Goal: Task Accomplishment & Management: Manage account settings

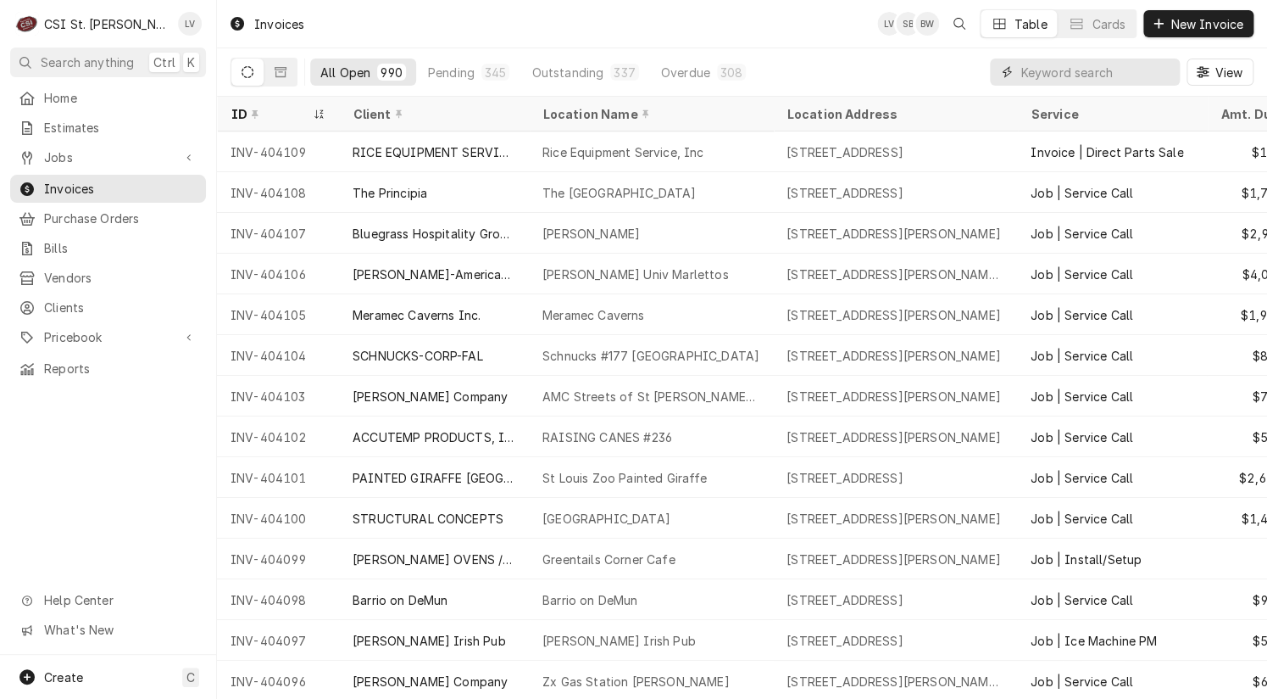
click at [1061, 72] on input "Dynamic Content Wrapper" at bounding box center [1096, 71] width 151 height 27
type input "403503"
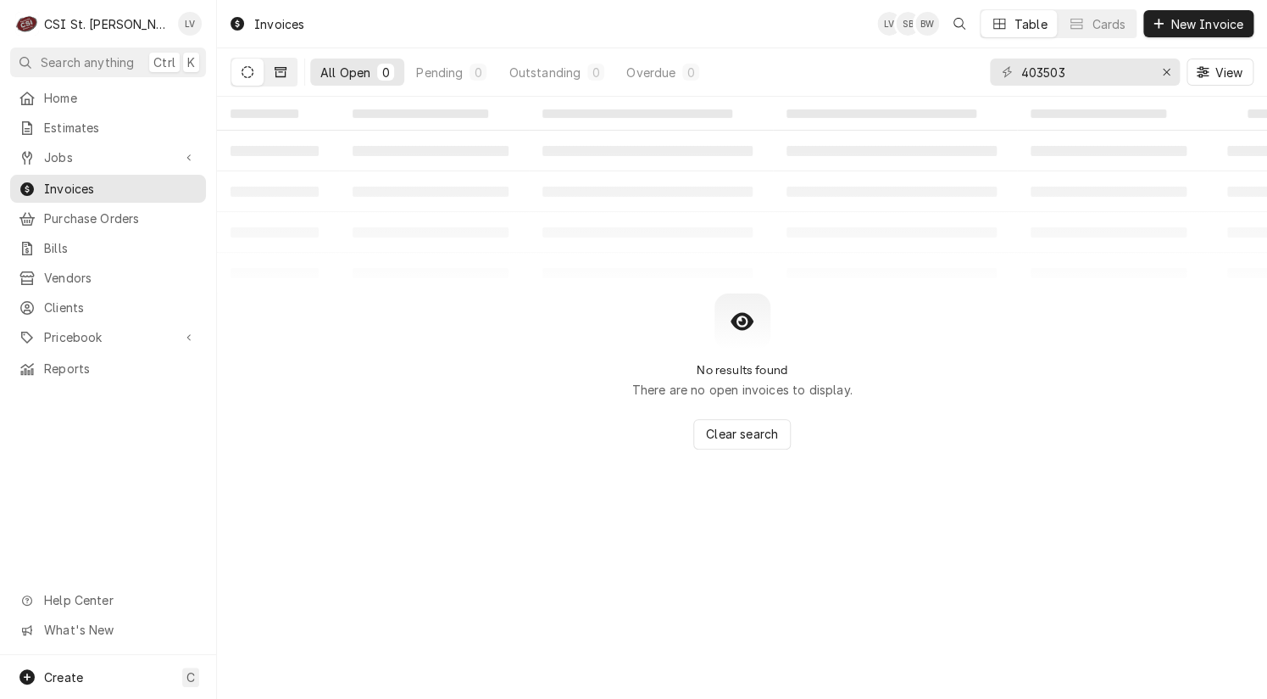
click at [285, 64] on button "Dynamic Content Wrapper" at bounding box center [281, 71] width 32 height 27
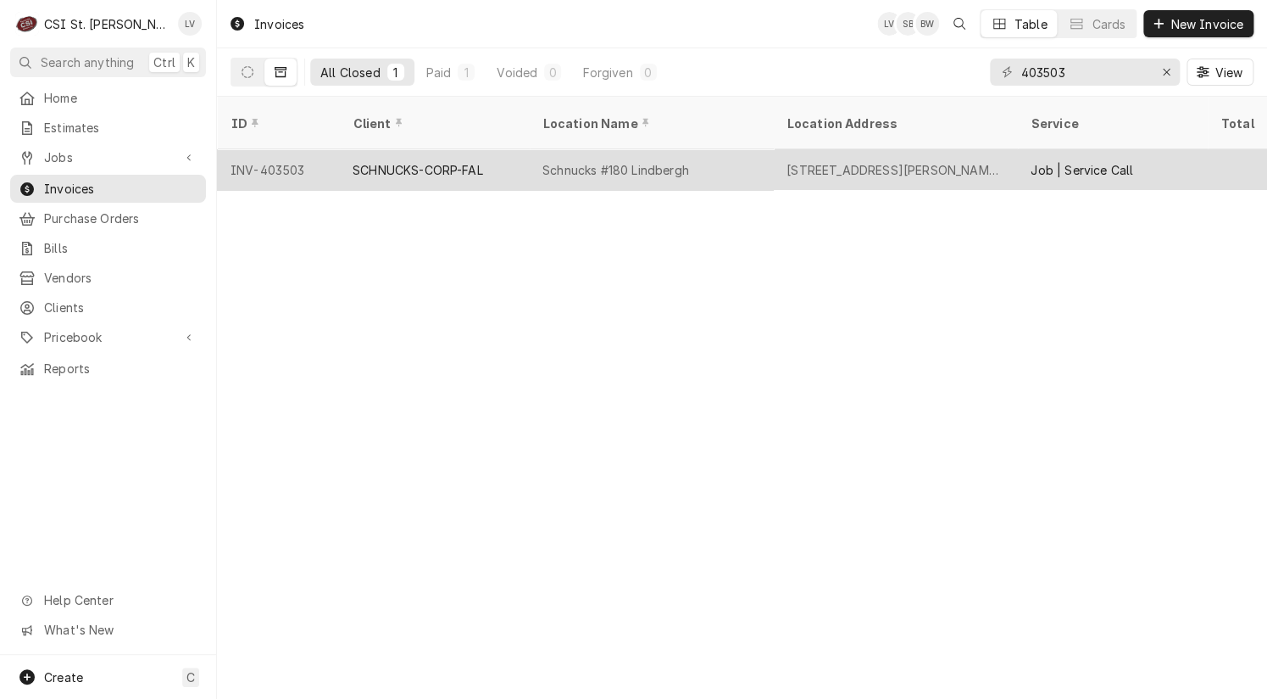
click at [424, 161] on div "SCHNUCKS-CORP-FAL" at bounding box center [418, 170] width 131 height 18
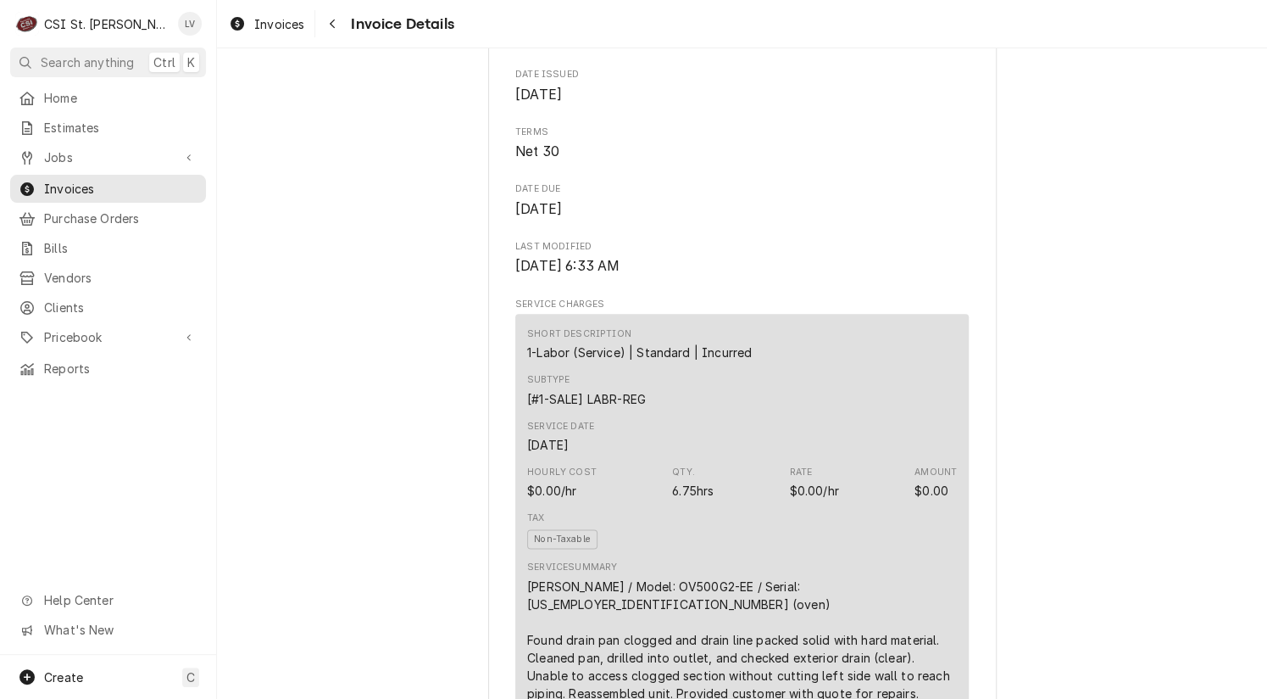
scroll to position [933, 0]
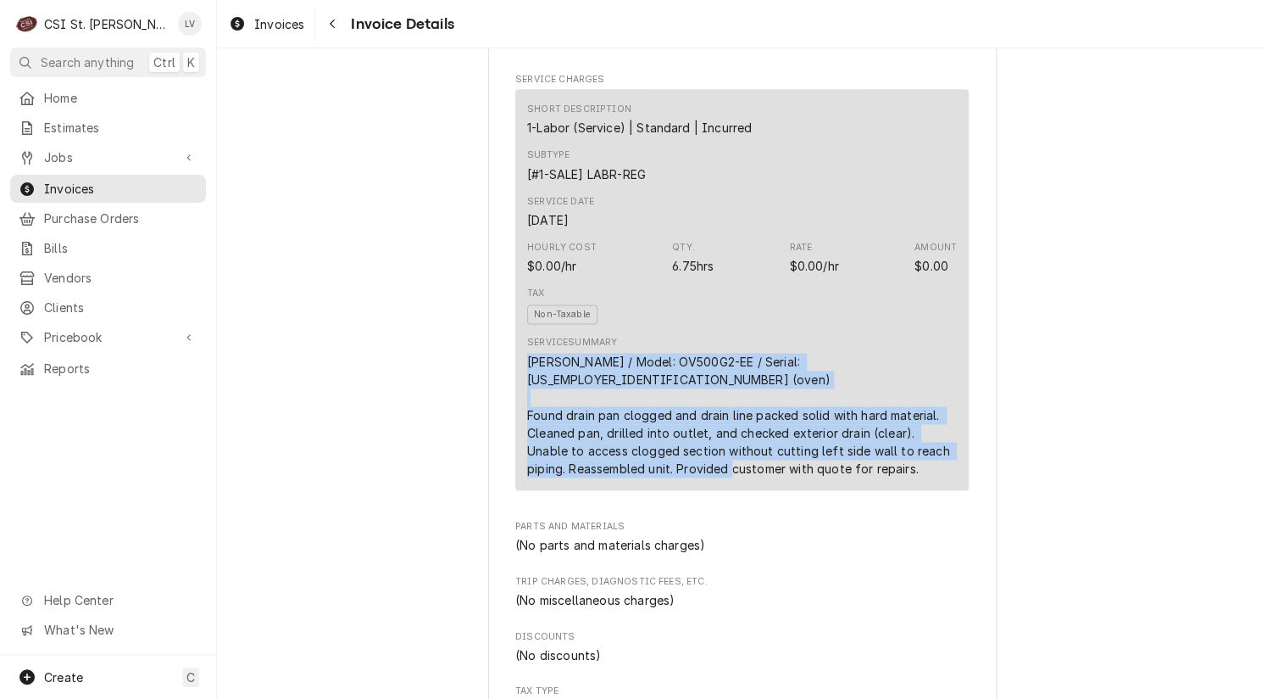
drag, startPoint x: 520, startPoint y: 398, endPoint x: 887, endPoint y: 499, distance: 380.9
click at [887, 482] on div "Service Summary [PERSON_NAME] / Model: OV500G2-EE / Serial: [US_EMPLOYER_IDENTI…" at bounding box center [742, 406] width 430 height 153
copy div "Baxter / Model: OV500G2-EE / Serial: 24-2027503 (oven) Found drain pan clogged …"
click at [350, 425] on div "Paid Sender CSI St. Louis CSI Commercial Services Inc18330 Edison Ave Chesterfi…" at bounding box center [742, 632] width 1050 height 3032
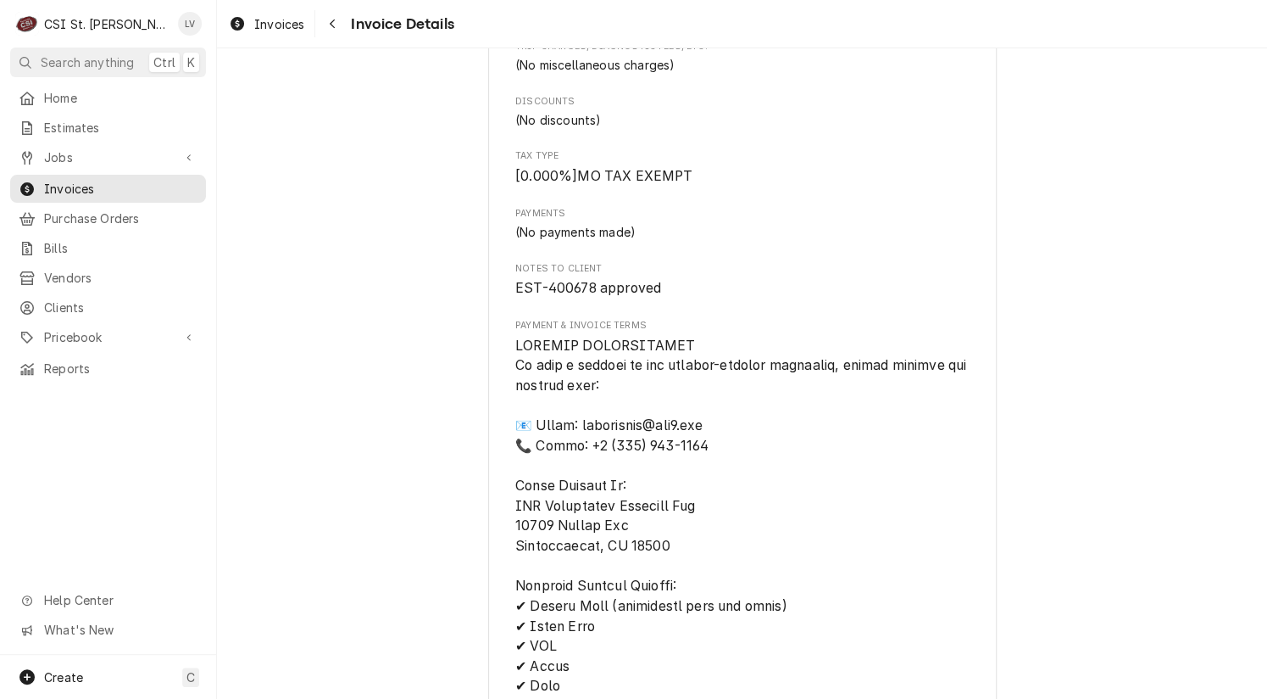
scroll to position [1462, 0]
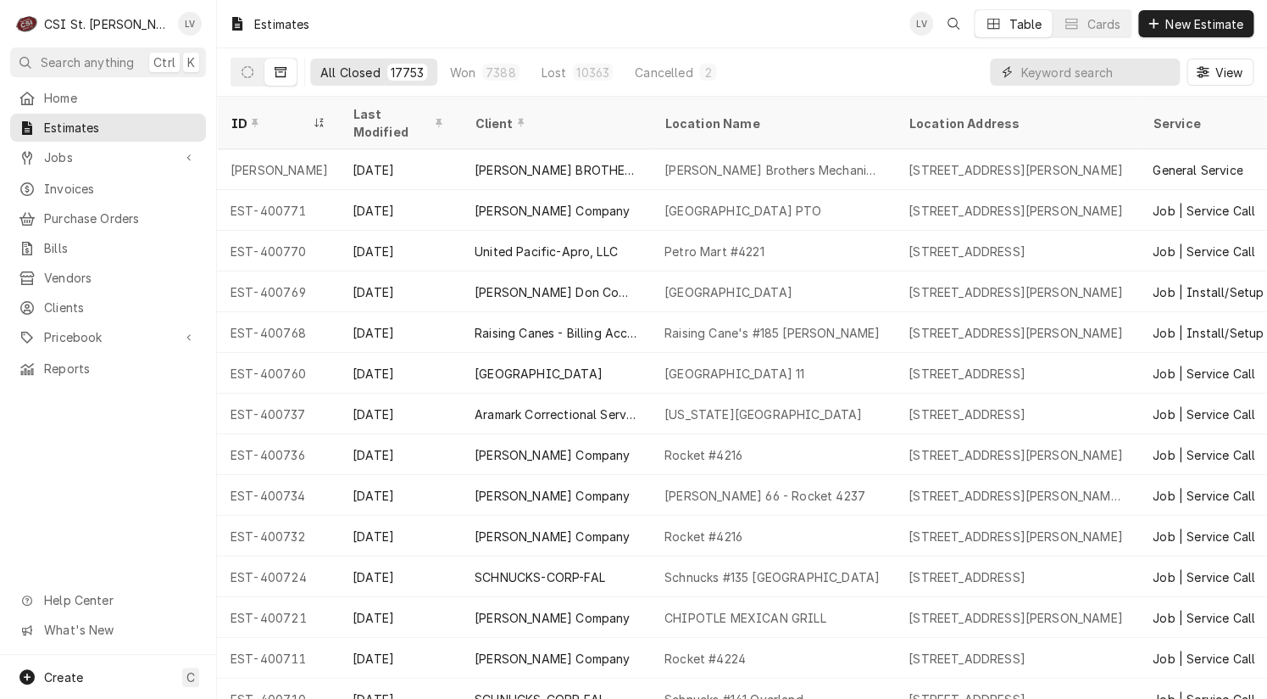
click at [1053, 75] on input "Dynamic Content Wrapper" at bounding box center [1096, 71] width 151 height 27
type input "400678"
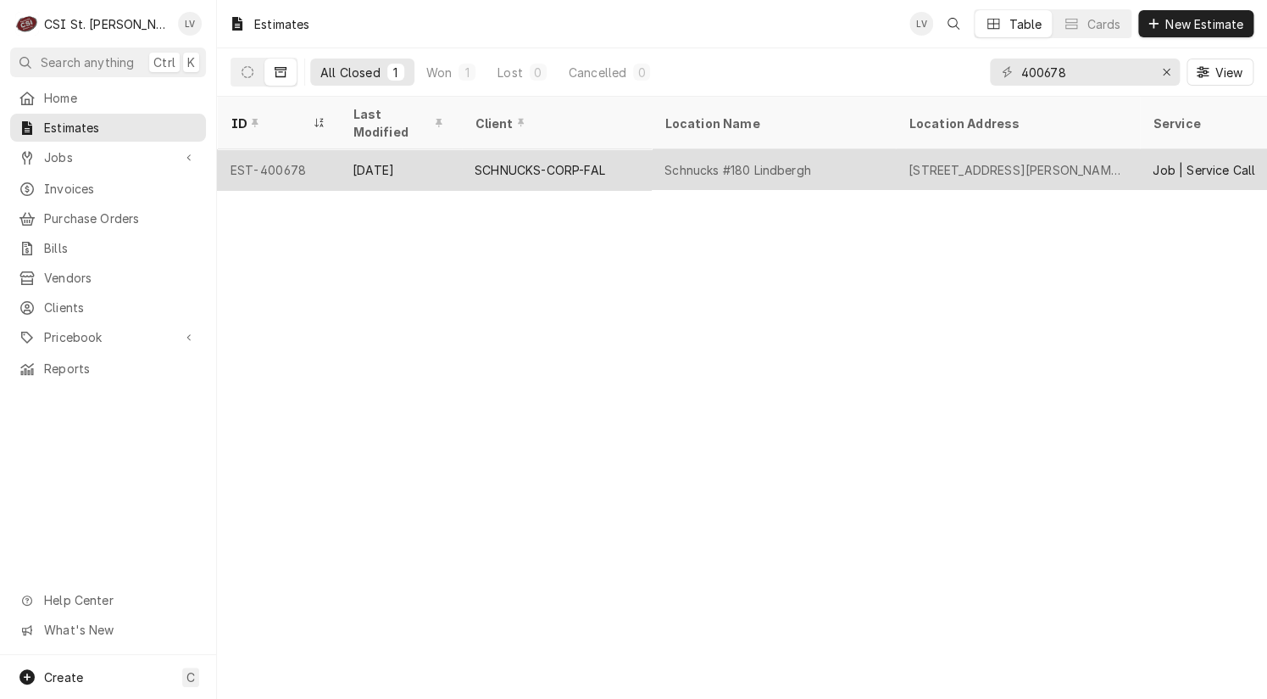
click at [515, 162] on div "SCHNUCKS-CORP-FAL" at bounding box center [556, 169] width 190 height 41
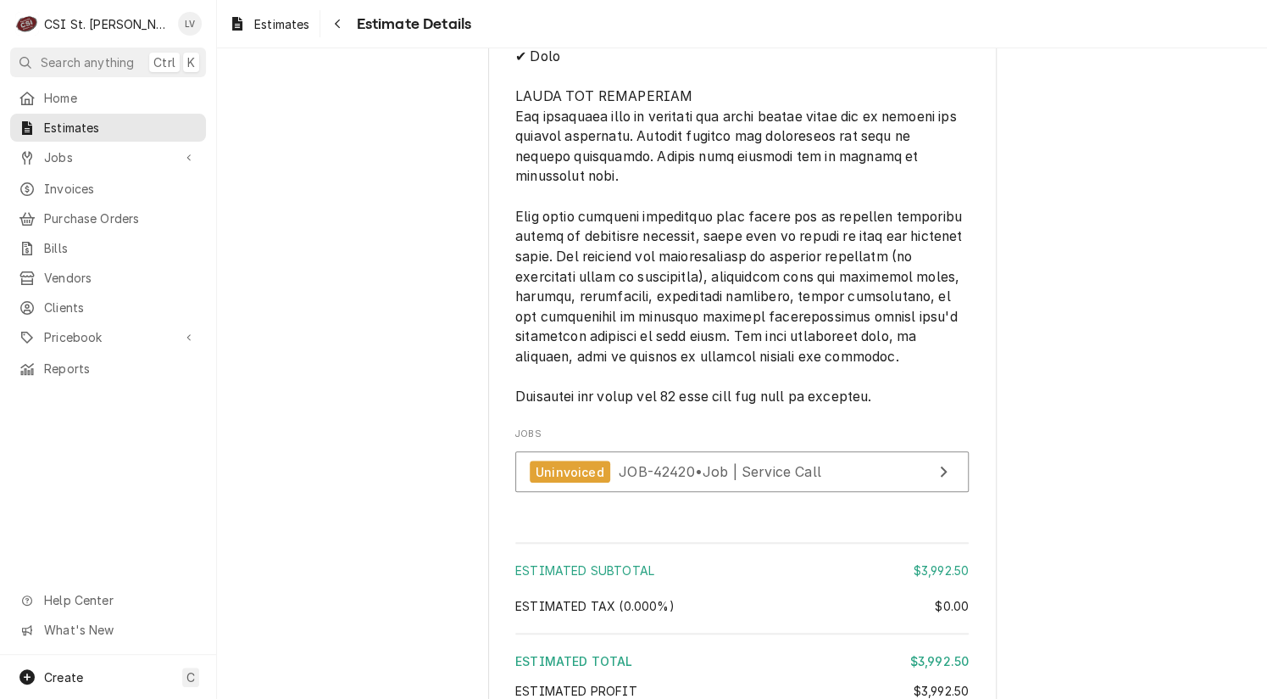
scroll to position [3400, 0]
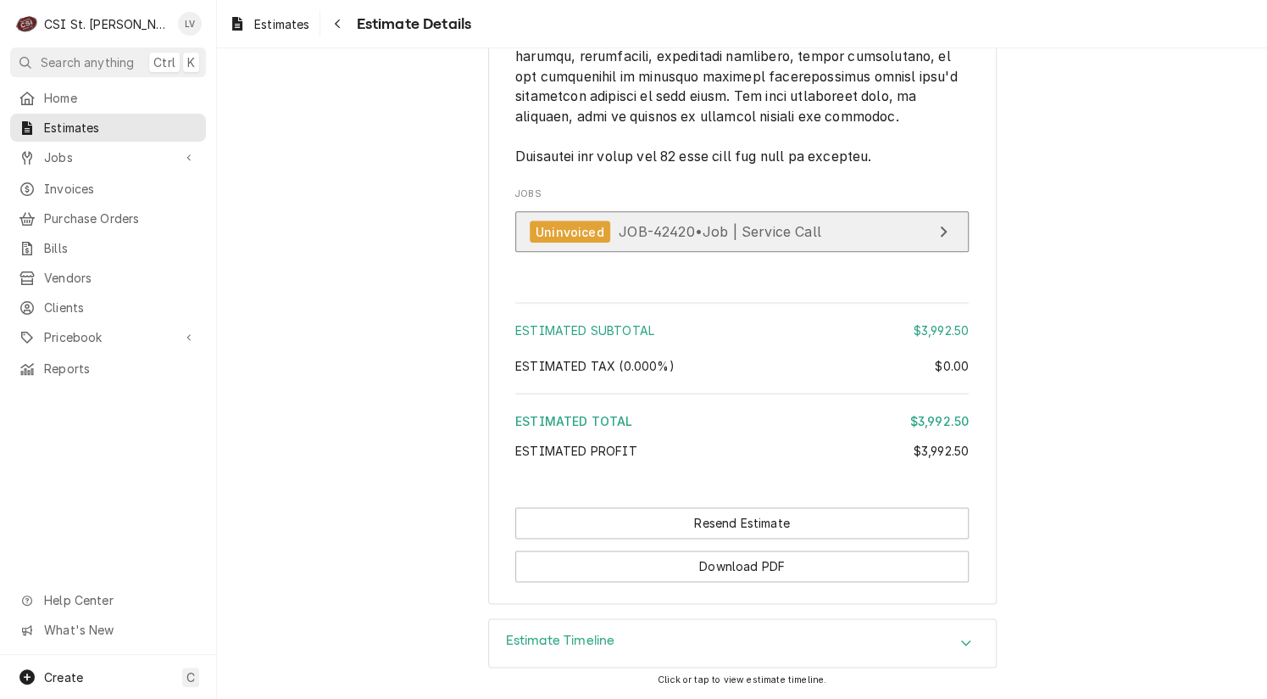
click at [664, 227] on span "JOB-42420 • Job | Service Call" at bounding box center [720, 231] width 203 height 17
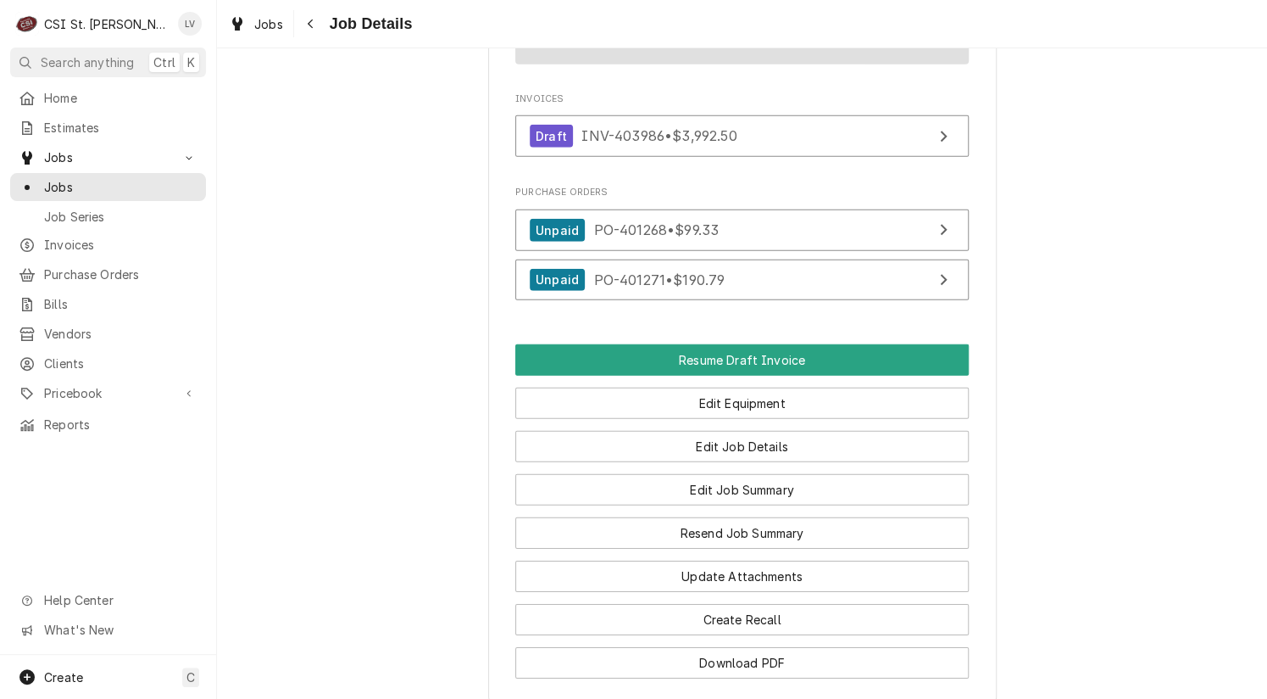
scroll to position [1950, 0]
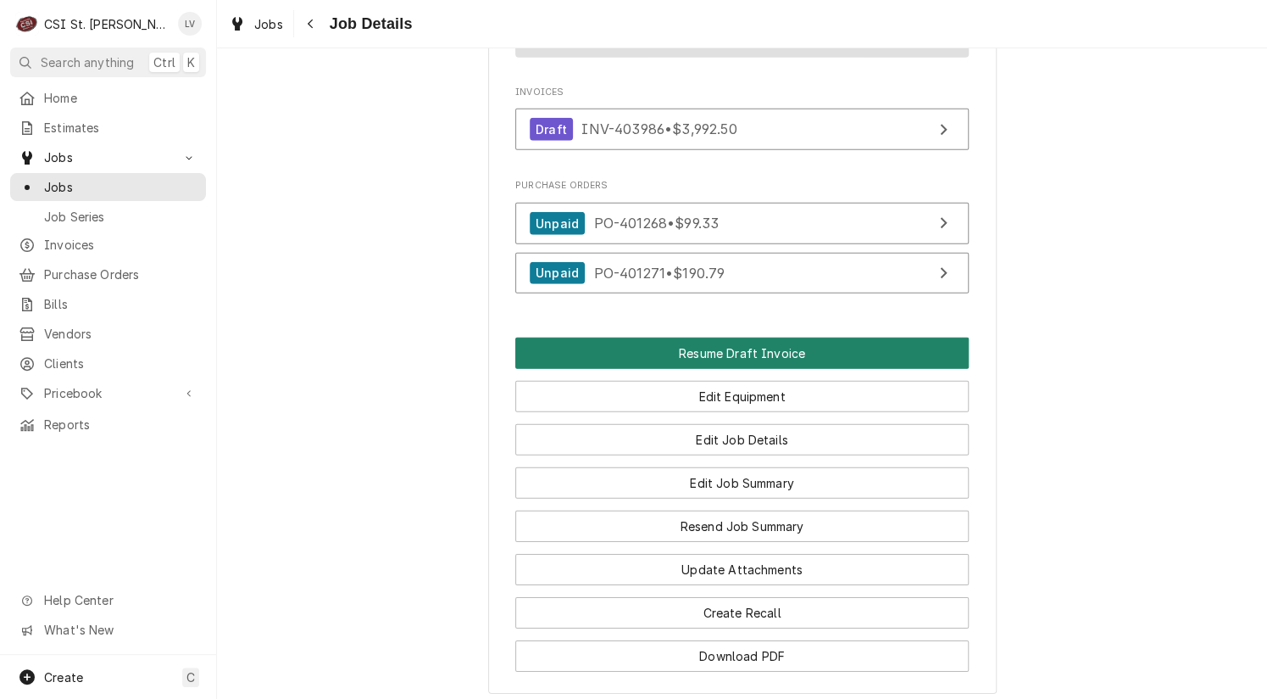
click at [768, 350] on button "Resume Draft Invoice" at bounding box center [742, 352] width 454 height 31
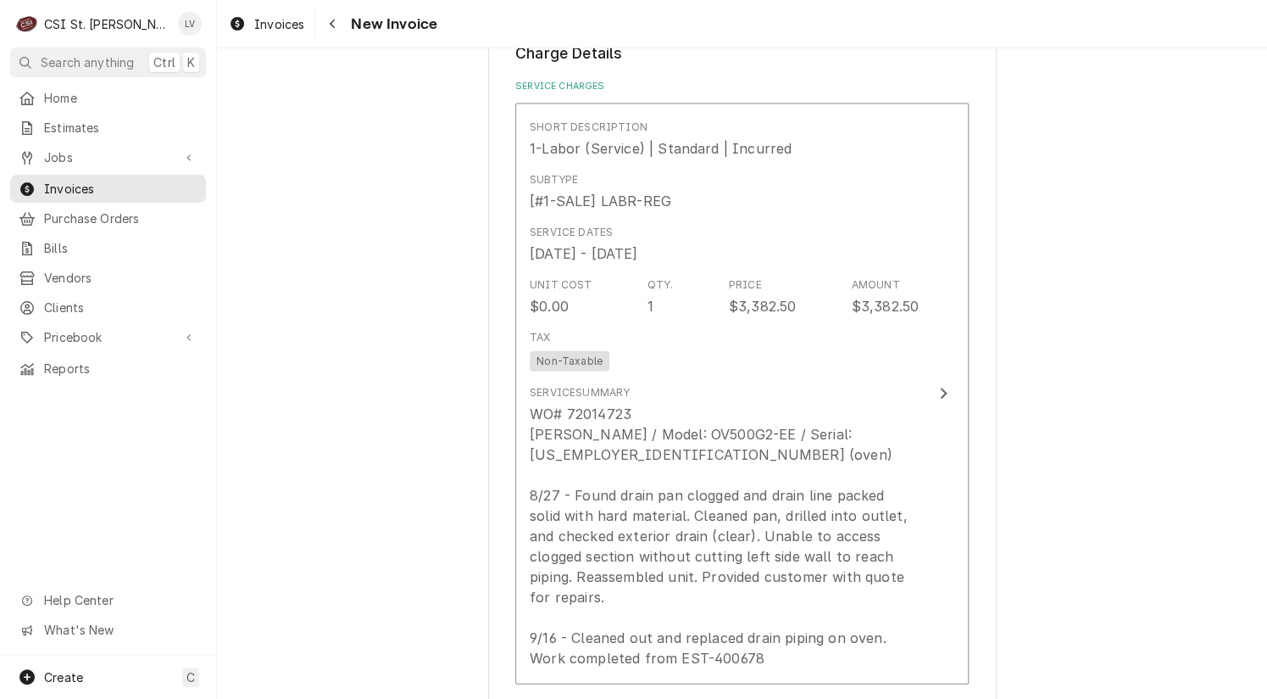
scroll to position [1526, 0]
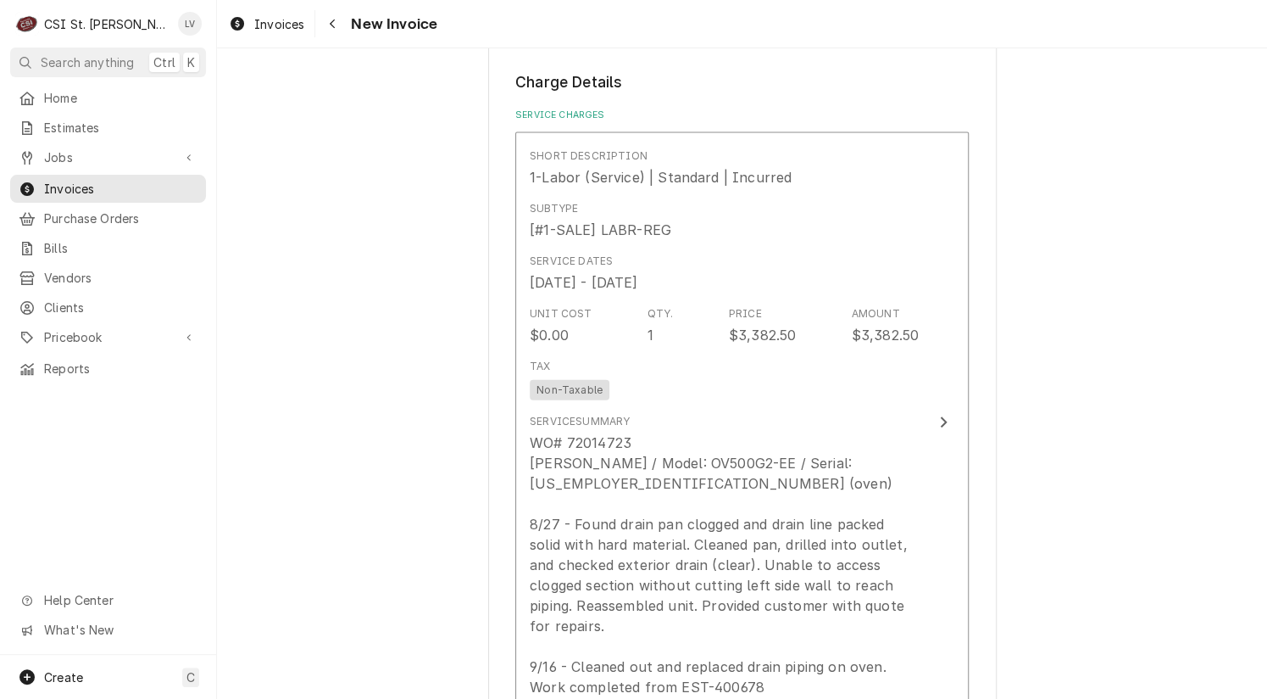
click at [322, 463] on div "Please provide the following information to create your invoice: Client Details…" at bounding box center [742, 432] width 1050 height 3784
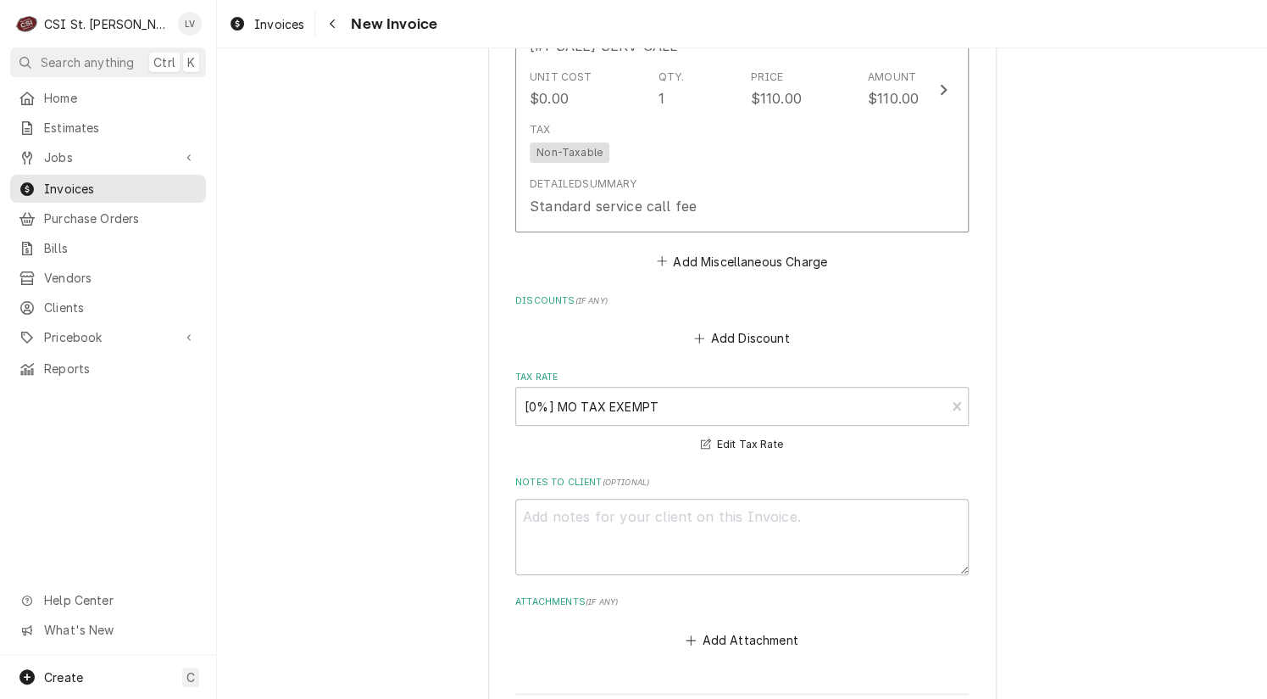
scroll to position [3185, 0]
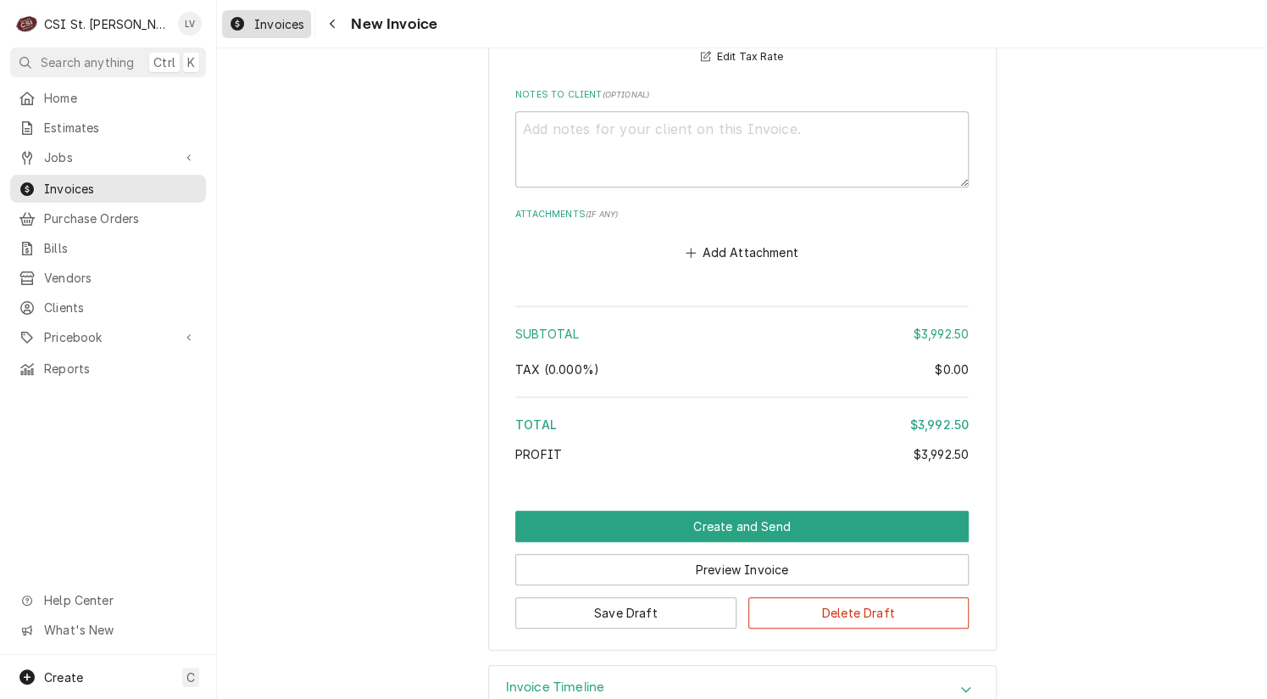
click at [249, 25] on div "Invoices" at bounding box center [267, 24] width 82 height 21
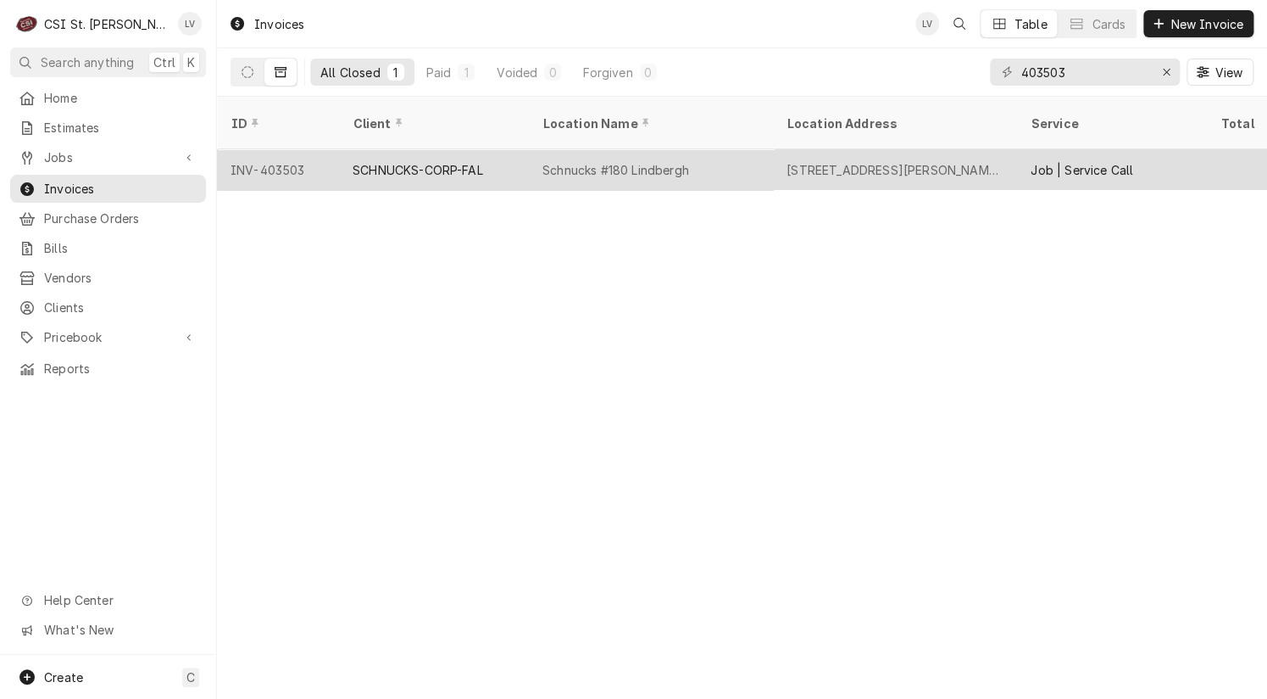
click at [276, 149] on div "INV-403503" at bounding box center [278, 169] width 122 height 41
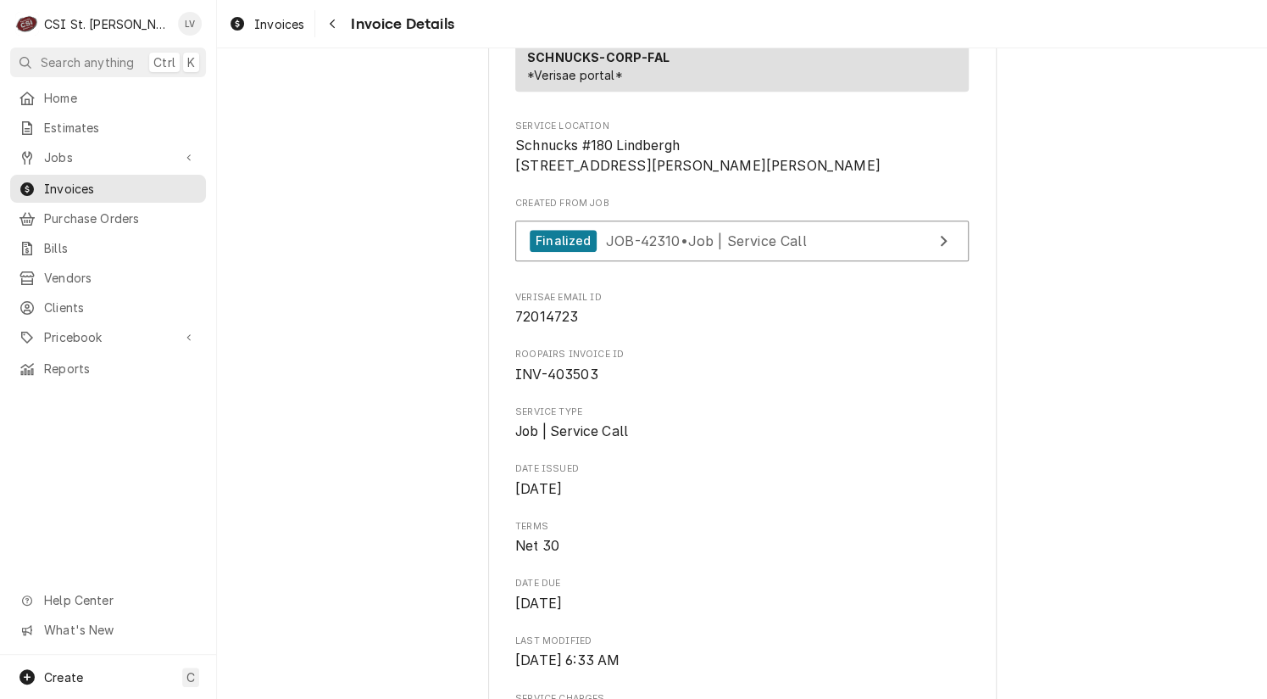
scroll to position [593, 0]
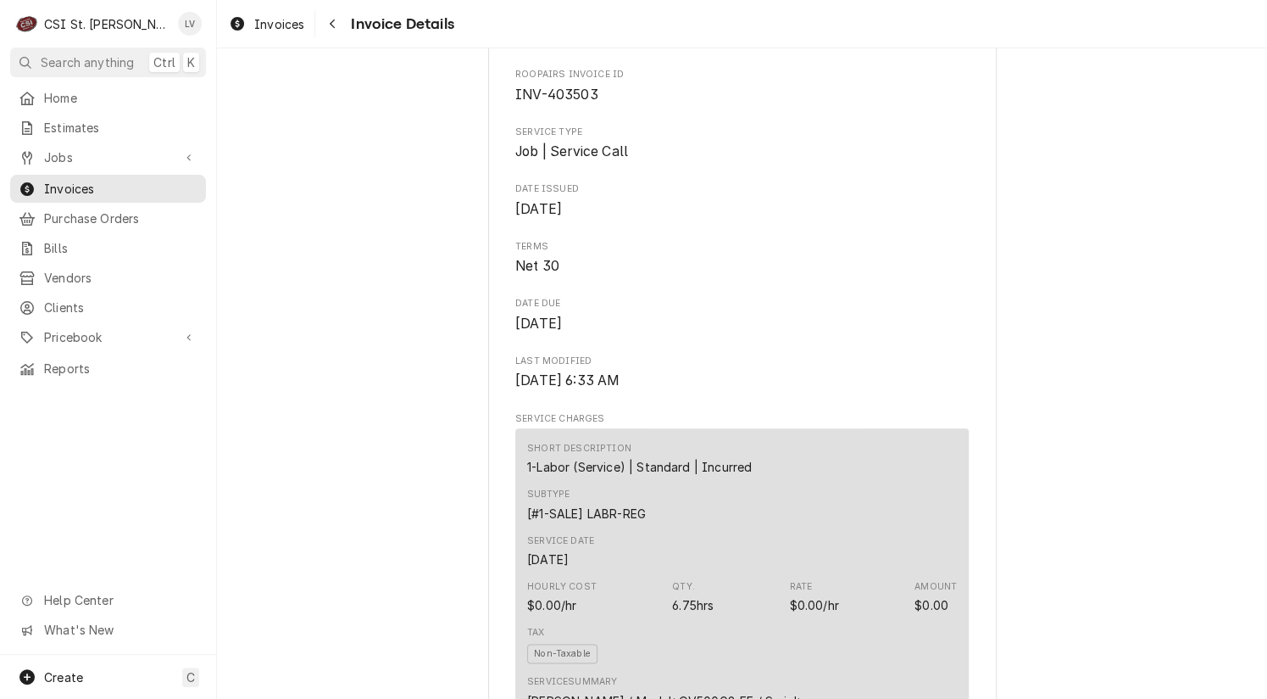
click at [728, 521] on div "Subtype [#1-SALE] LABR-REG" at bounding box center [742, 505] width 430 height 46
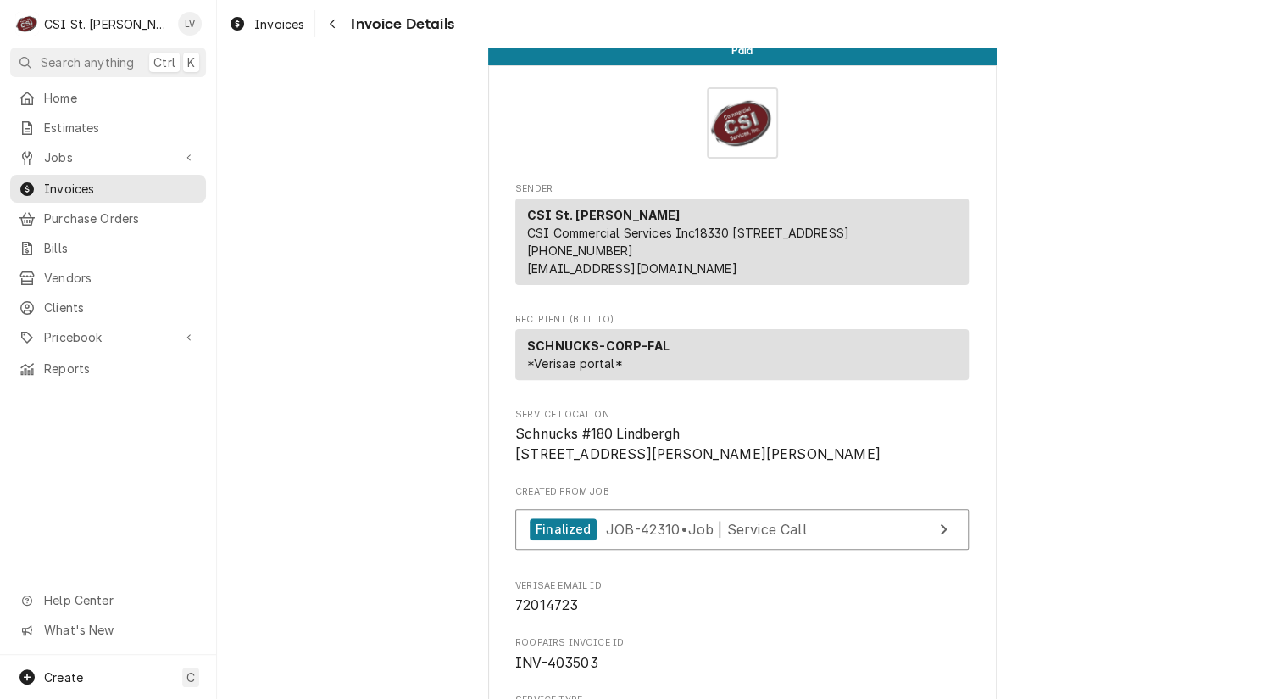
scroll to position [21, 0]
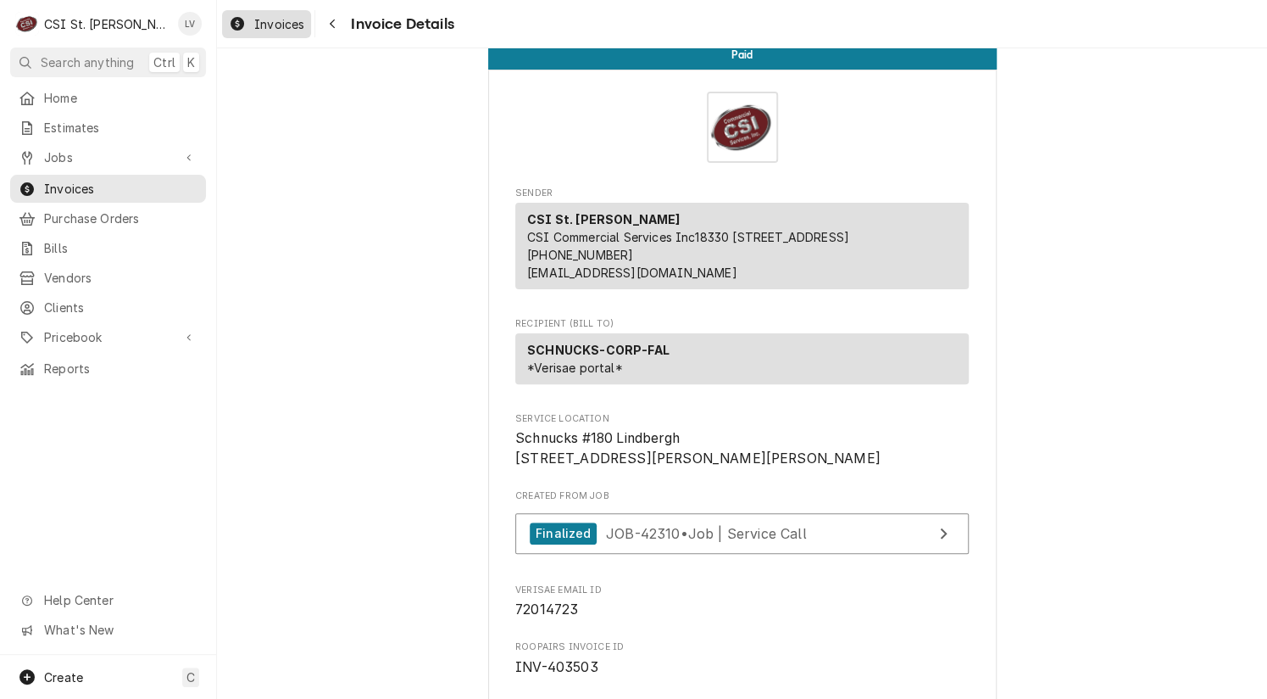
click at [255, 25] on span "Invoices" at bounding box center [279, 24] width 50 height 18
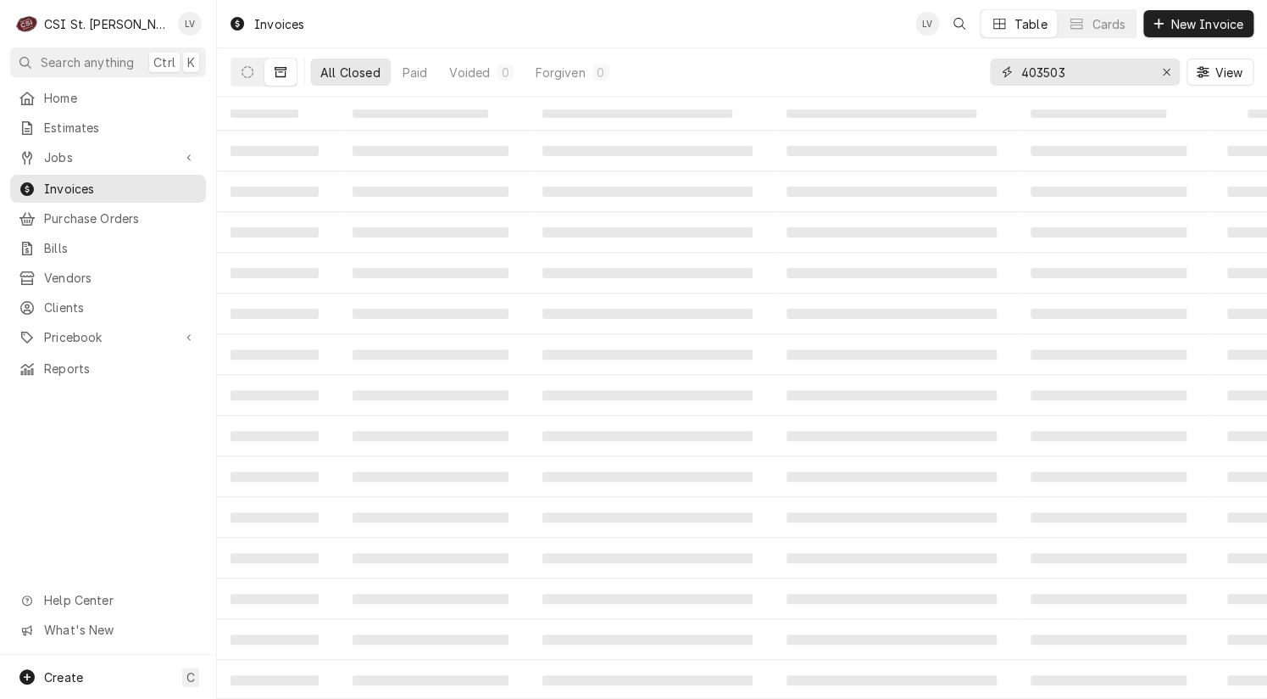
drag, startPoint x: 1106, startPoint y: 72, endPoint x: 992, endPoint y: 74, distance: 114.5
click at [992, 74] on div "403503" at bounding box center [1085, 71] width 190 height 27
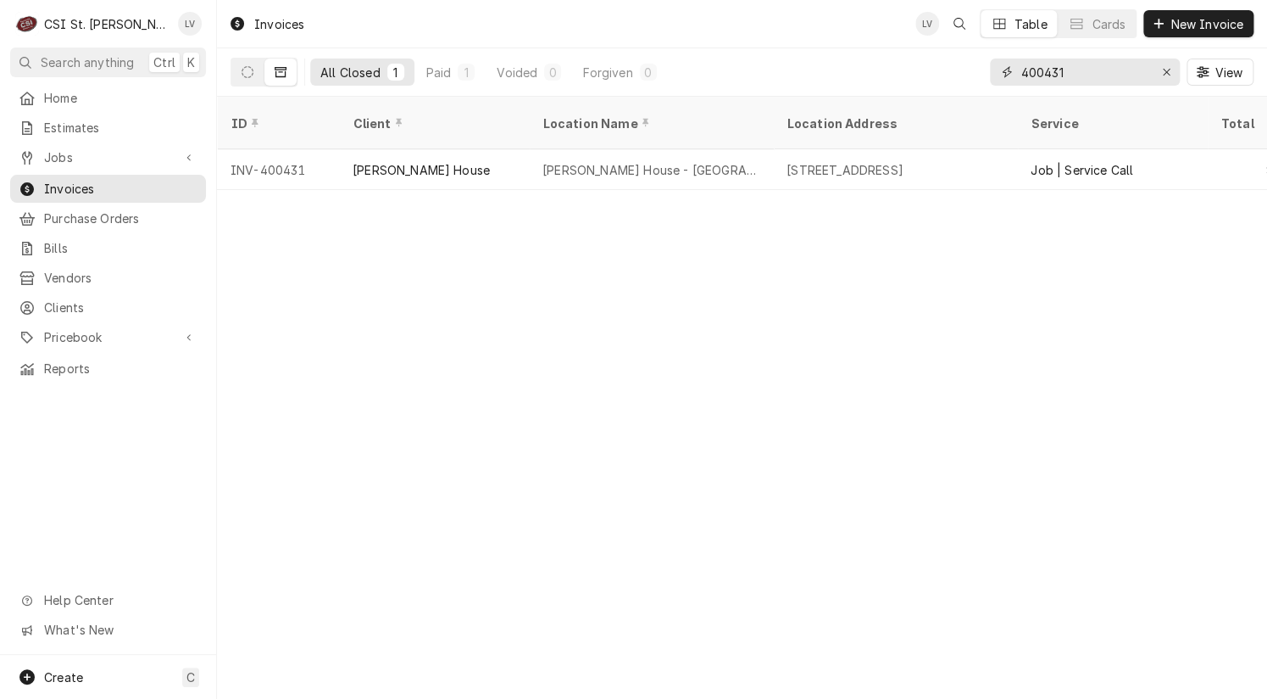
drag, startPoint x: 1083, startPoint y: 75, endPoint x: 952, endPoint y: 81, distance: 130.7
click at [952, 81] on div "All Closed 1 Paid 1 Voided 0 Forgiven 0 400431 View" at bounding box center [742, 71] width 1023 height 47
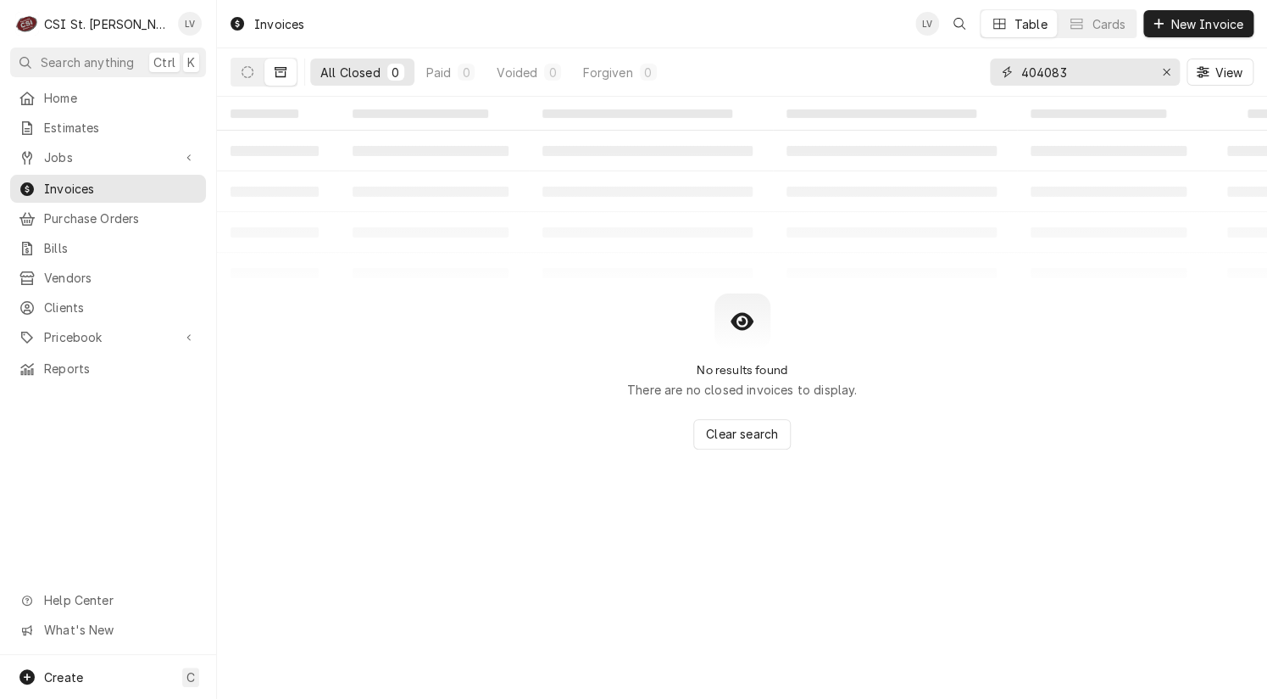
drag, startPoint x: 1068, startPoint y: 74, endPoint x: 937, endPoint y: 67, distance: 131.6
click at [941, 73] on div "All Closed 0 Paid 0 Voided 0 Forgiven 0 404083 View" at bounding box center [742, 71] width 1023 height 47
type input "404030"
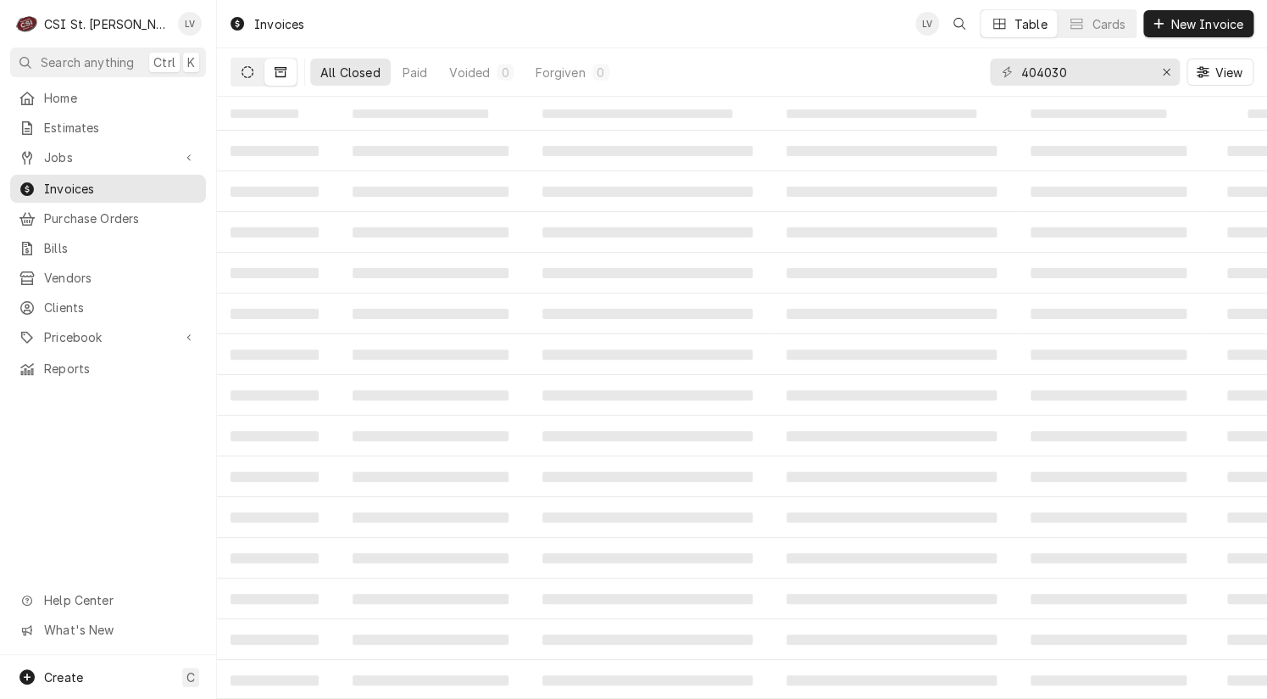
click at [246, 75] on icon "Dynamic Content Wrapper" at bounding box center [248, 72] width 12 height 12
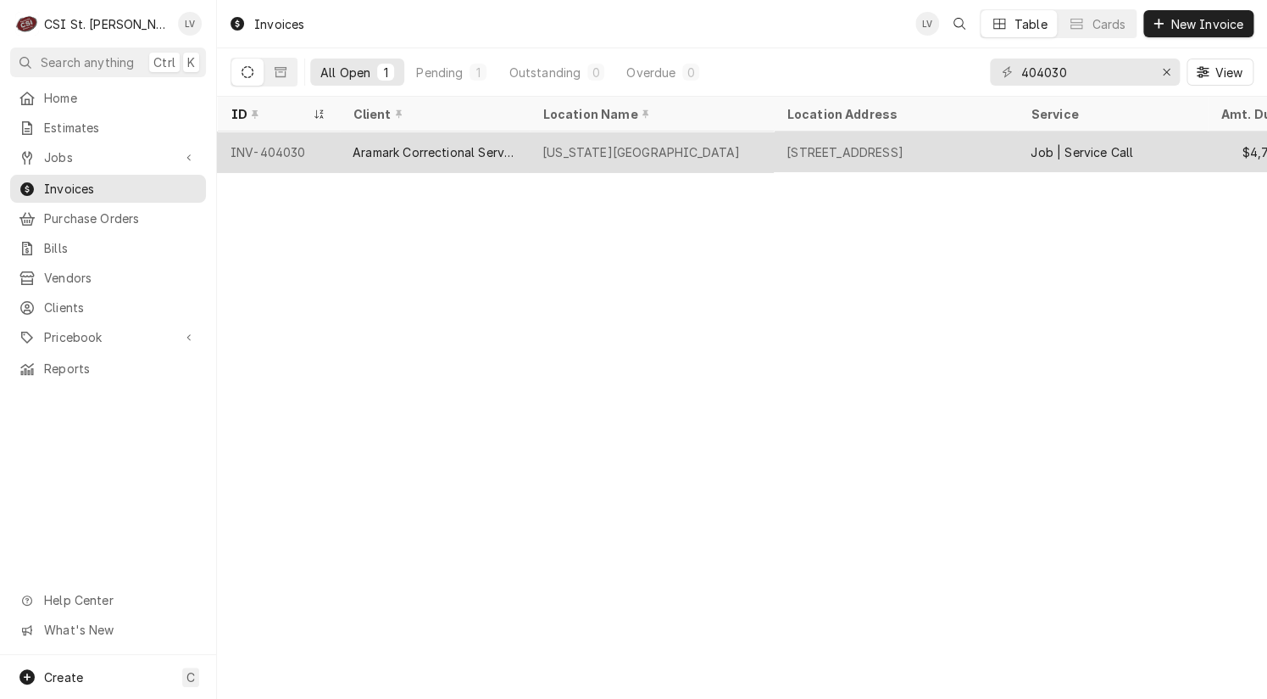
click at [369, 153] on div "Aramark Correctional Services" at bounding box center [434, 152] width 163 height 18
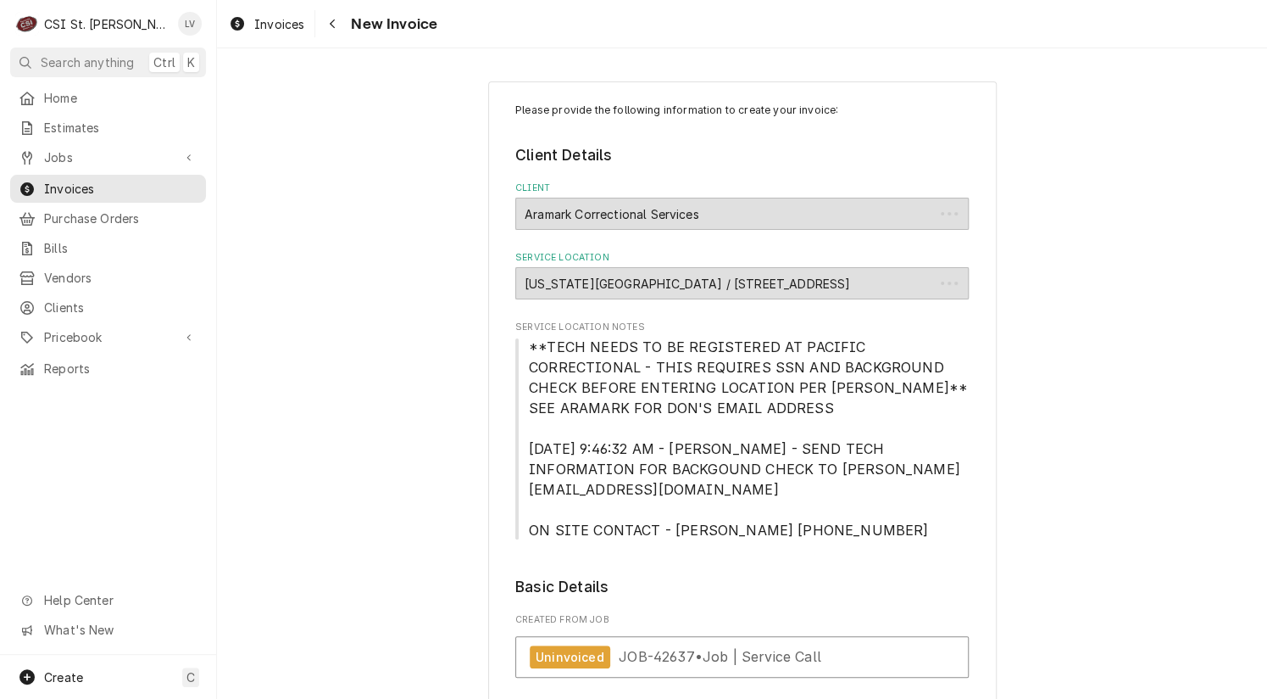
type textarea "x"
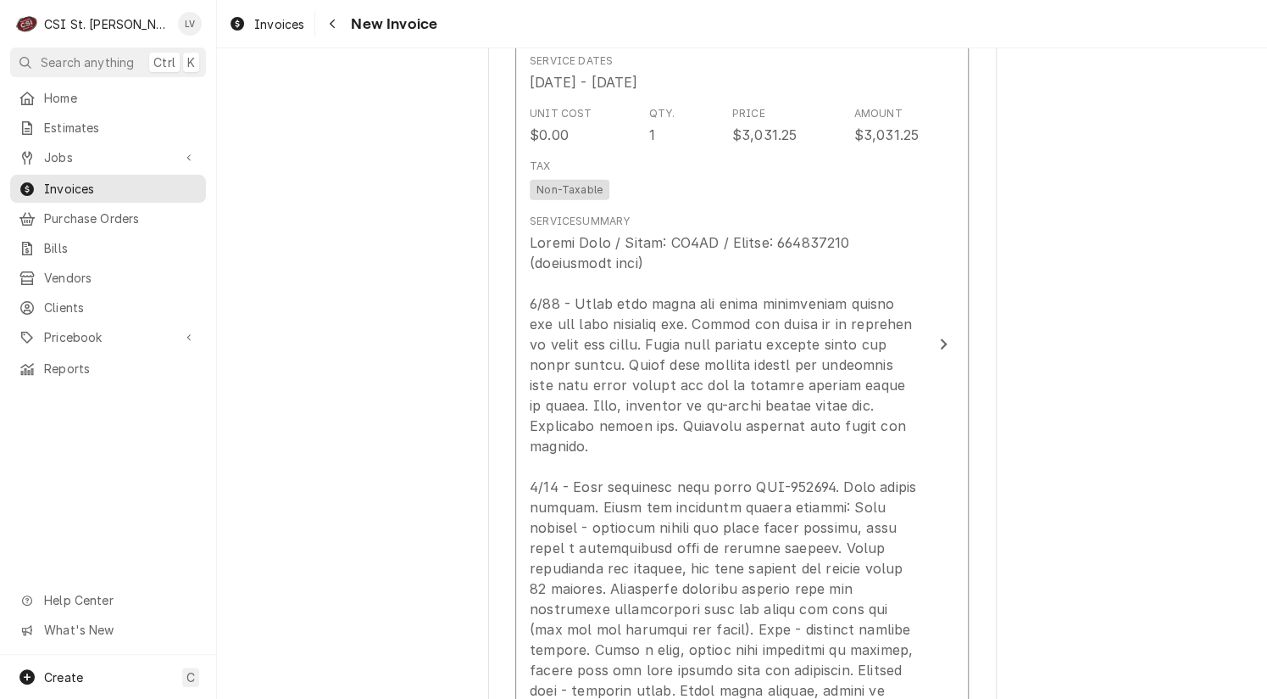
scroll to position [1865, 0]
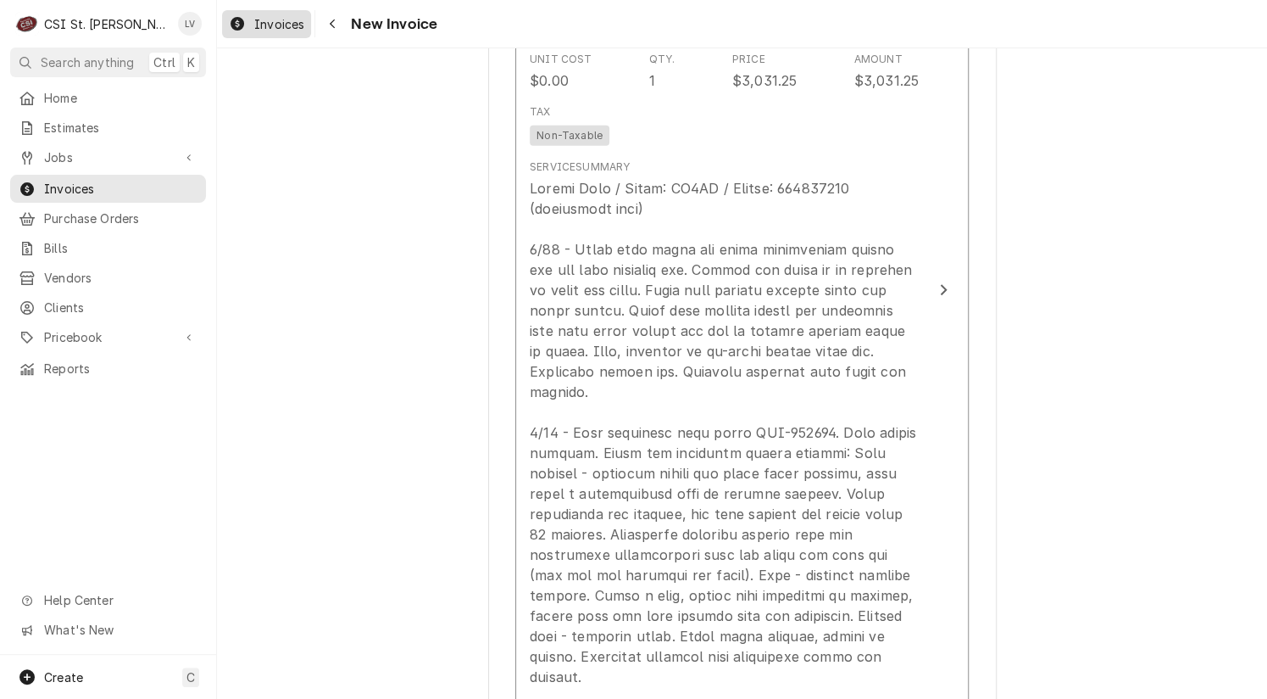
click at [259, 26] on span "Invoices" at bounding box center [279, 24] width 50 height 18
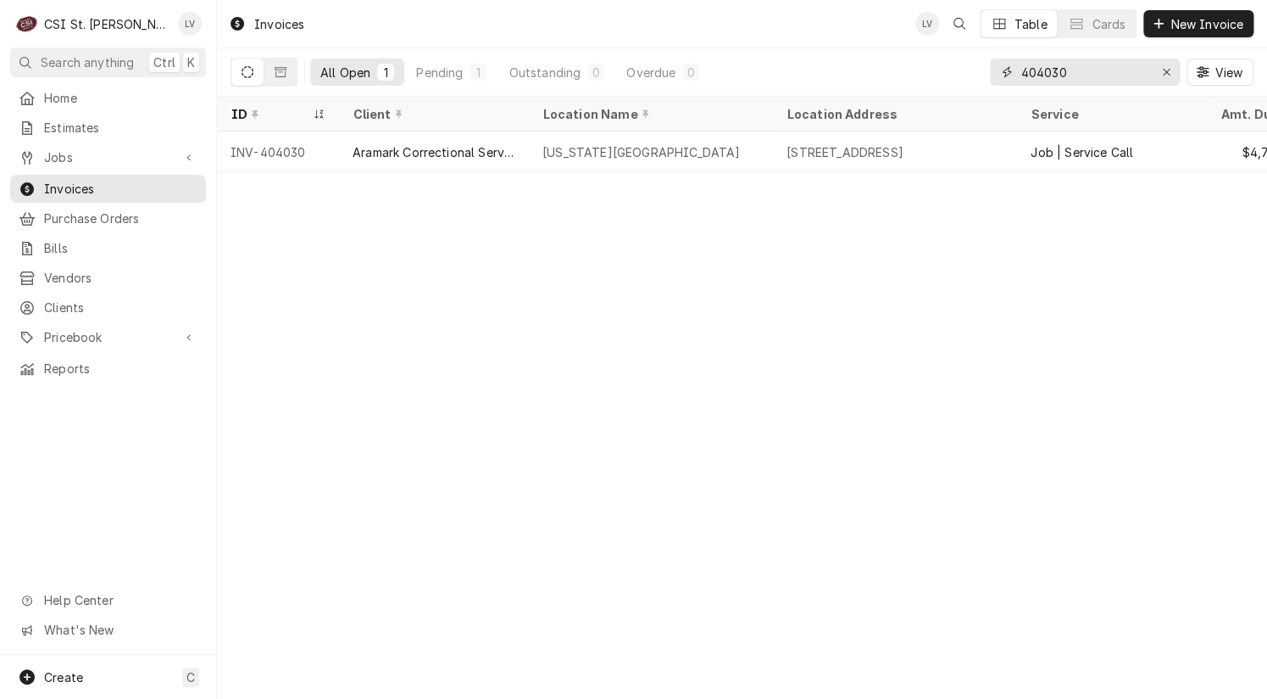
drag, startPoint x: 1051, startPoint y: 70, endPoint x: 1093, endPoint y: 79, distance: 42.6
click at [1093, 79] on input "404030" at bounding box center [1084, 71] width 127 height 27
type input "404045"
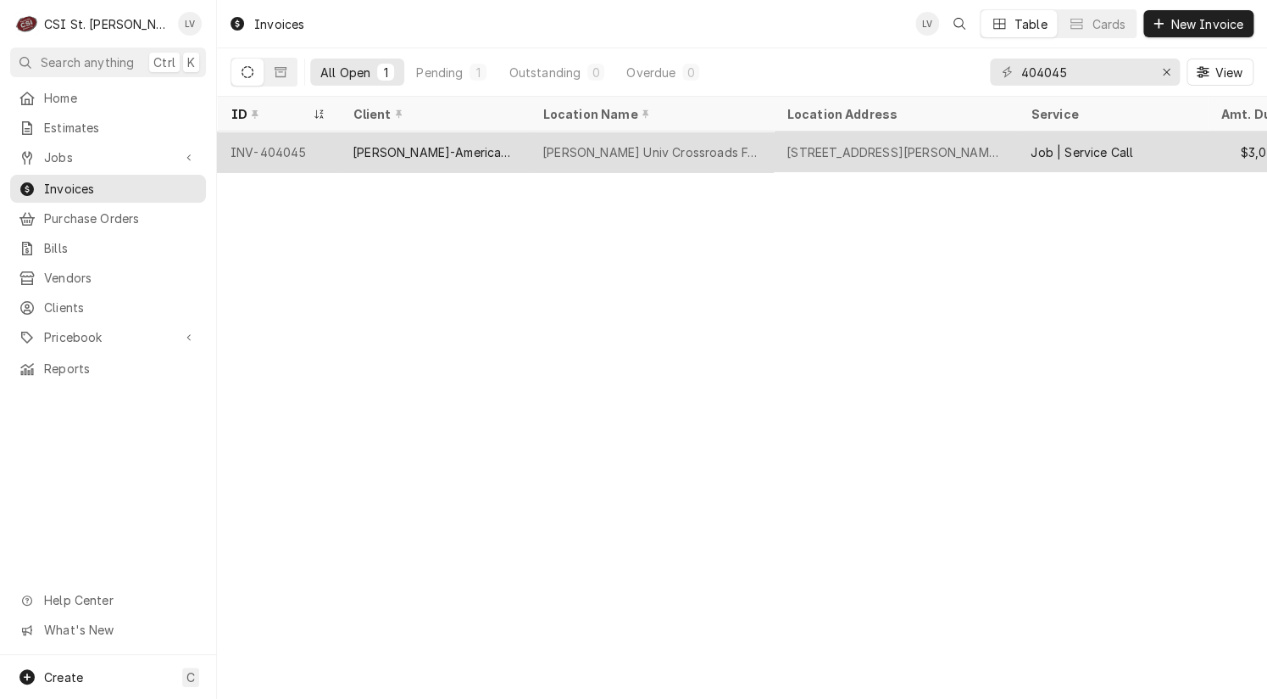
click at [465, 151] on div "[PERSON_NAME]-American Dining Creations" at bounding box center [434, 152] width 163 height 18
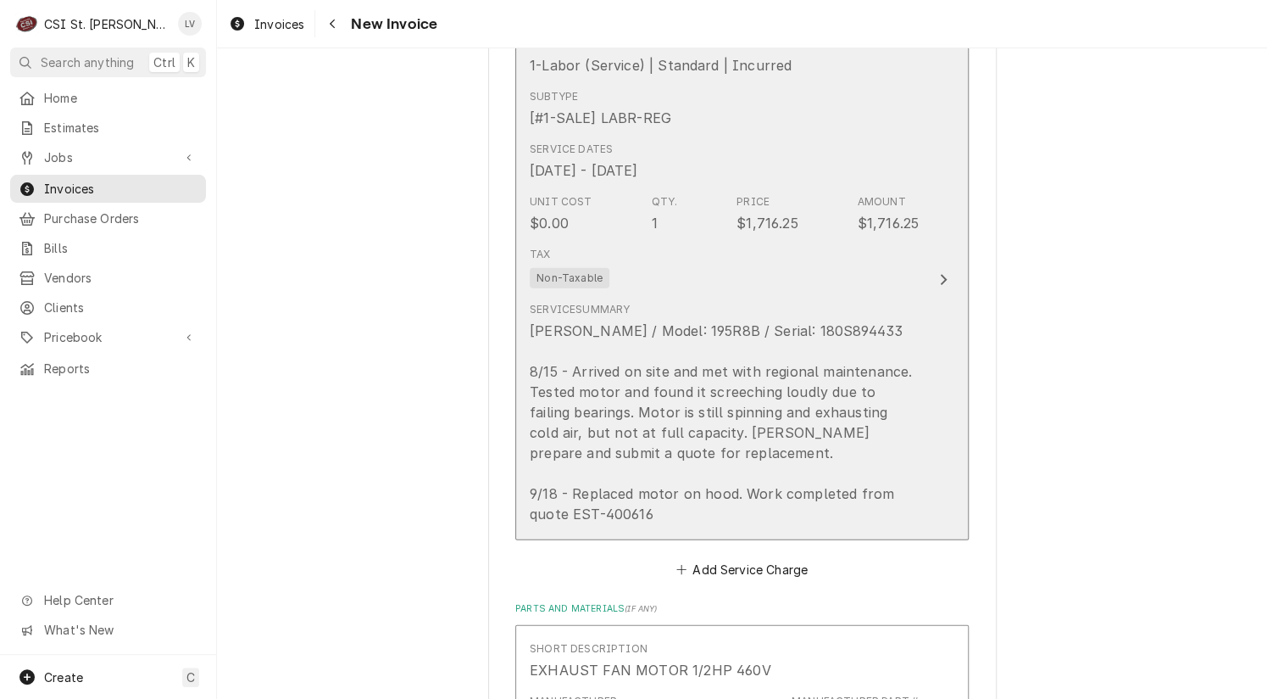
scroll to position [1611, 0]
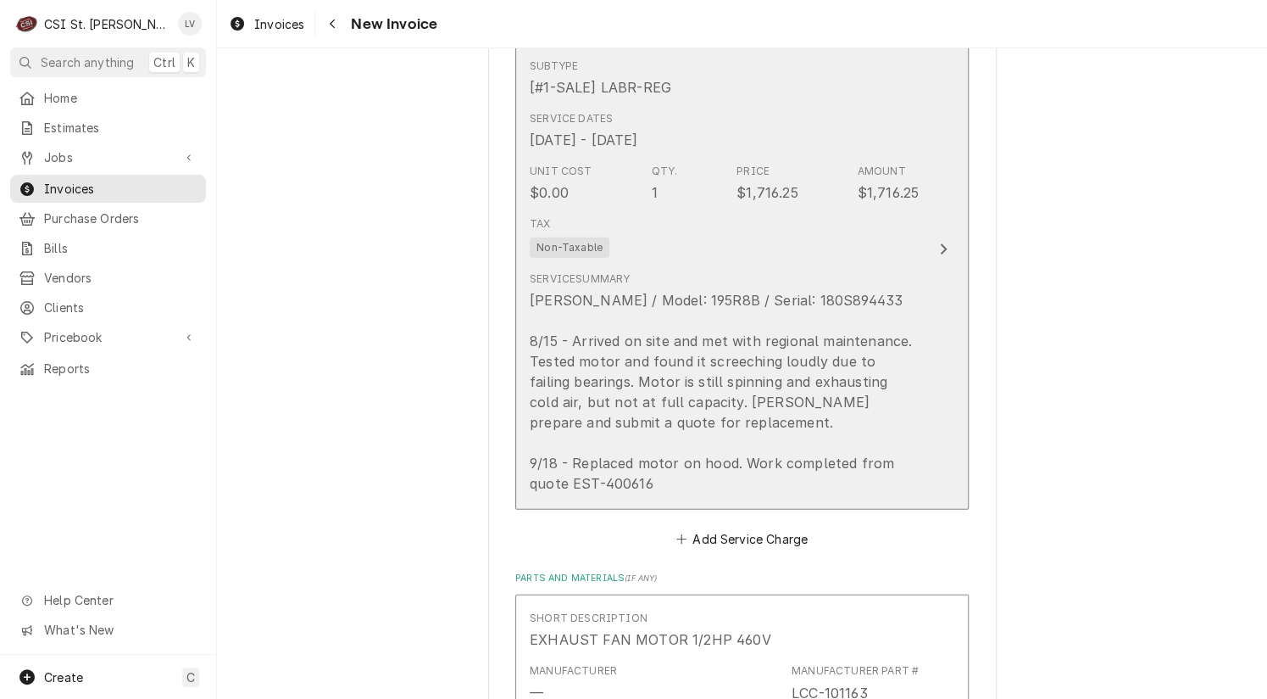
click at [772, 378] on div "[PERSON_NAME] / Model: 195R8B / Serial: 180S894433 8/15 - Arrived on site and m…" at bounding box center [724, 391] width 389 height 203
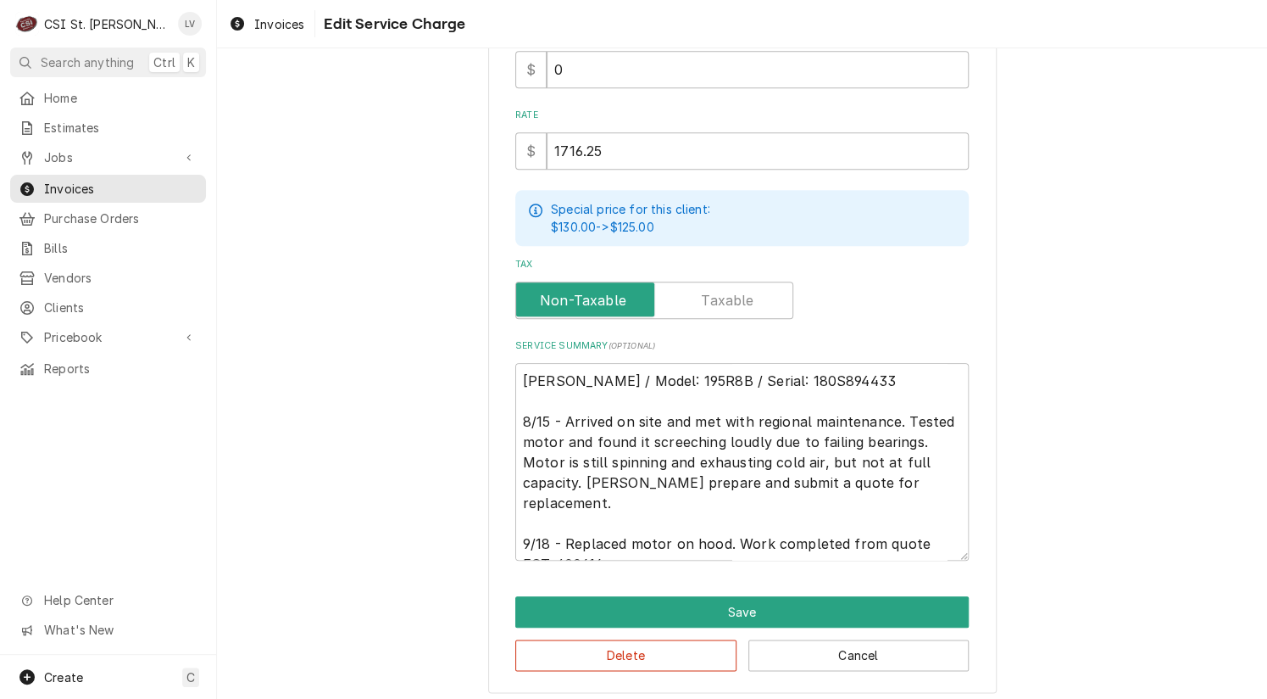
scroll to position [466, 0]
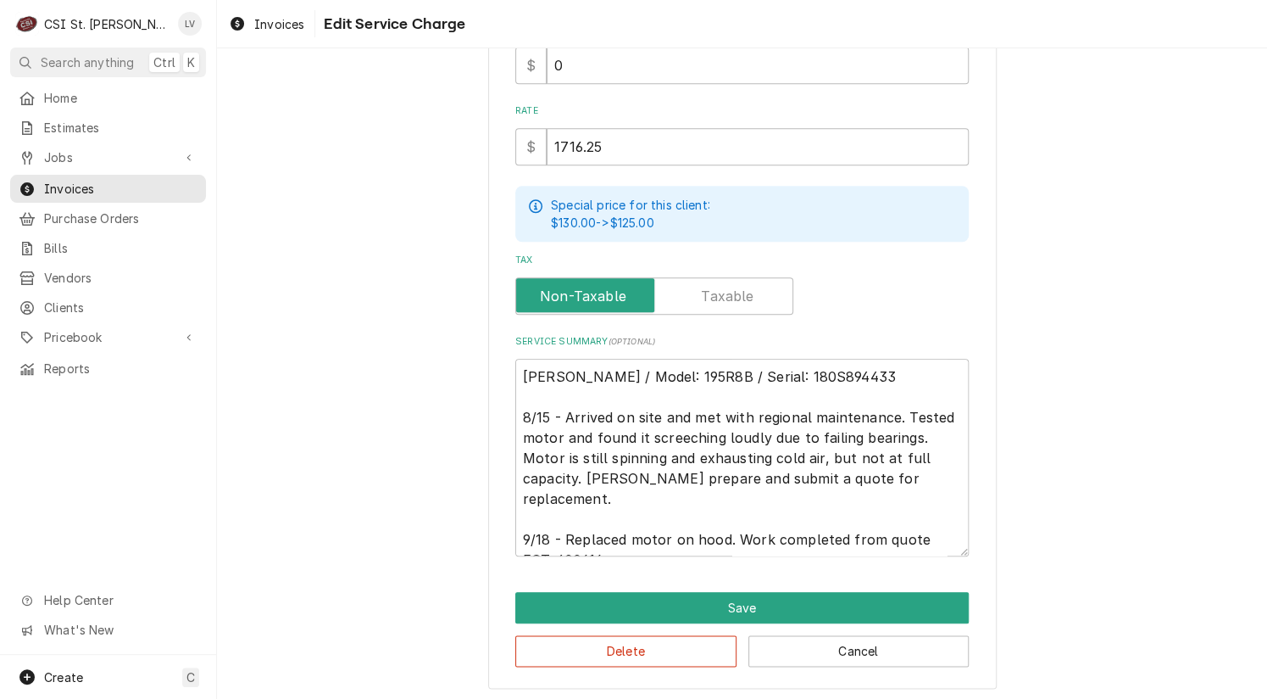
type textarea "x"
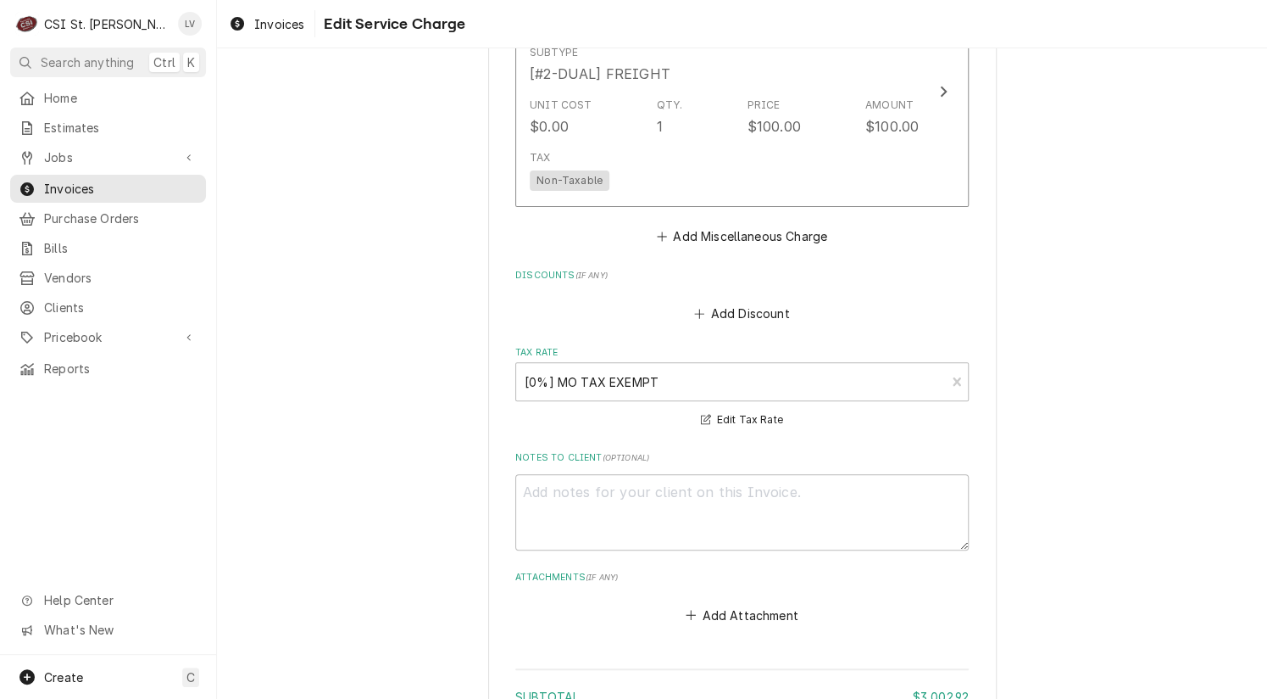
scroll to position [3306, 0]
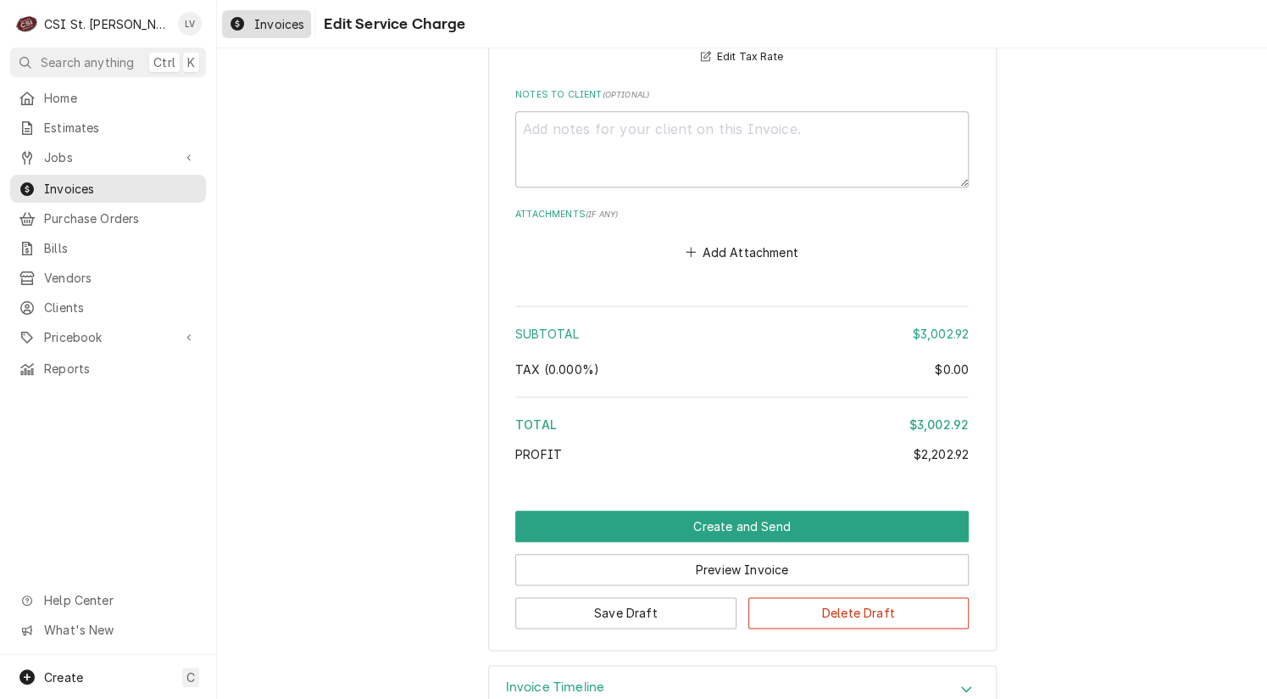
click at [241, 25] on icon "Dynamic Content Wrapper" at bounding box center [238, 24] width 14 height 14
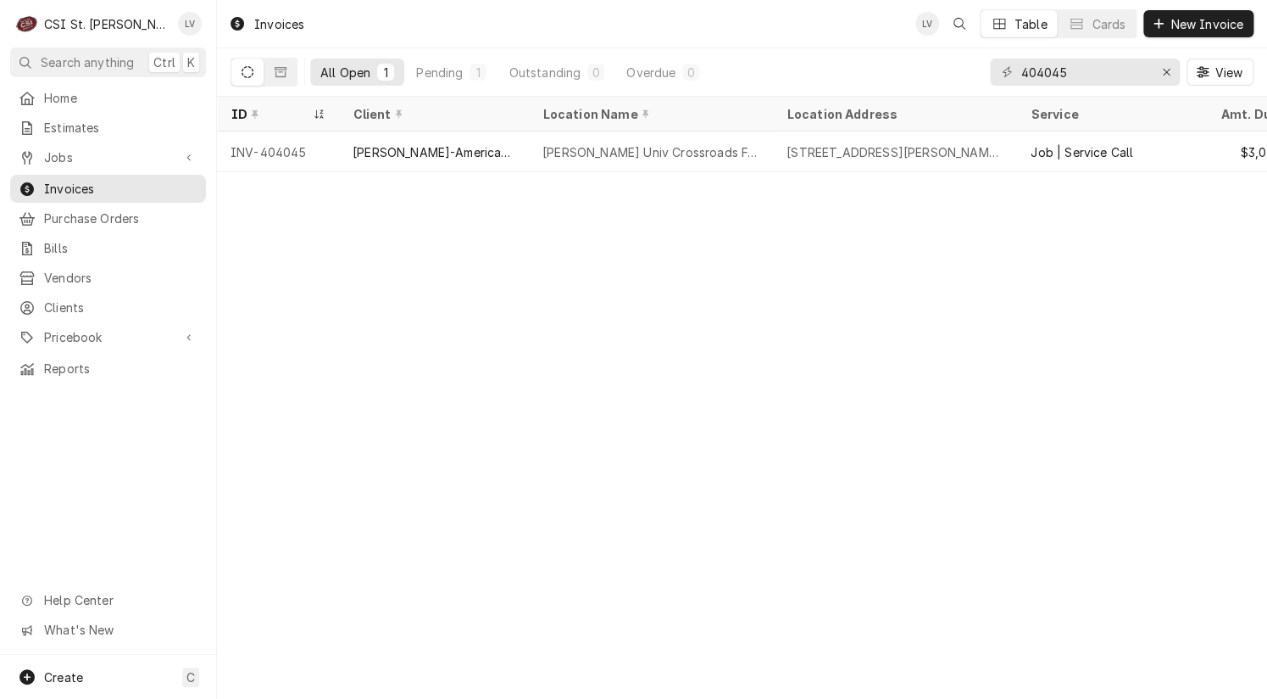
click at [305, 270] on div "Invoices LV Table Cards New Invoice All Open 1 Pending 1 Outstanding 0 Overdue …" at bounding box center [742, 349] width 1050 height 699
drag, startPoint x: 1077, startPoint y: 67, endPoint x: 974, endPoint y: 55, distance: 103.3
click at [974, 55] on div "All Open 1 Pending 1 Outstanding 0 Overdue 0 404045 View" at bounding box center [742, 71] width 1023 height 47
type input "403989"
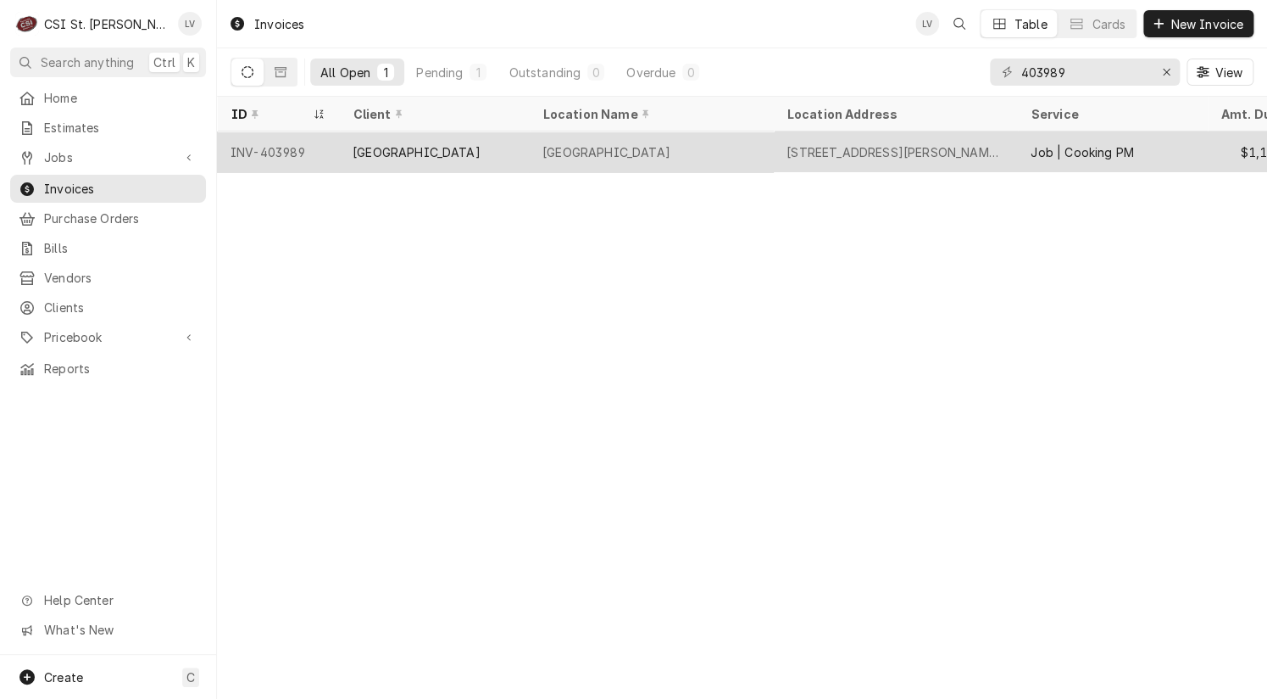
click at [441, 143] on div "NERINX HALL SCHOOL" at bounding box center [417, 152] width 128 height 18
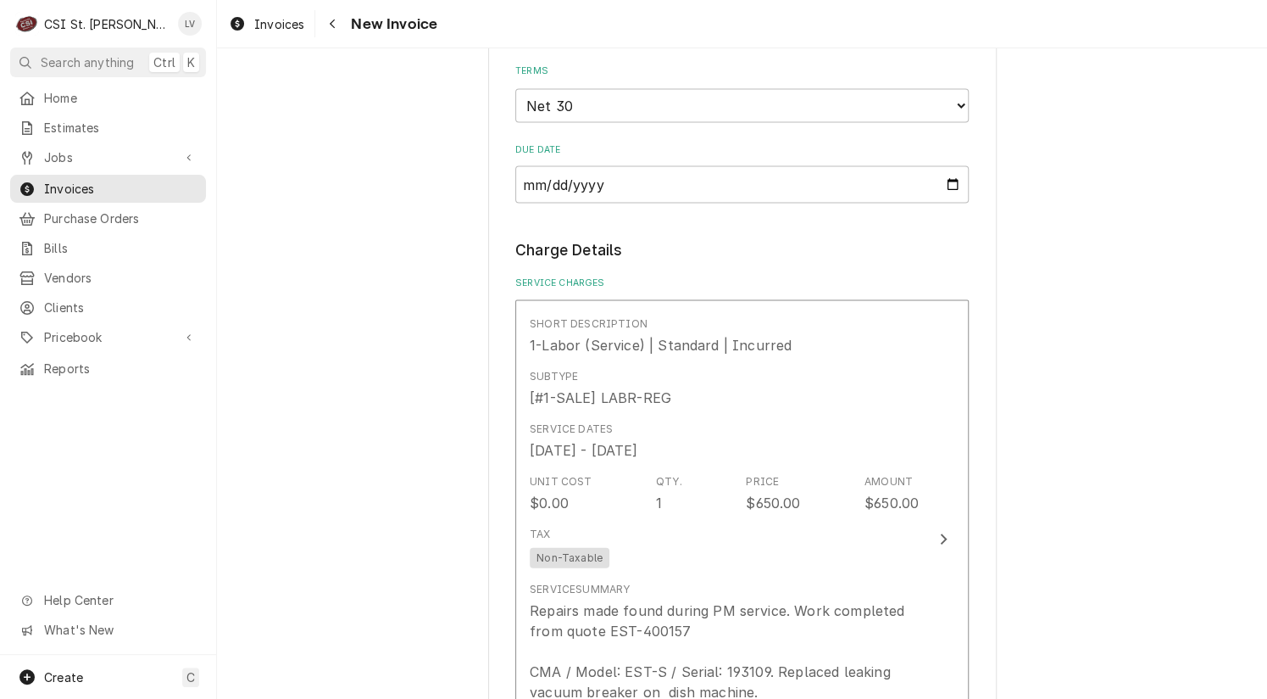
scroll to position [1526, 0]
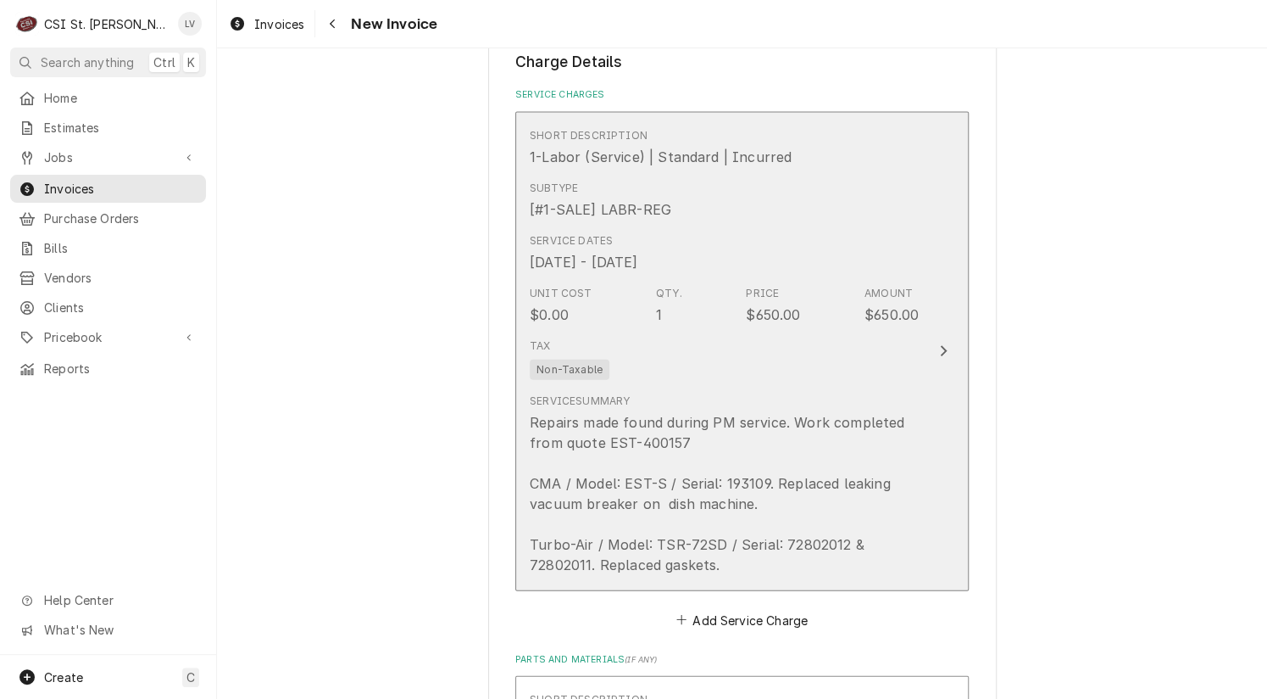
click at [678, 494] on div "Repairs made found during PM service. Work completed from quote EST-400157 CMA …" at bounding box center [724, 493] width 389 height 163
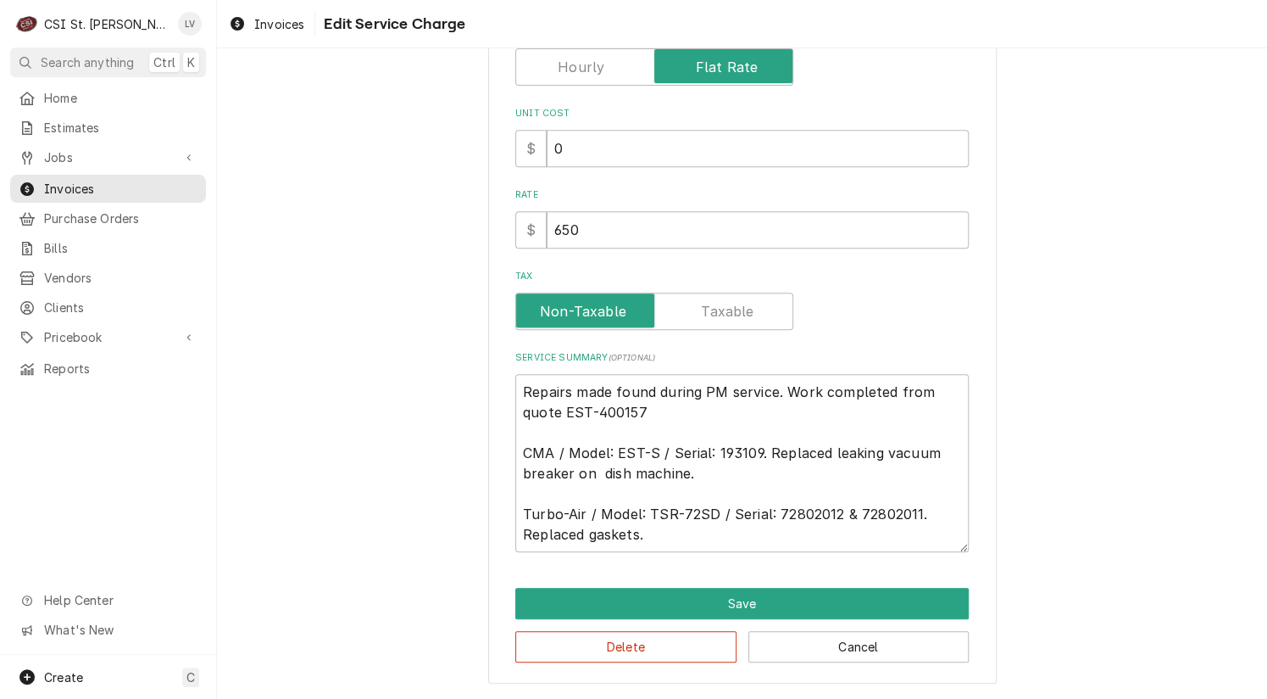
scroll to position [226, 0]
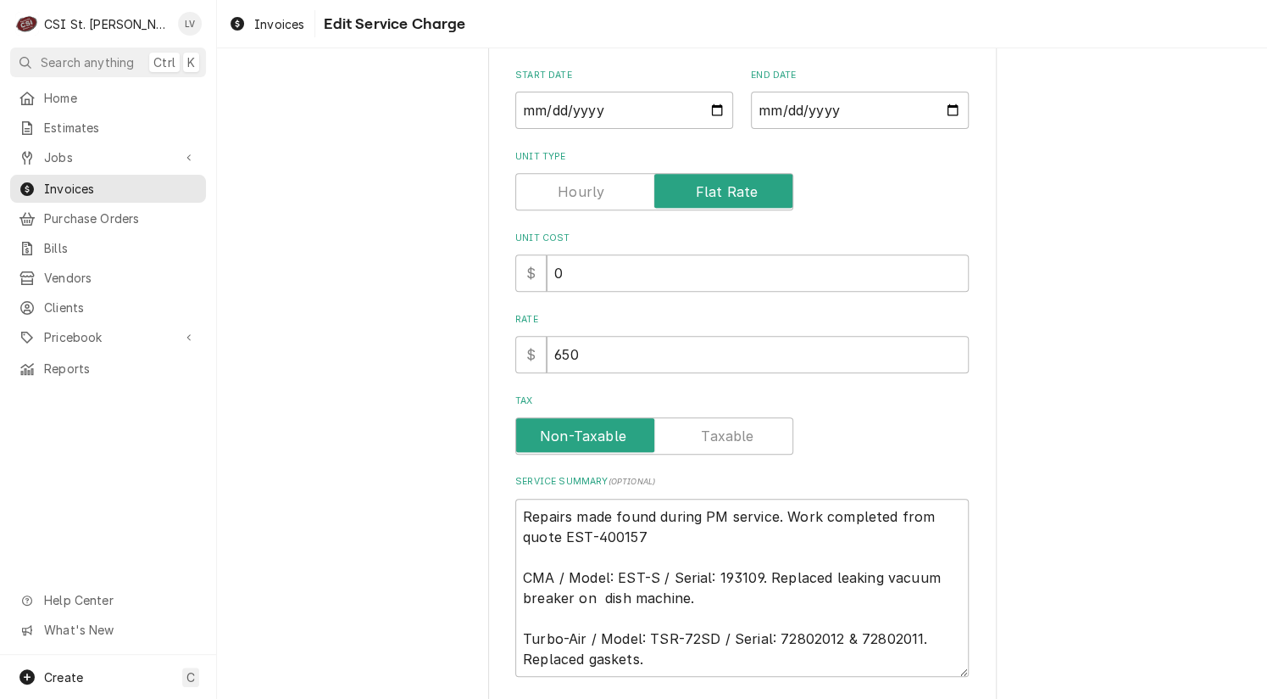
type textarea "x"
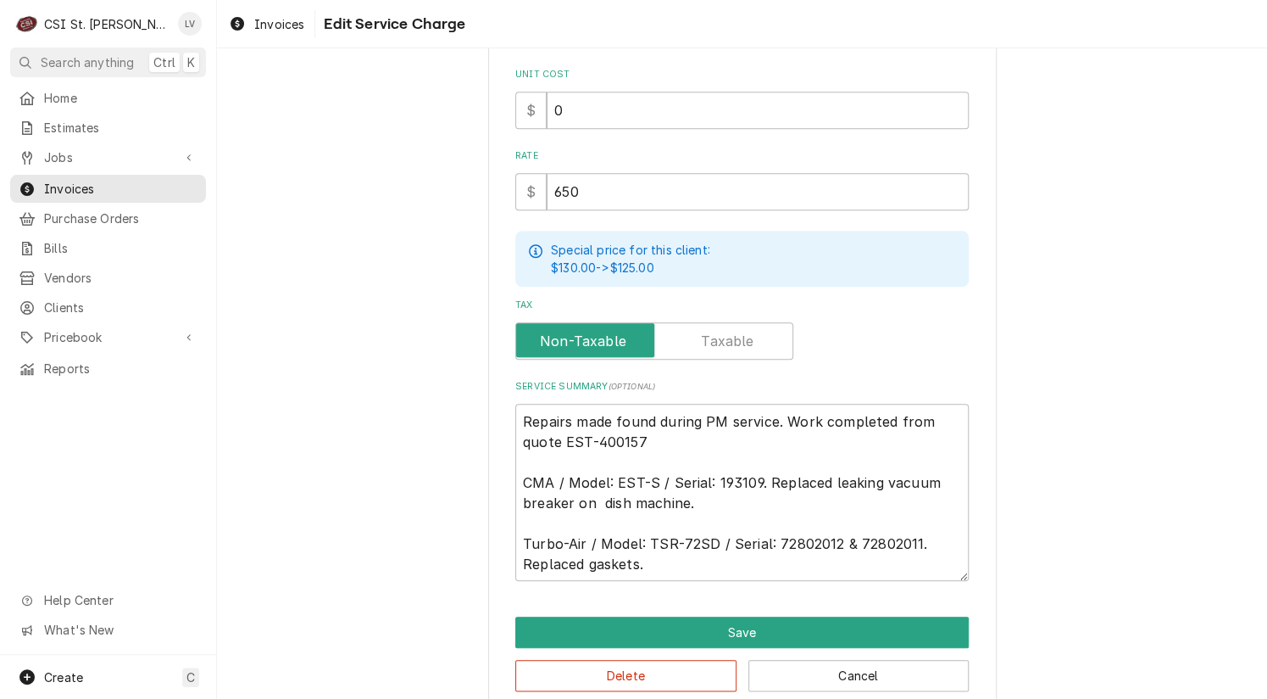
scroll to position [424, 0]
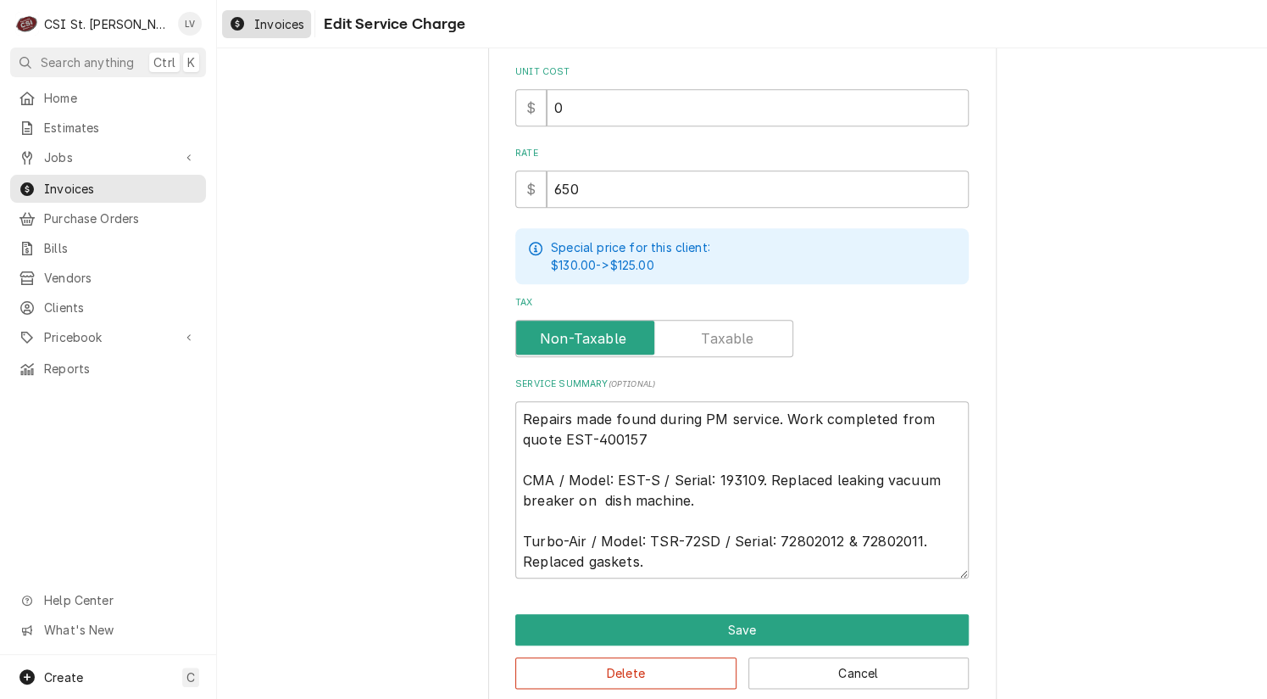
click at [264, 23] on span "Invoices" at bounding box center [279, 24] width 50 height 18
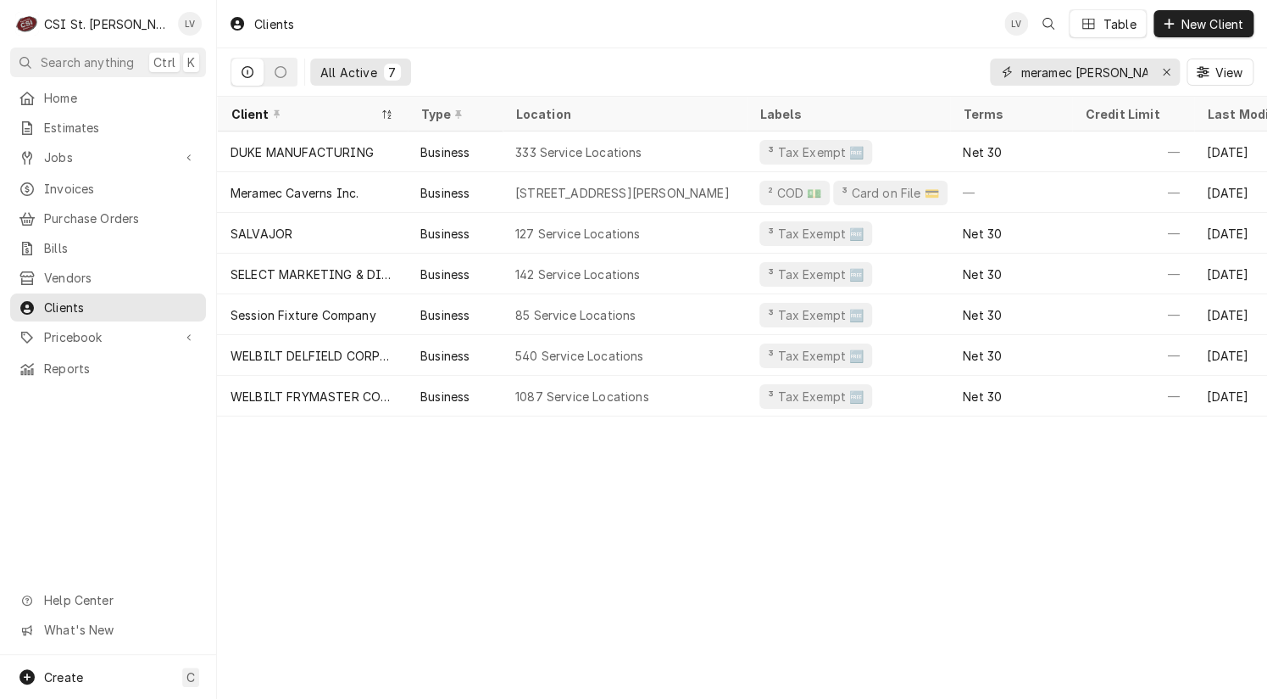
drag, startPoint x: 1135, startPoint y: 65, endPoint x: 925, endPoint y: 68, distance: 210.3
click at [927, 68] on div "All Active 7 meramec [PERSON_NAME] View" at bounding box center [742, 71] width 1023 height 47
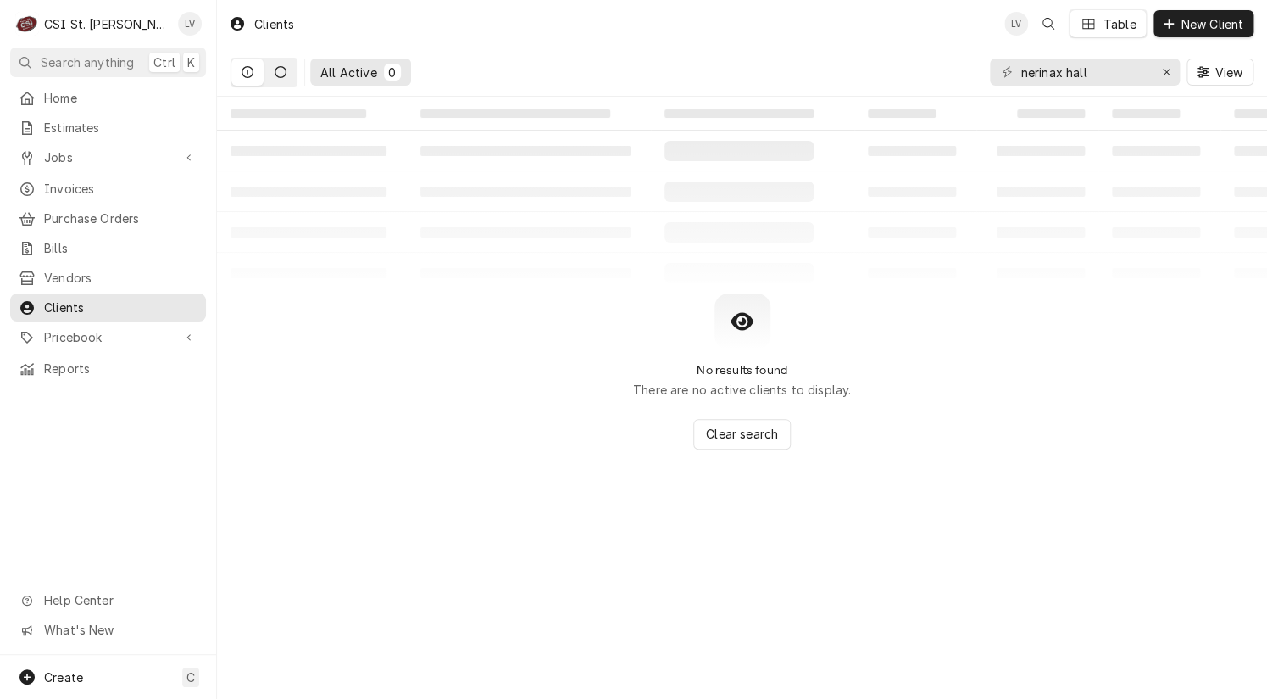
click at [275, 72] on icon "Dynamic Content Wrapper" at bounding box center [281, 72] width 12 height 12
click at [246, 66] on div "Dynamic Content Wrapper" at bounding box center [248, 72] width 12 height 12
drag, startPoint x: 1102, startPoint y: 67, endPoint x: 941, endPoint y: 68, distance: 161.1
click at [942, 68] on div "All Active 0 nerinax hall View" at bounding box center [742, 71] width 1023 height 47
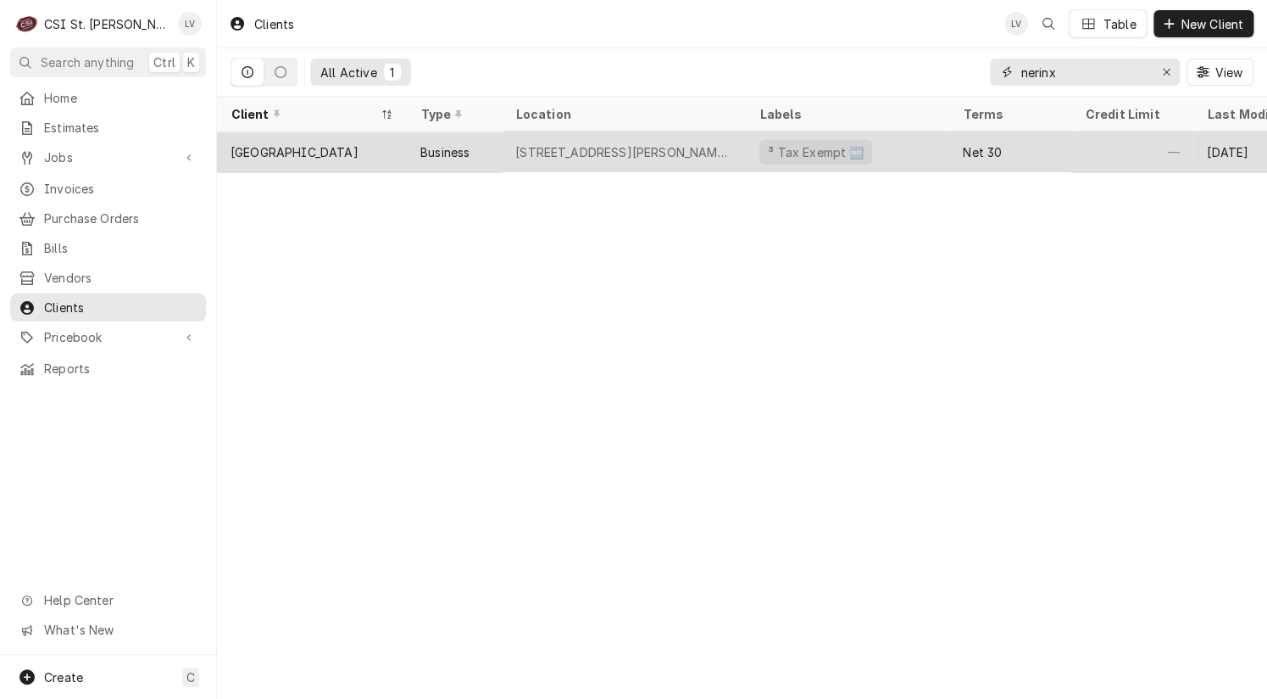
type input "nerinx"
click at [255, 146] on div "[GEOGRAPHIC_DATA]" at bounding box center [295, 152] width 128 height 18
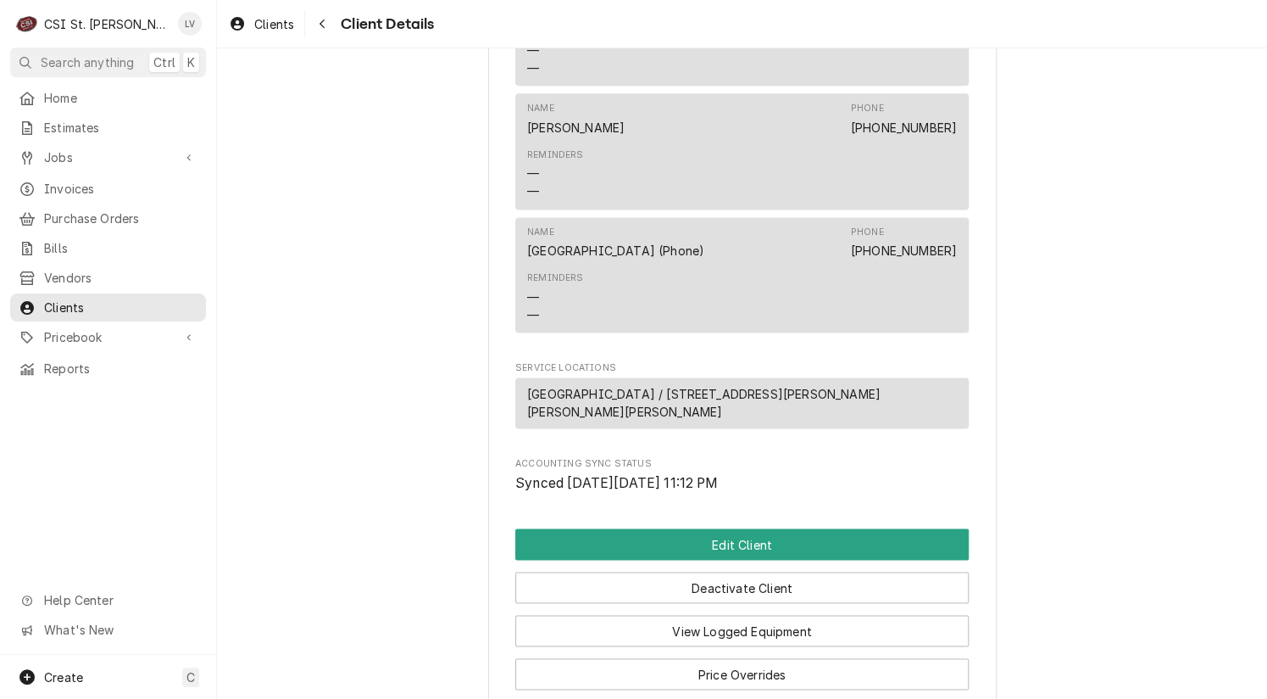
scroll to position [1119, 0]
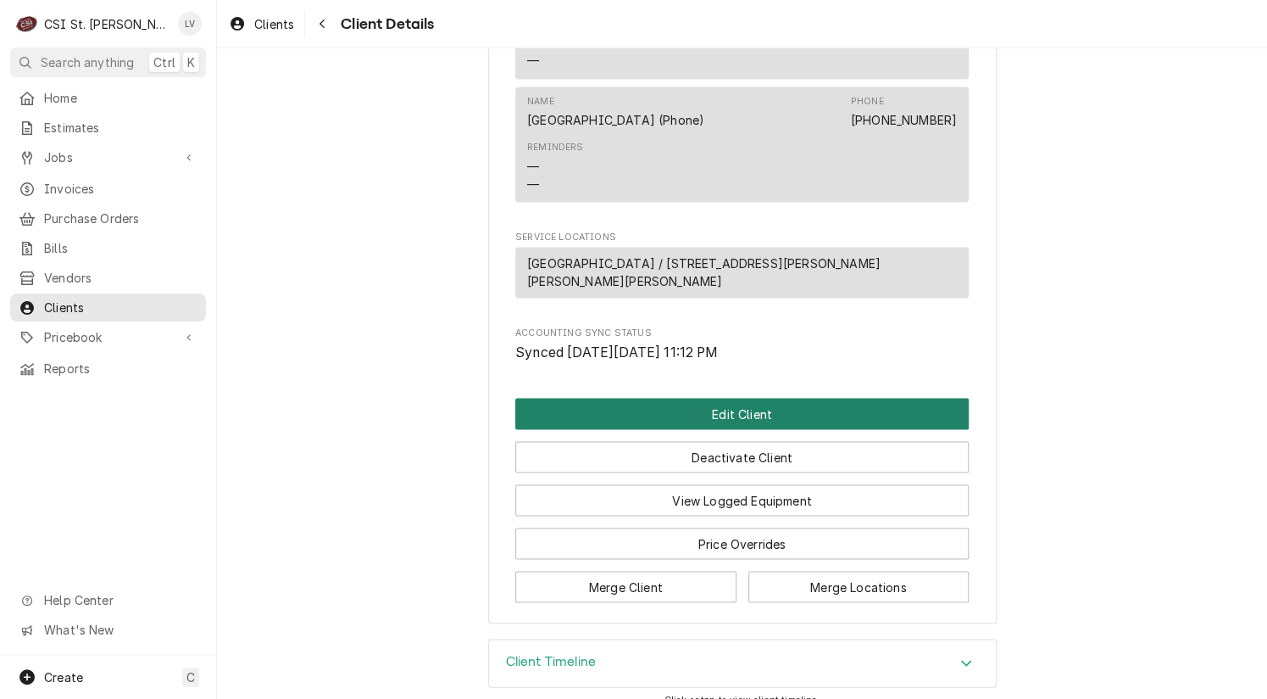
click at [703, 398] on button "Edit Client" at bounding box center [742, 413] width 454 height 31
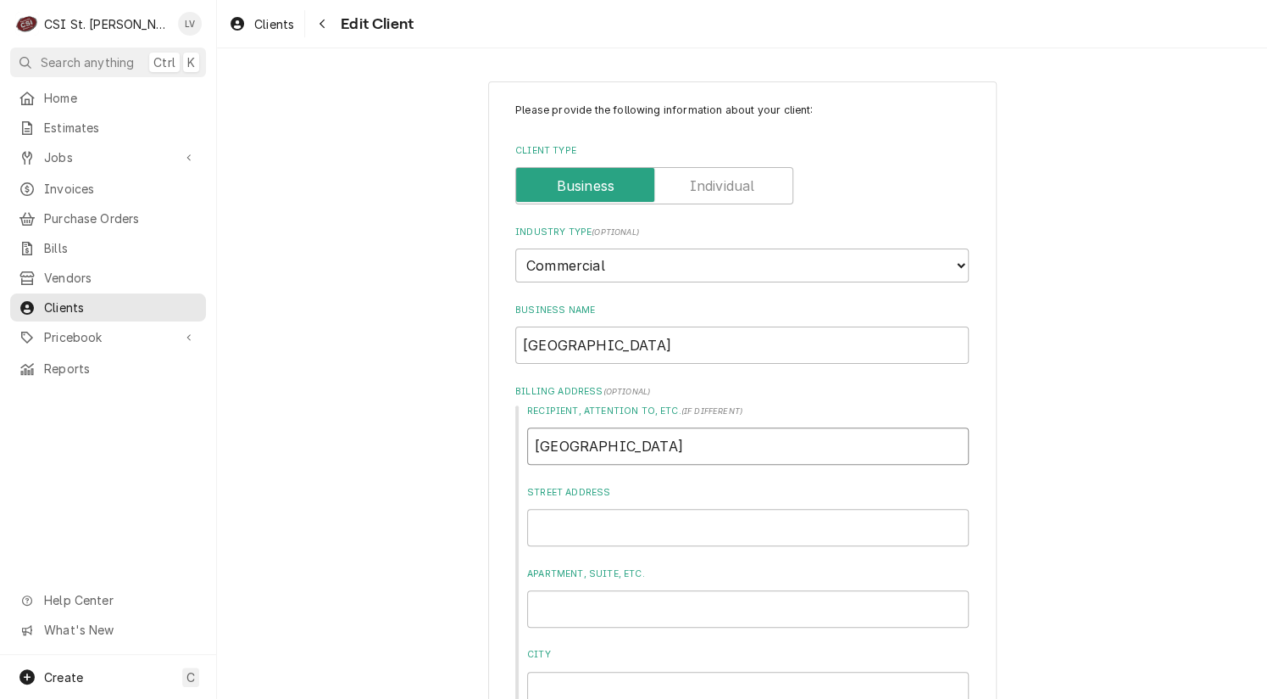
drag, startPoint x: 727, startPoint y: 448, endPoint x: 716, endPoint y: 434, distance: 18.1
click at [721, 443] on input "[GEOGRAPHIC_DATA]" at bounding box center [748, 445] width 442 height 37
drag, startPoint x: 682, startPoint y: 345, endPoint x: 293, endPoint y: 327, distance: 388.7
type textarea "x"
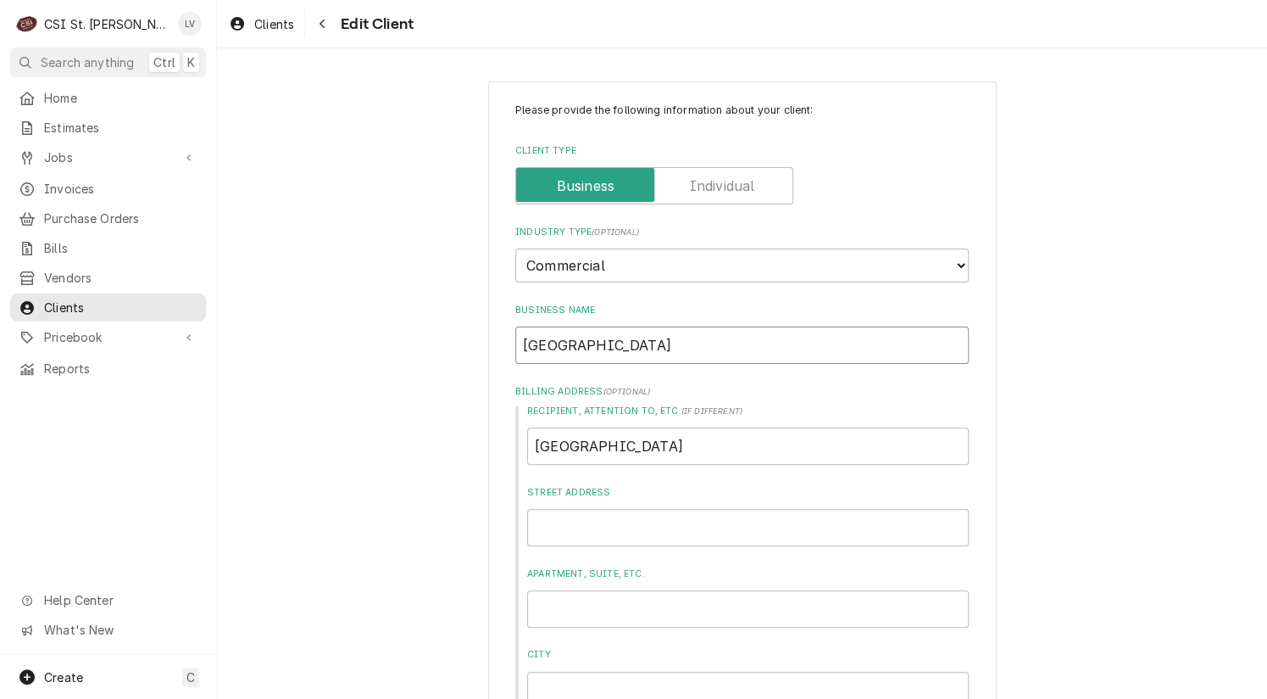
type input "N"
type textarea "x"
type input "Ne"
type textarea "x"
type input "Ner"
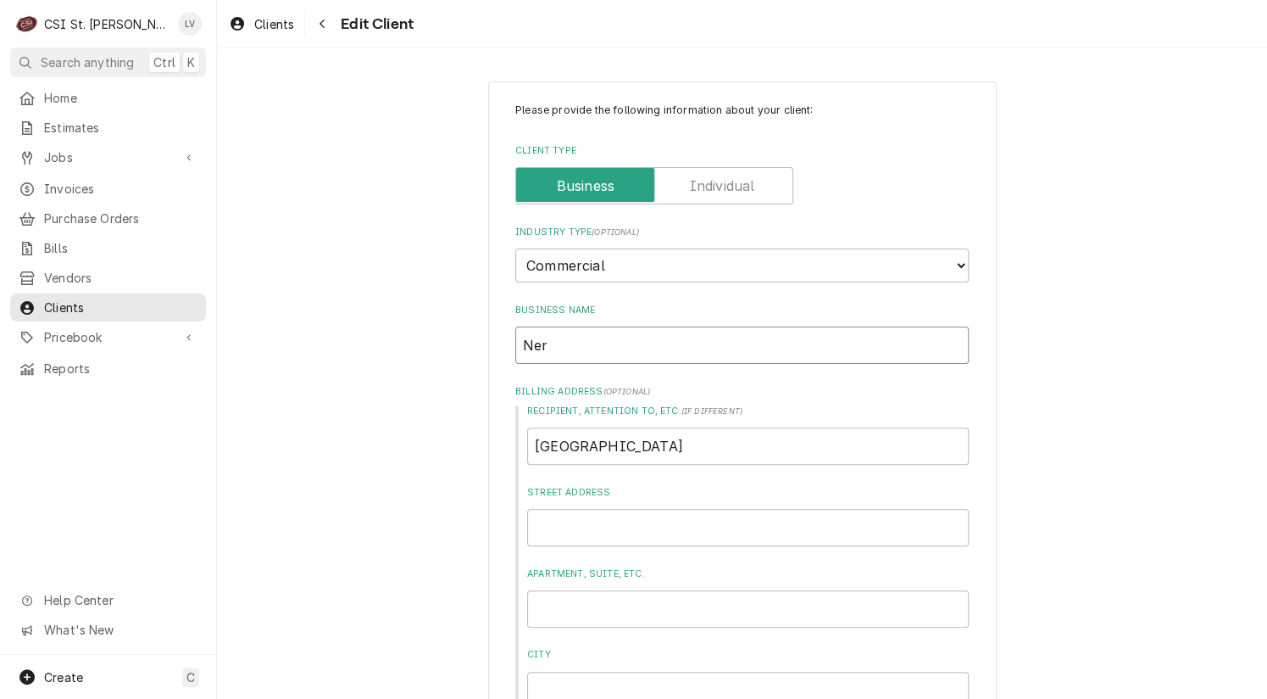
type textarea "x"
type input "Neri"
type textarea "x"
type input "Nerin"
type textarea "x"
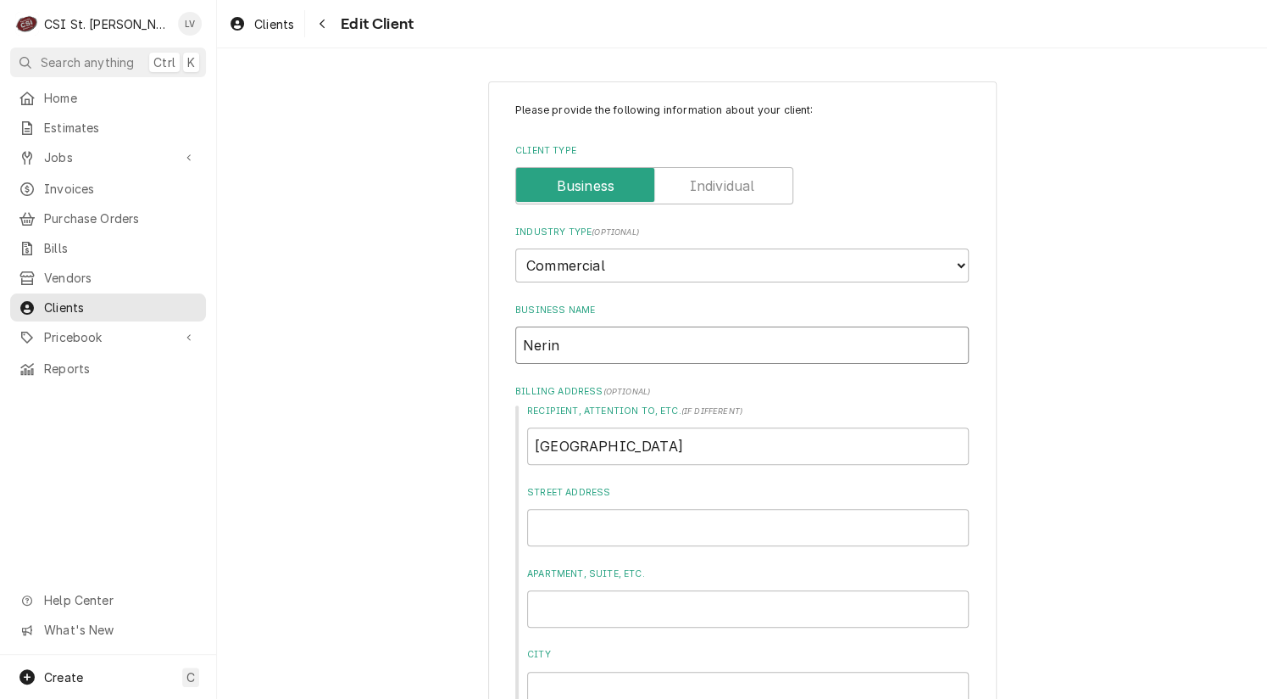
type input "Nerinx"
type textarea "x"
type input "Nerinx"
type textarea "x"
type input "Nerinx H"
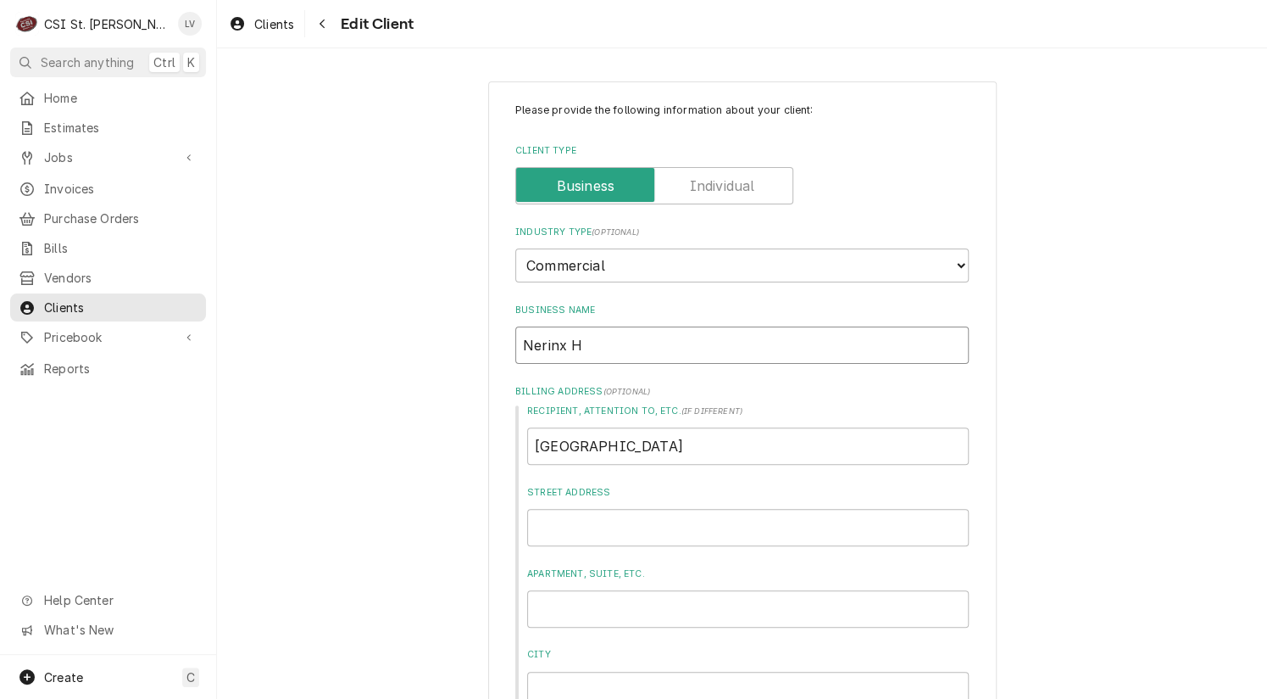
type textarea "x"
type input "Nerinx Ha"
type textarea "x"
type input "Nerinx Hal"
type textarea "x"
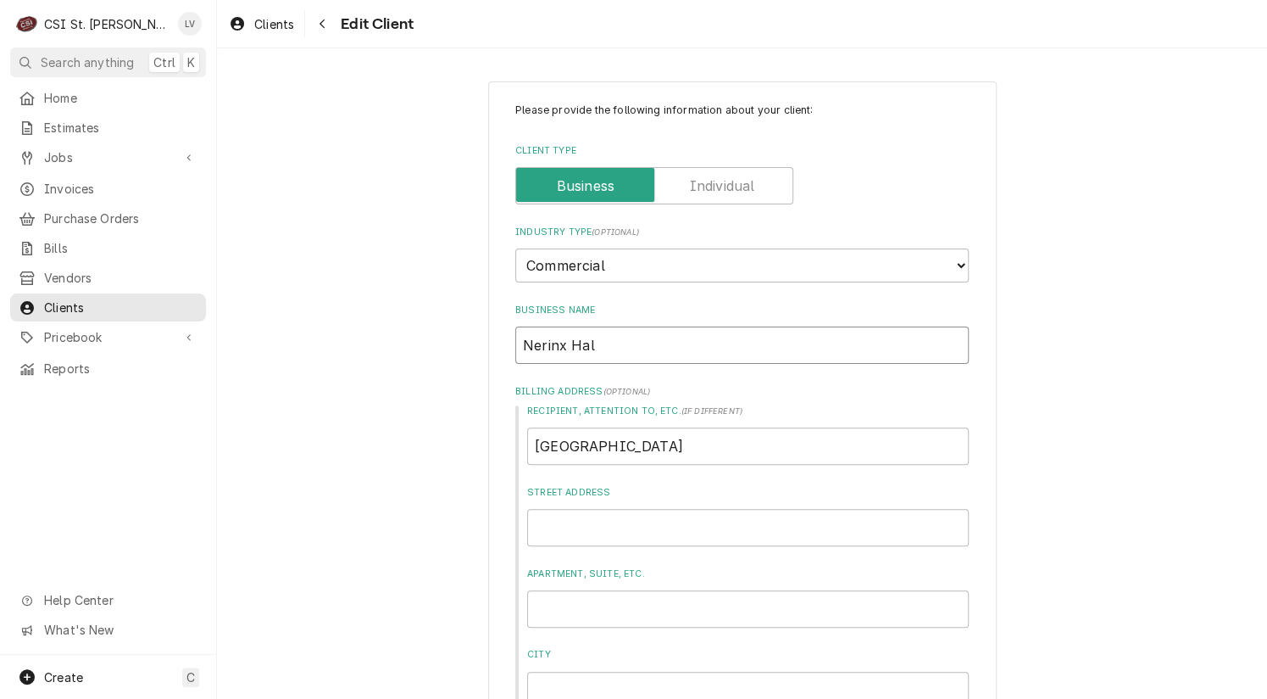
type input "Nerinx Hall"
type textarea "x"
type input "Nerinx Hall"
type textarea "x"
type input "Nerinx Hall S"
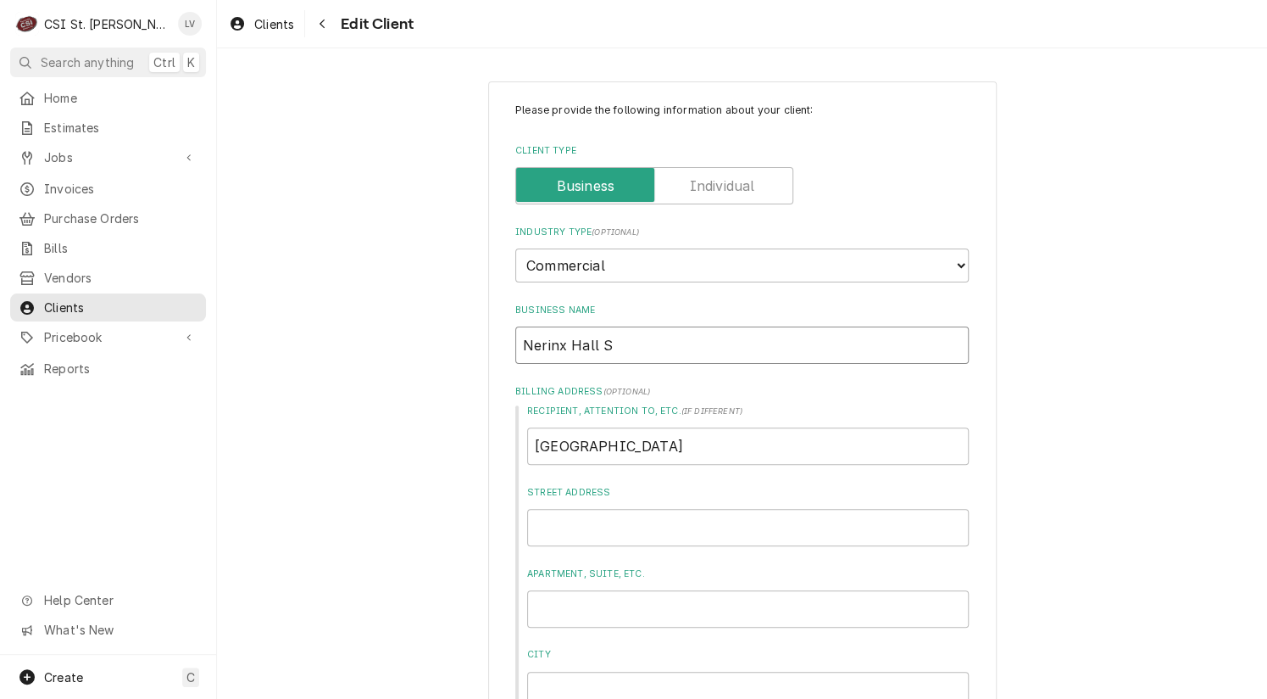
type textarea "x"
type input "Nerinx Hall Sc"
type textarea "x"
type input "Nerinx Hall Sch"
type textarea "x"
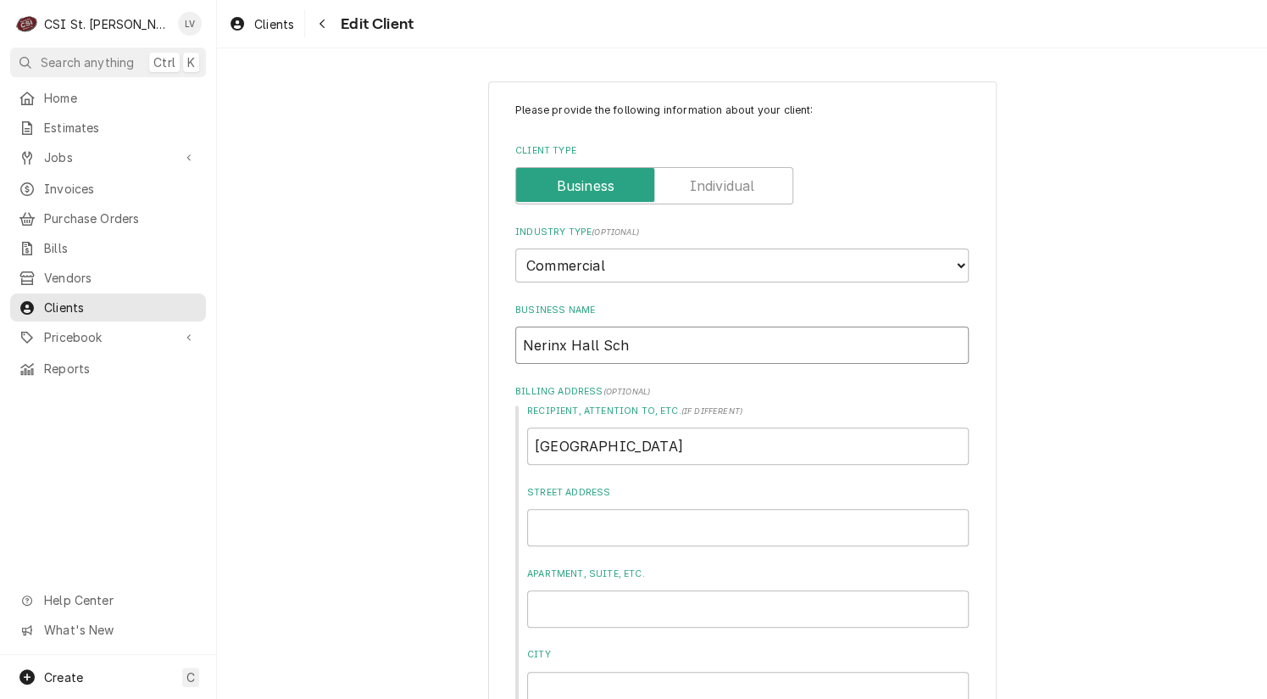
type input "Nerinx Hall Scho"
type textarea "x"
type input "Nerinx Hall Schoo"
type textarea "x"
type input "Nerinx Hall School"
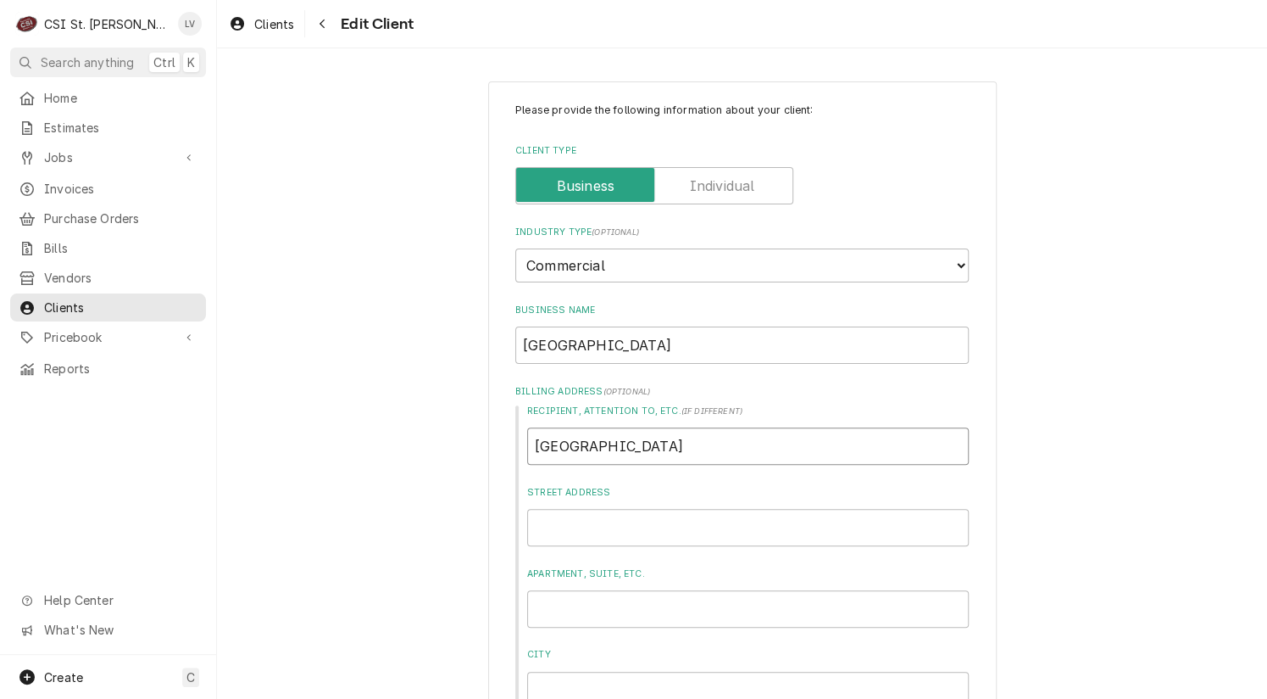
type textarea "x"
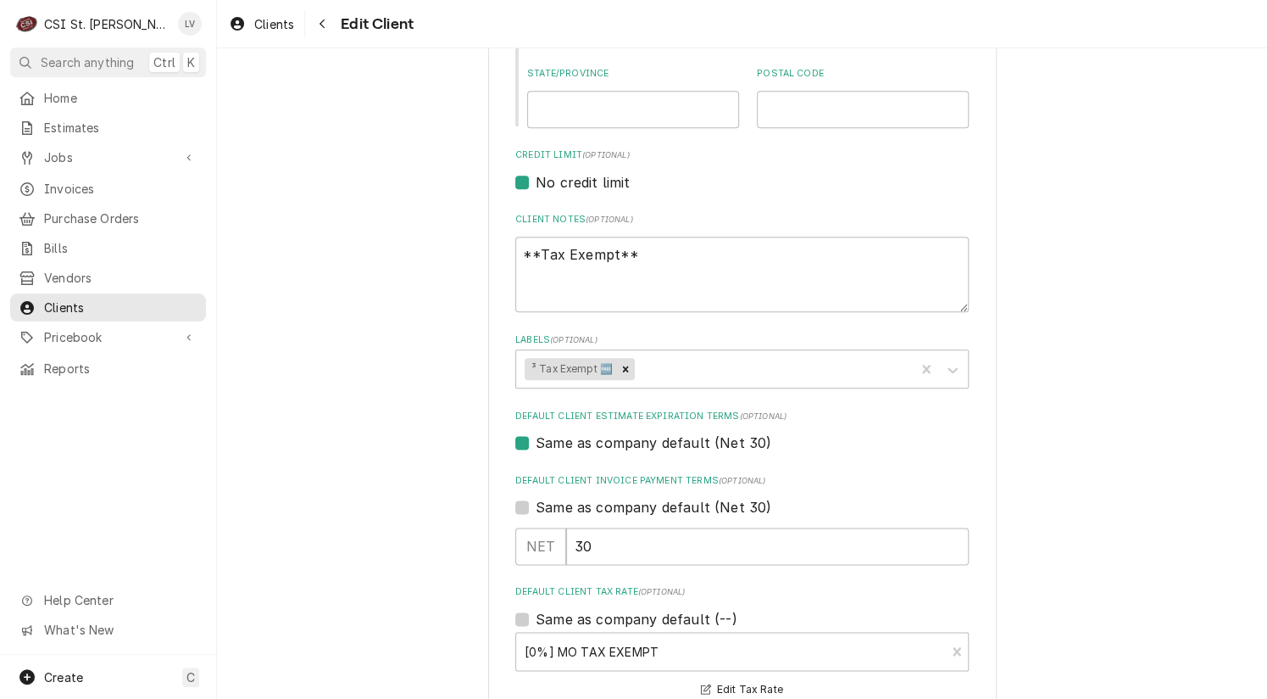
scroll to position [374, 0]
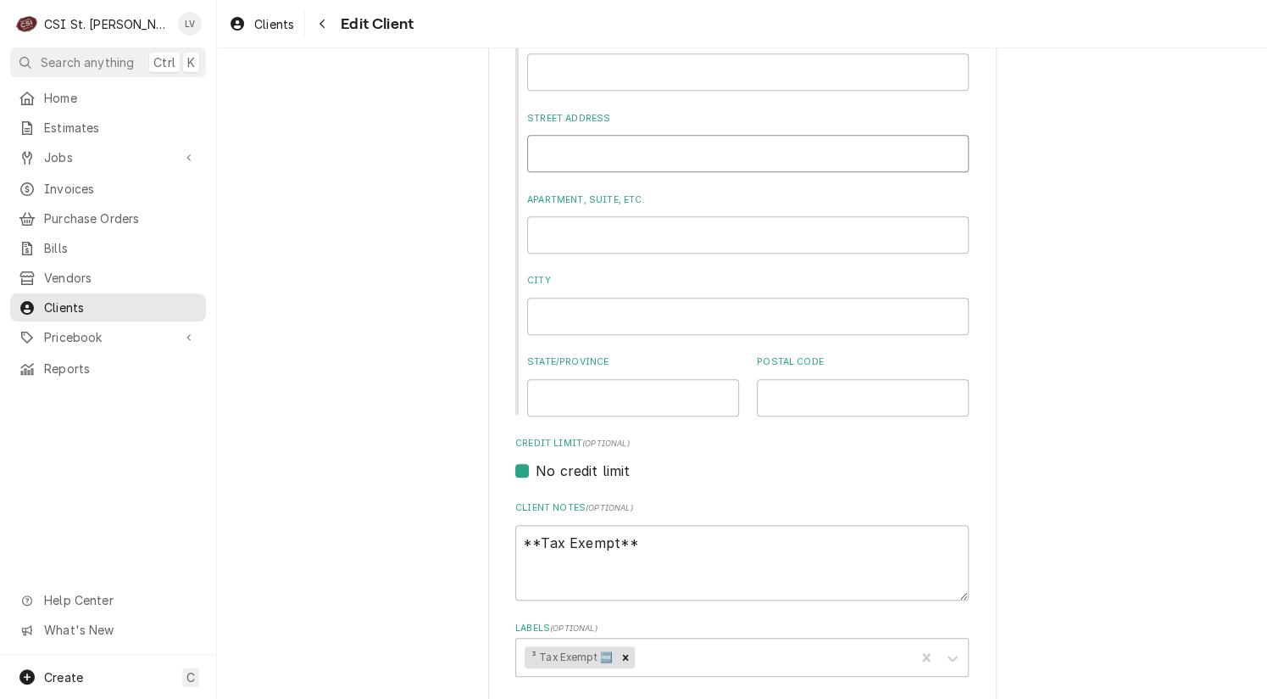
type textarea "x"
type input "5"
type textarea "x"
type input "53"
type textarea "x"
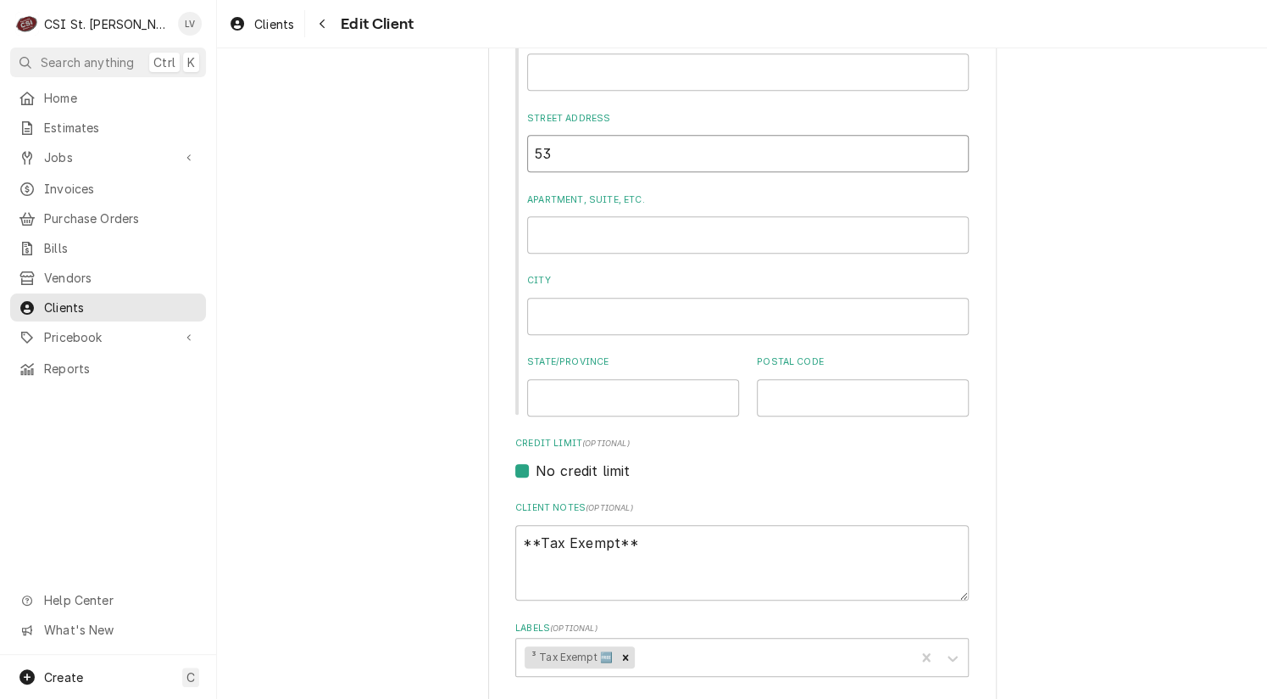
type input "530"
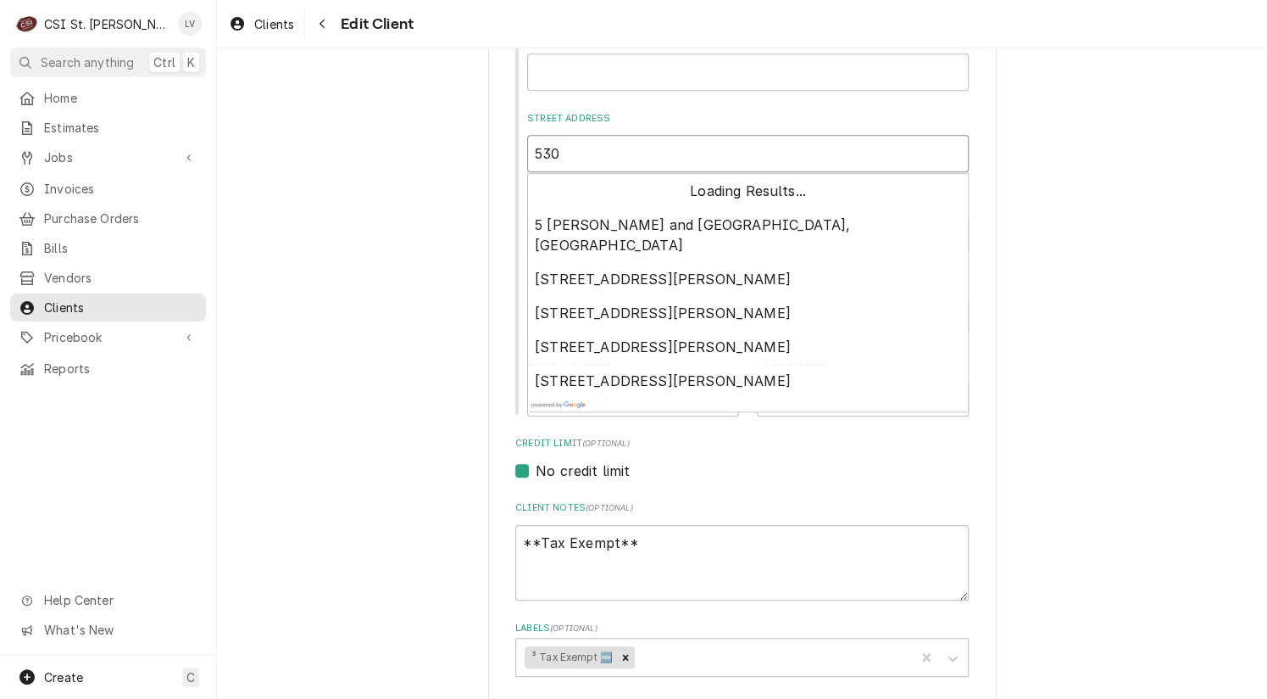
type textarea "x"
type input "530"
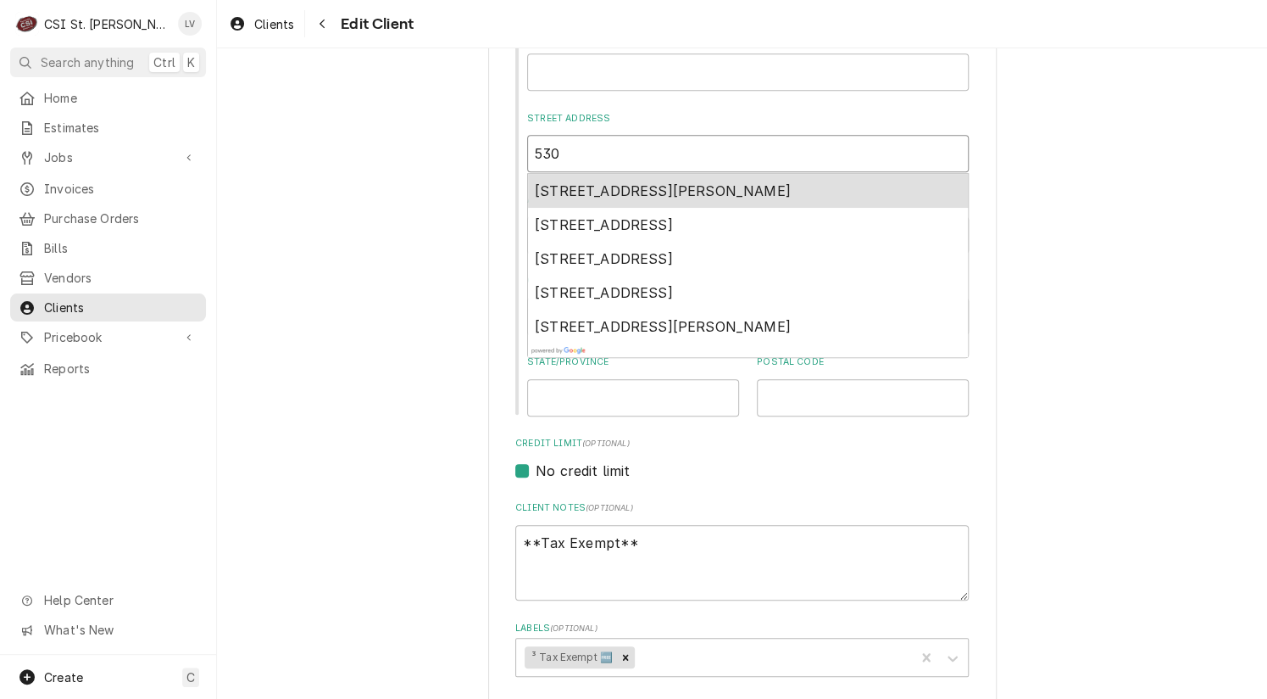
type textarea "x"
type input "530 E"
type textarea "x"
type input "530 E"
type textarea "x"
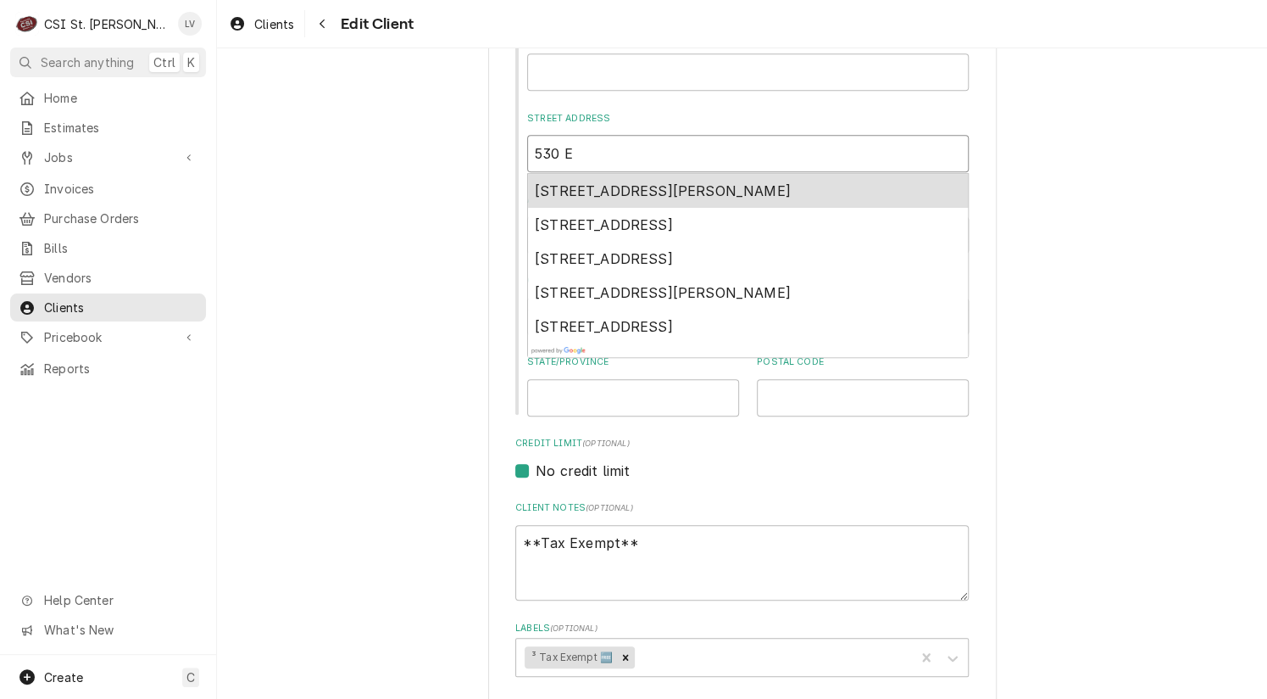
type input "530 E l"
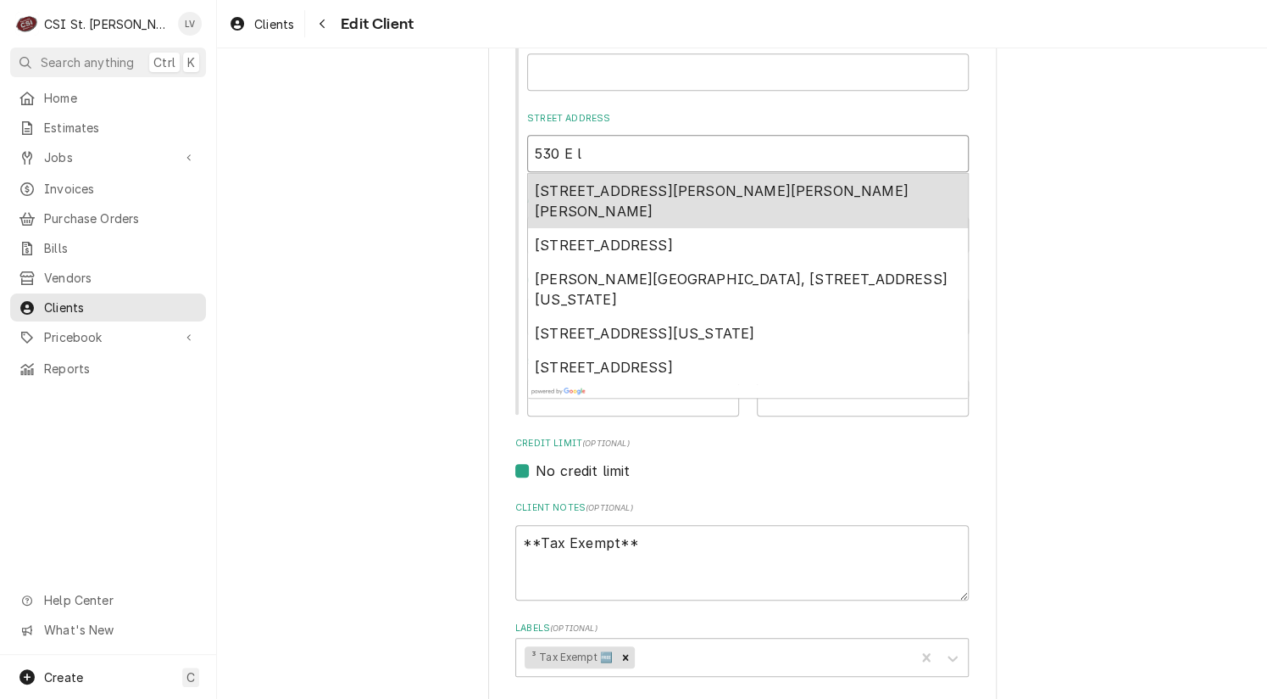
type textarea "x"
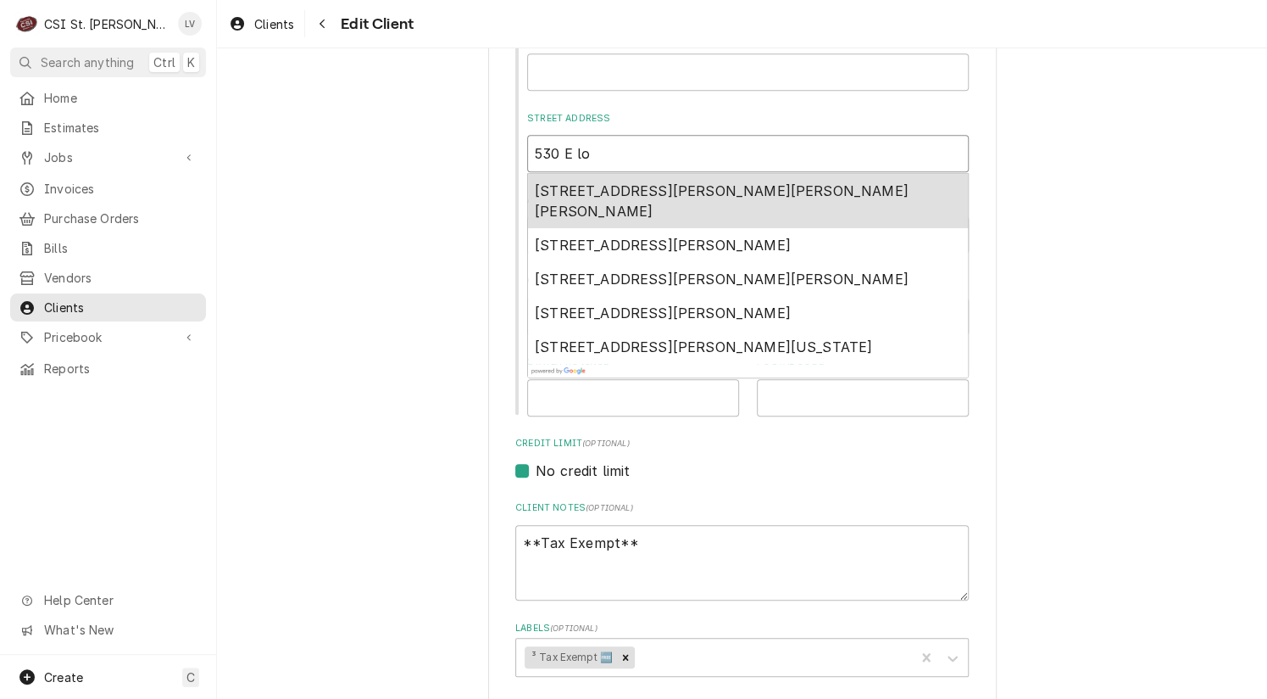
type input "530 E lo"
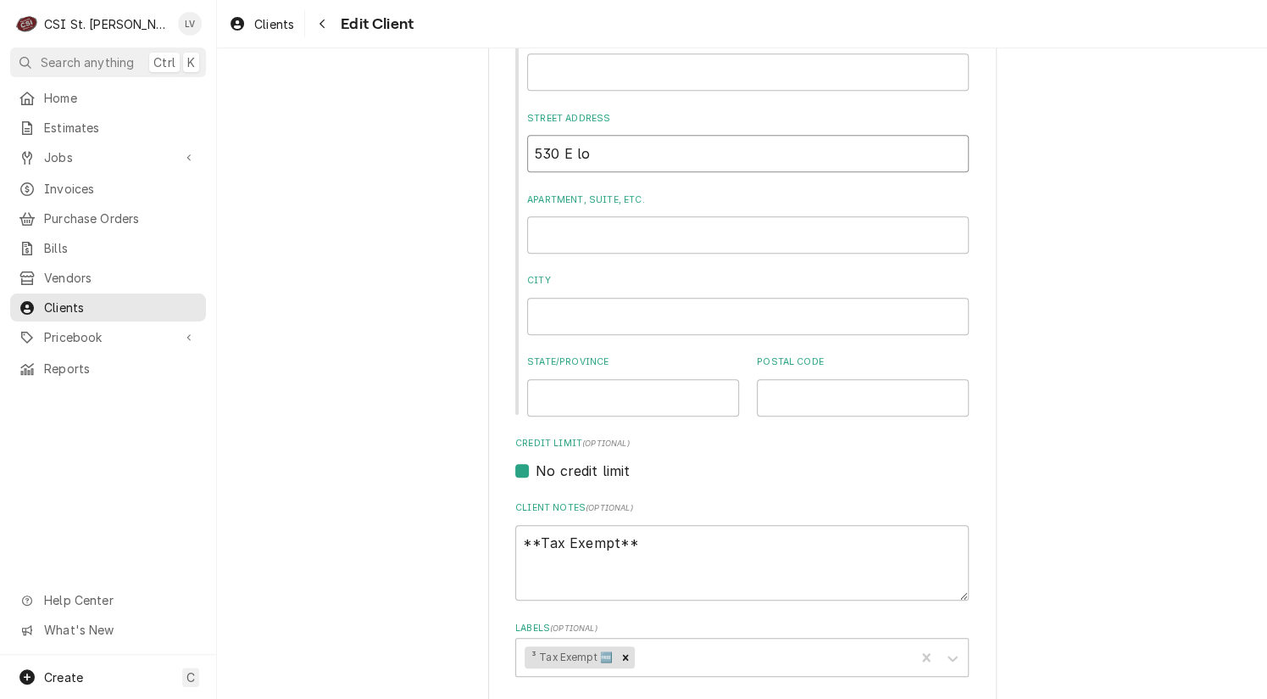
click at [588, 156] on input "530 E lo" at bounding box center [748, 153] width 442 height 37
type textarea "x"
type input "530 E loc"
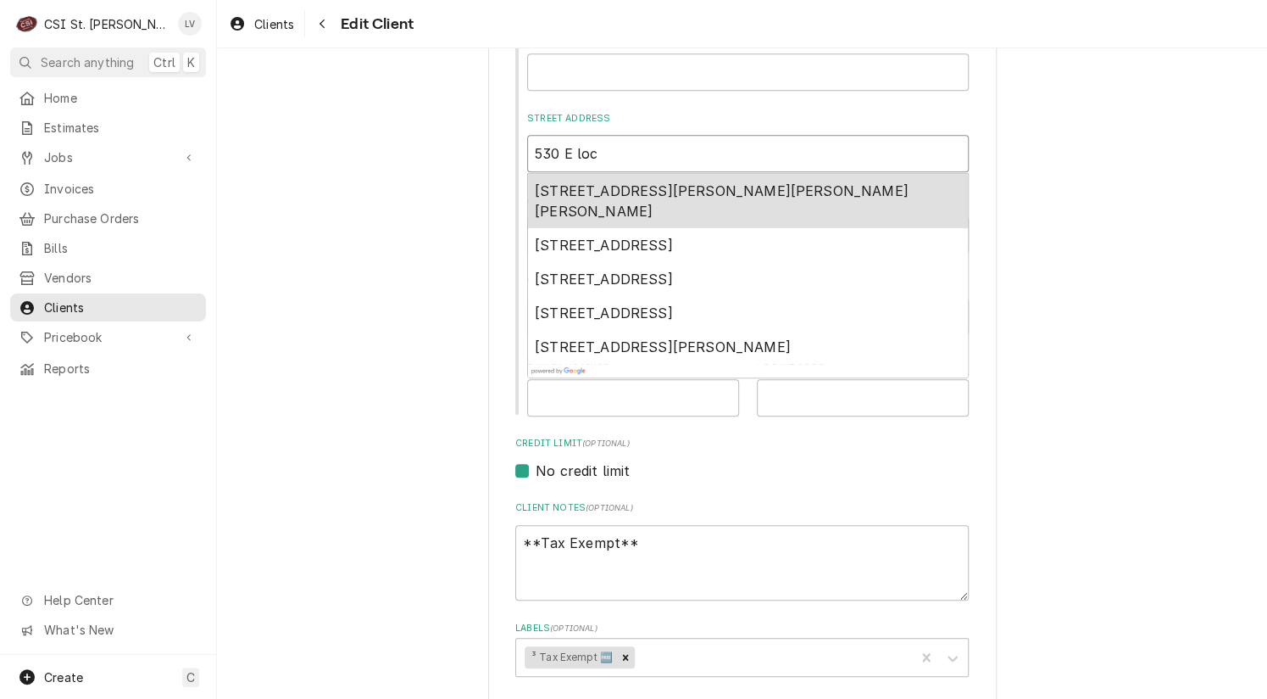
click at [599, 189] on span "530 East Lockwood Avenue, Webster Groves, MO, USA" at bounding box center [722, 200] width 374 height 37
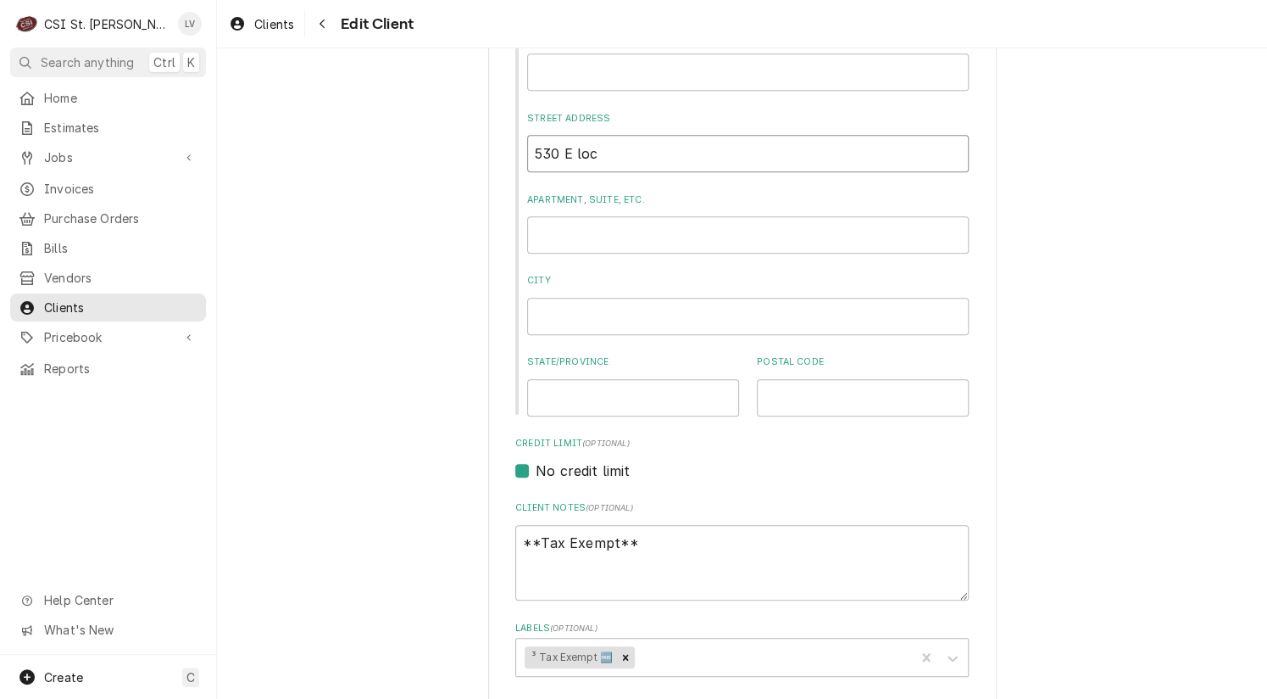
type textarea "x"
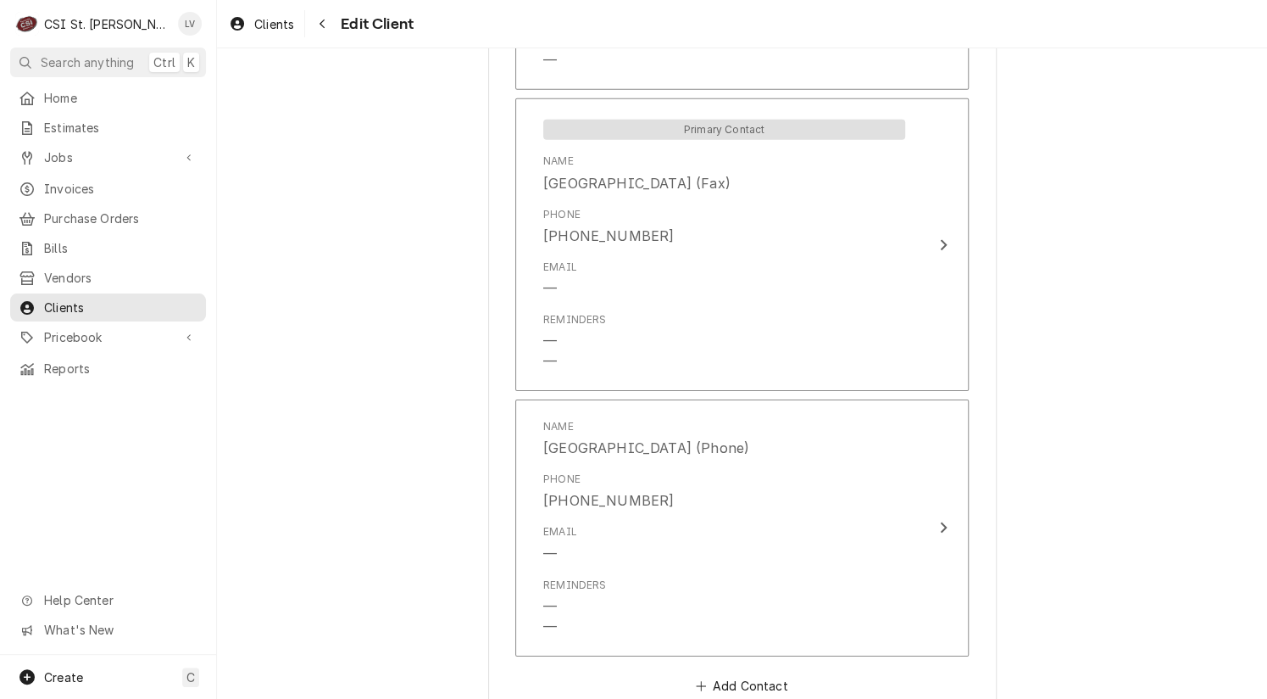
scroll to position [2324, 0]
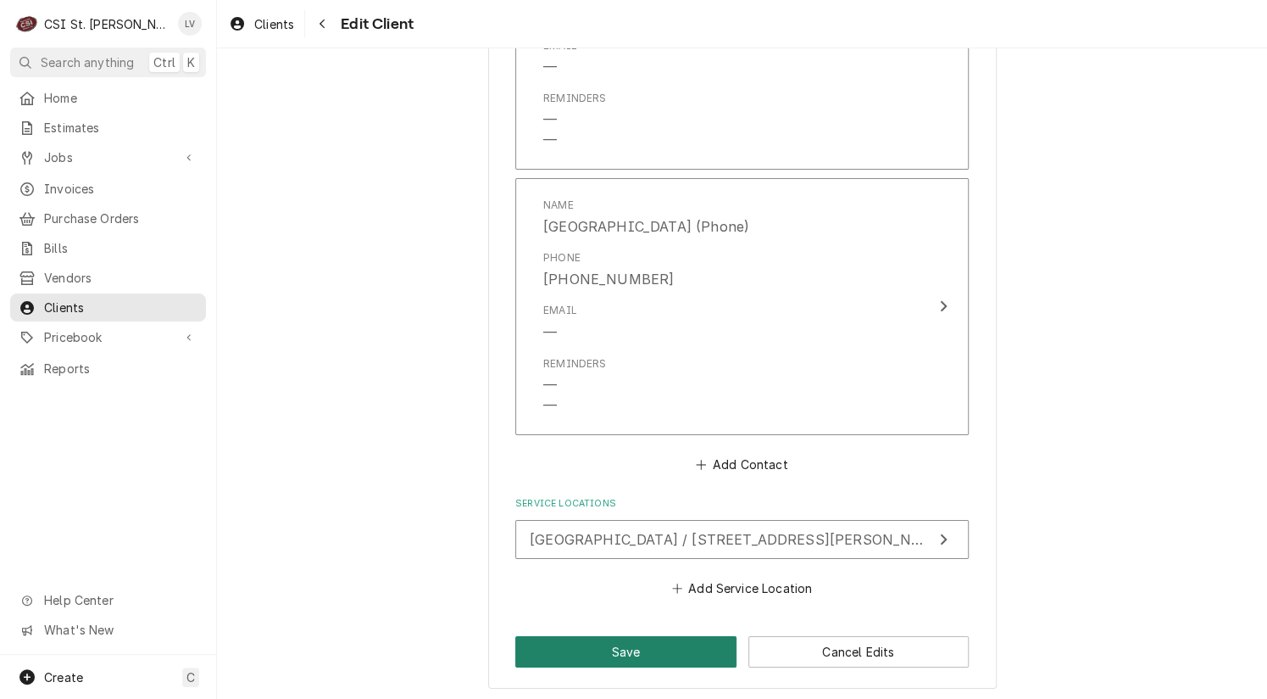
type input "530 E Lockwood Ave"
click at [624, 644] on button "Save" at bounding box center [625, 651] width 221 height 31
type textarea "x"
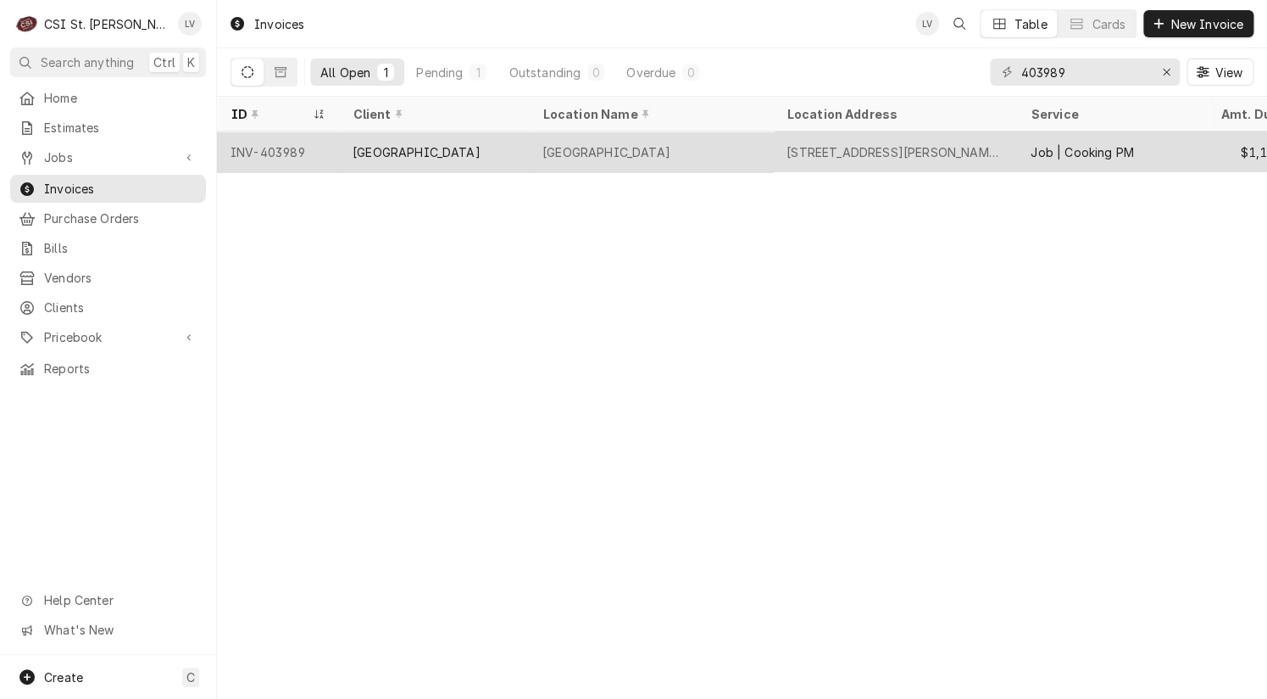
click at [329, 158] on div "INV-403989" at bounding box center [278, 151] width 122 height 41
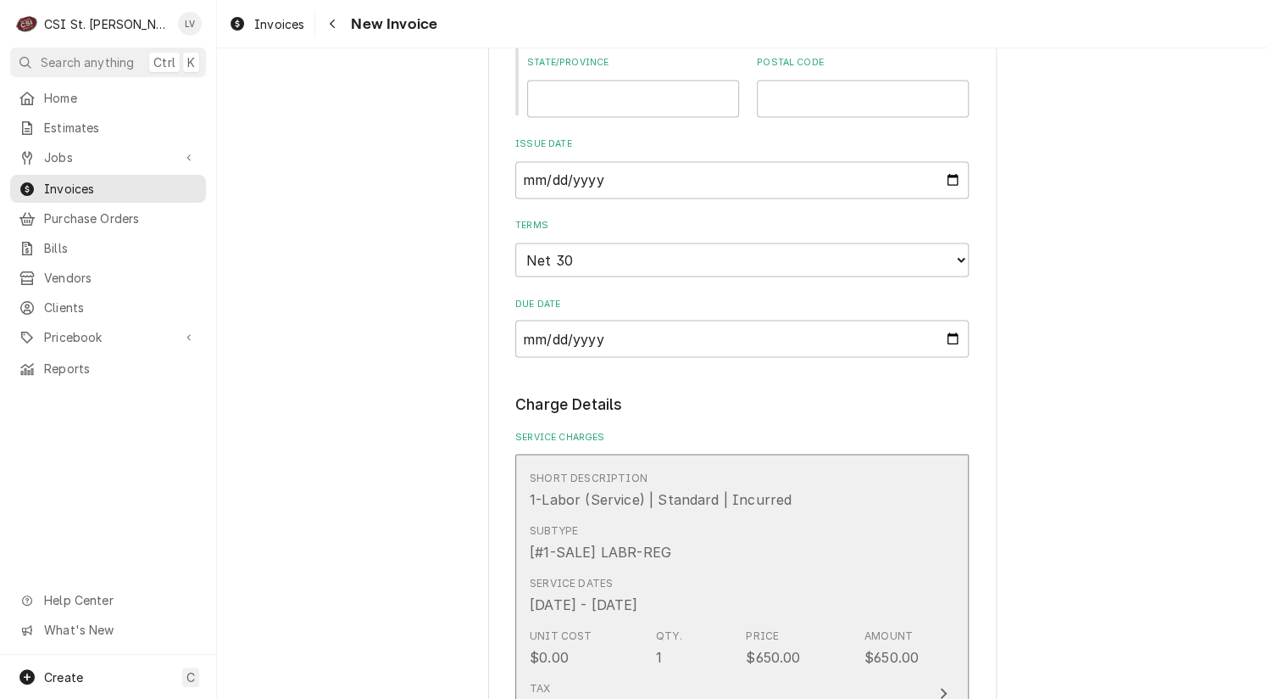
scroll to position [1526, 0]
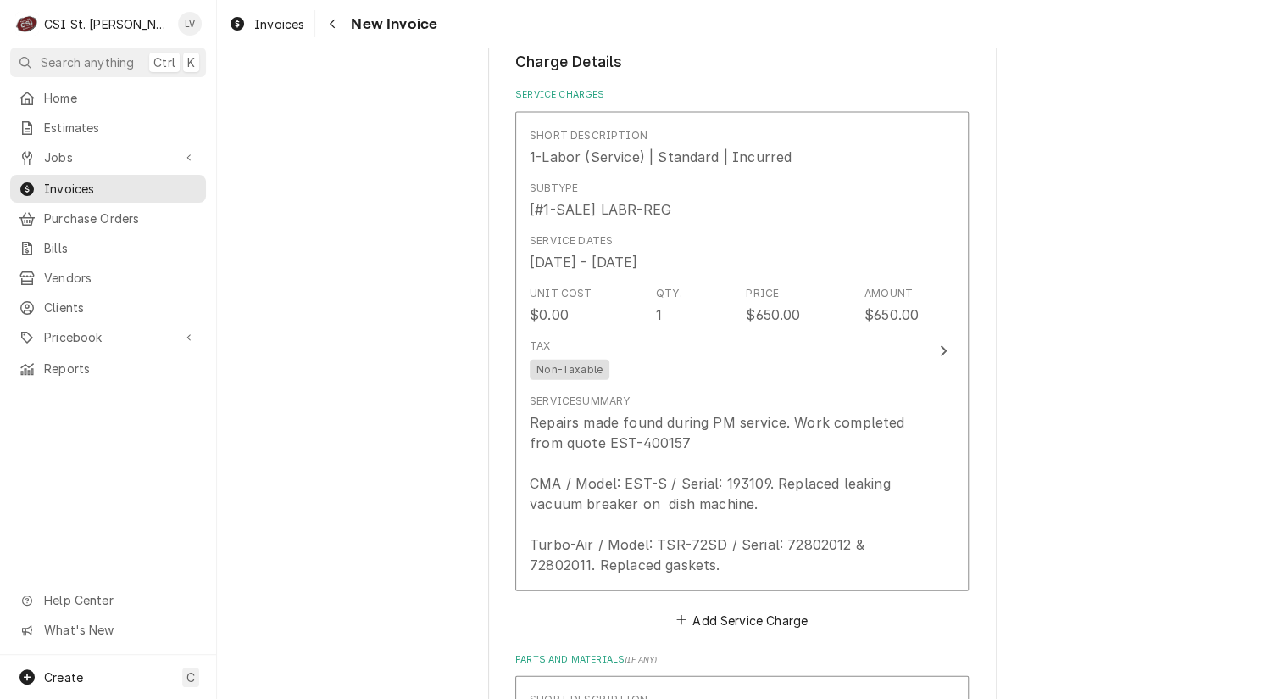
click at [307, 300] on div "Please provide the following information to create your invoice: Client Details…" at bounding box center [742, 517] width 1050 height 3954
click at [327, 234] on div "Please provide the following information to create your invoice: Client Details…" at bounding box center [742, 517] width 1050 height 3954
click at [253, 21] on div "Invoices" at bounding box center [267, 24] width 82 height 21
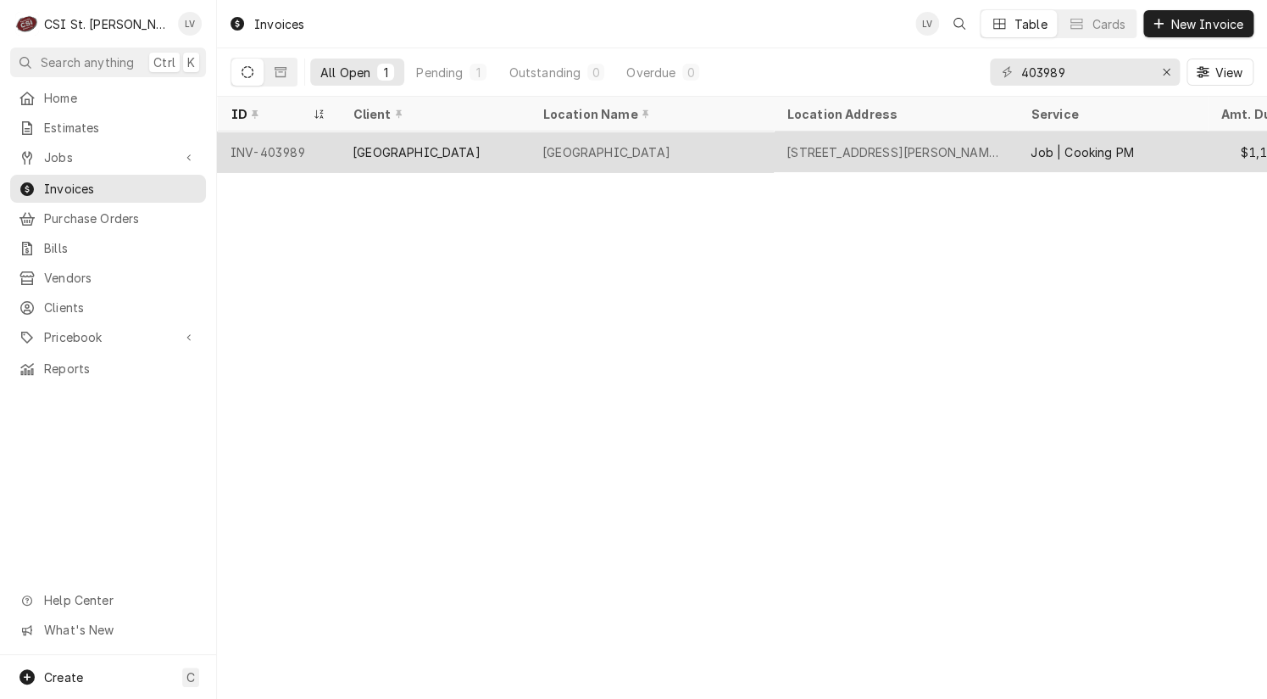
click at [585, 151] on div "[GEOGRAPHIC_DATA]" at bounding box center [607, 152] width 128 height 18
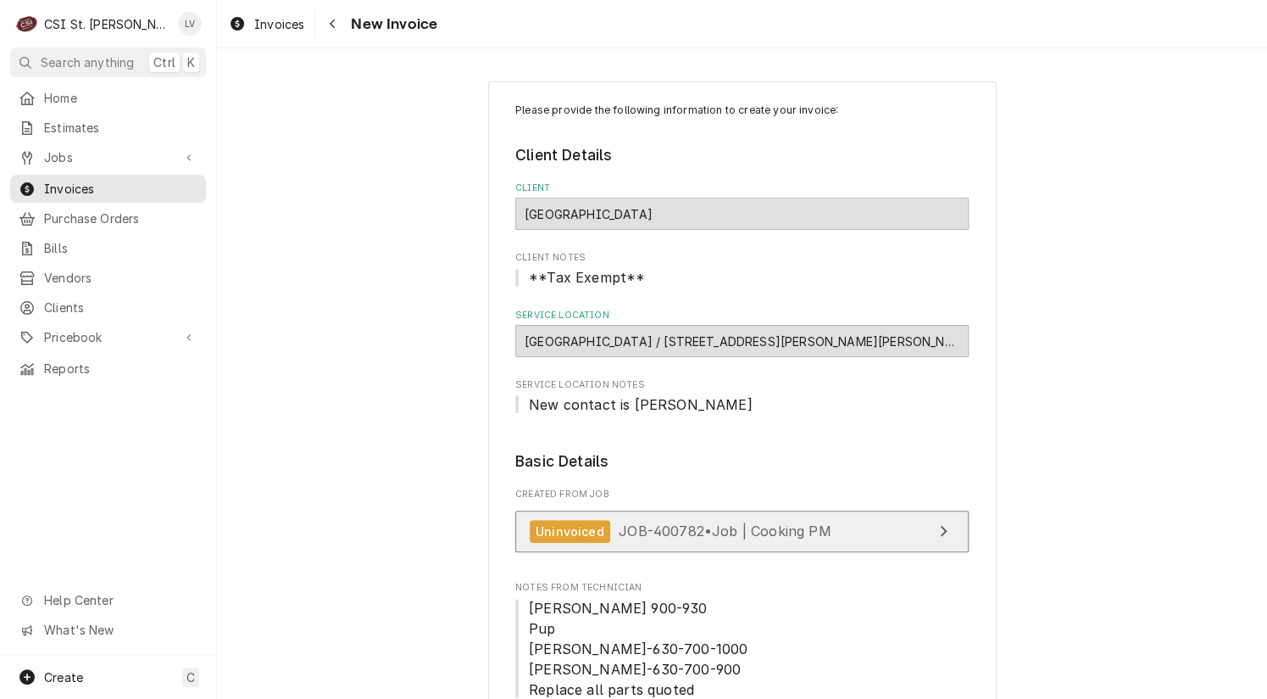
click at [730, 534] on span "JOB-400782 • Job | Cooking PM" at bounding box center [725, 530] width 212 height 17
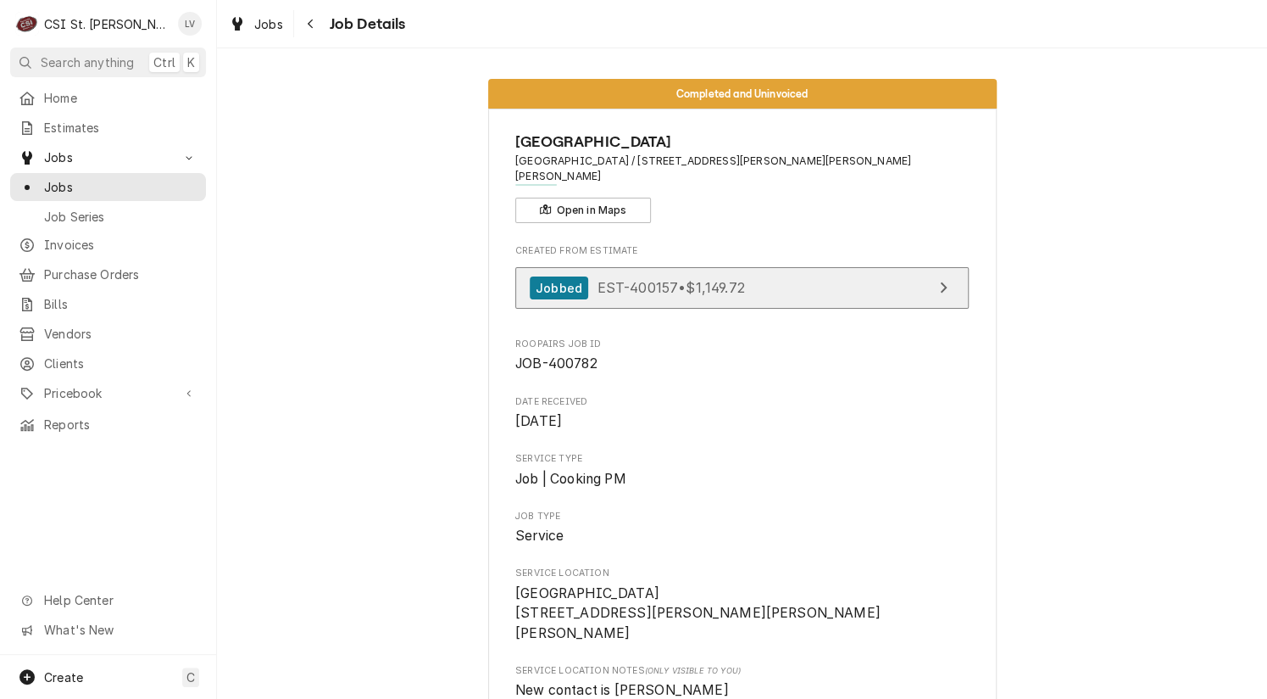
click at [738, 279] on span "EST-400157 • $1,149.72" at bounding box center [671, 287] width 148 height 17
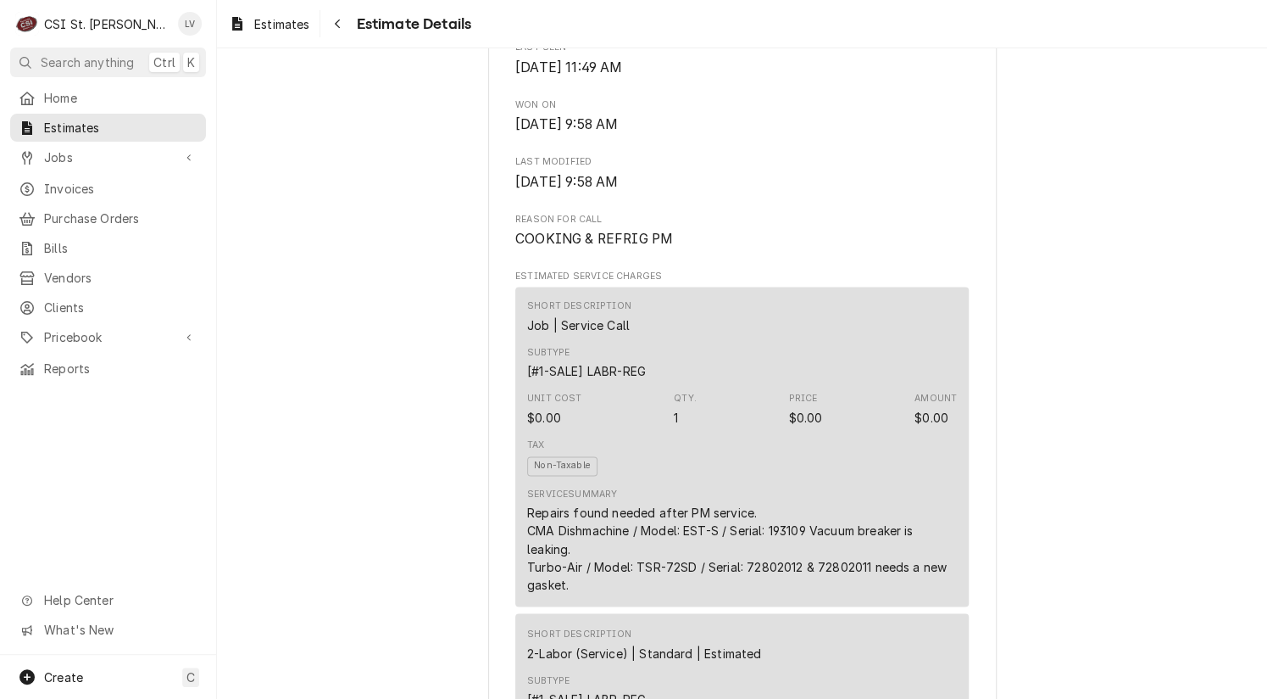
scroll to position [763, 0]
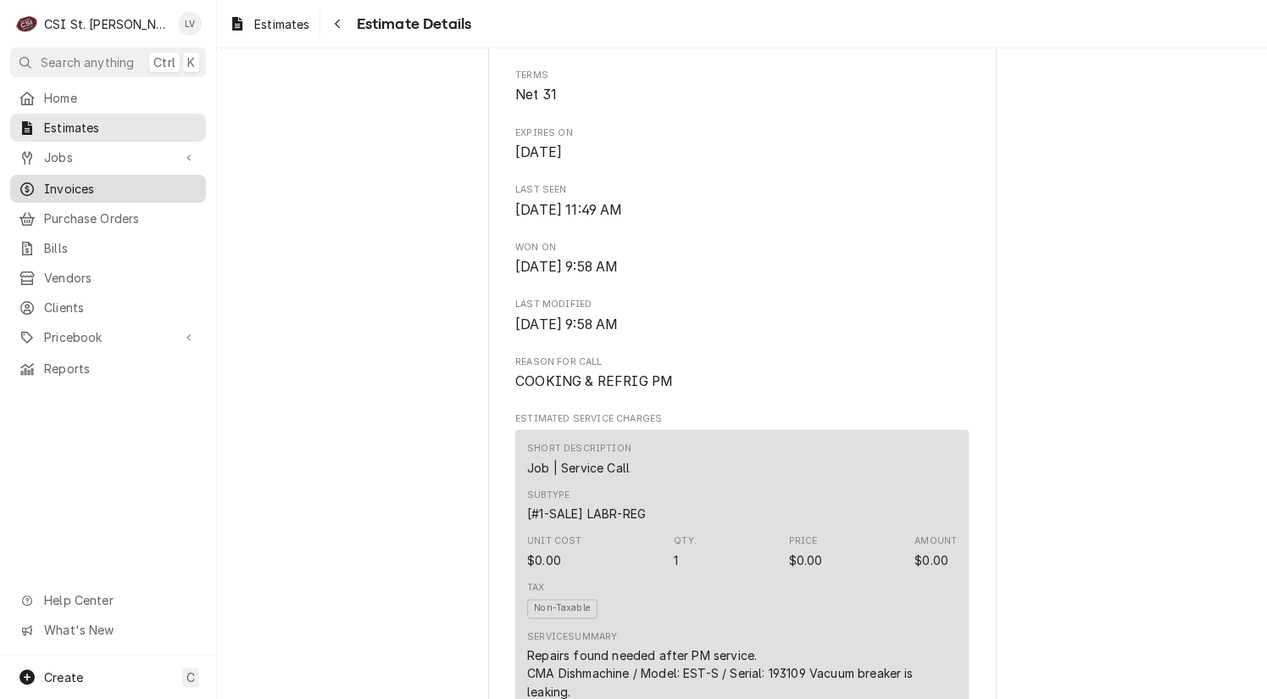
click at [46, 180] on span "Invoices" at bounding box center [120, 189] width 153 height 18
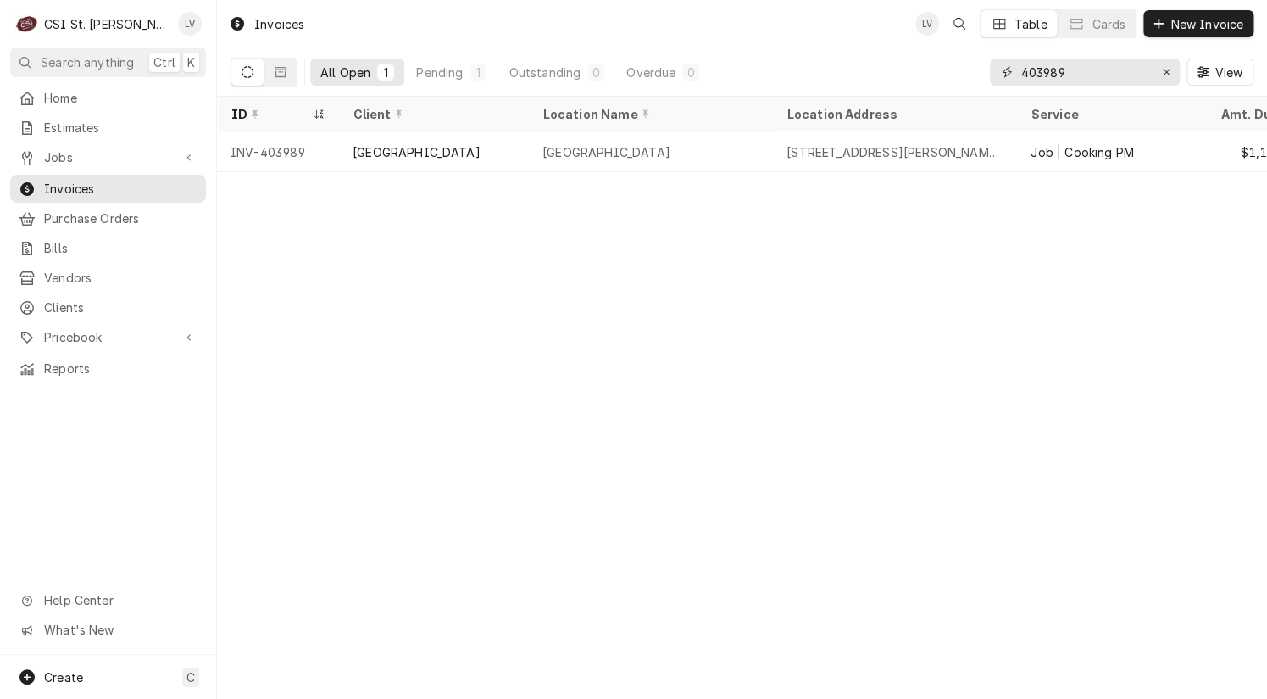
drag, startPoint x: 1072, startPoint y: 66, endPoint x: 945, endPoint y: 76, distance: 127.6
click at [948, 79] on div "All Open 1 Pending 1 Outstanding 0 Overdue 0 403989 View" at bounding box center [742, 71] width 1023 height 47
type input "404030"
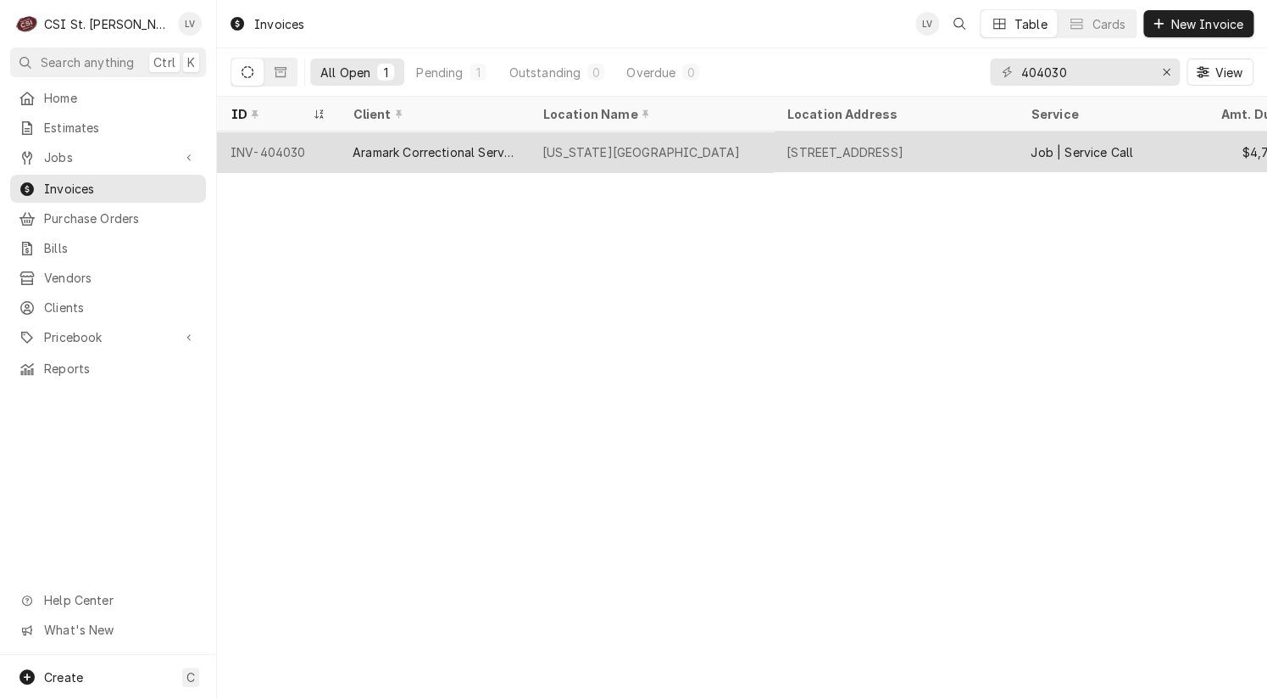
click at [471, 154] on div "Aramark Correctional Services" at bounding box center [434, 152] width 163 height 18
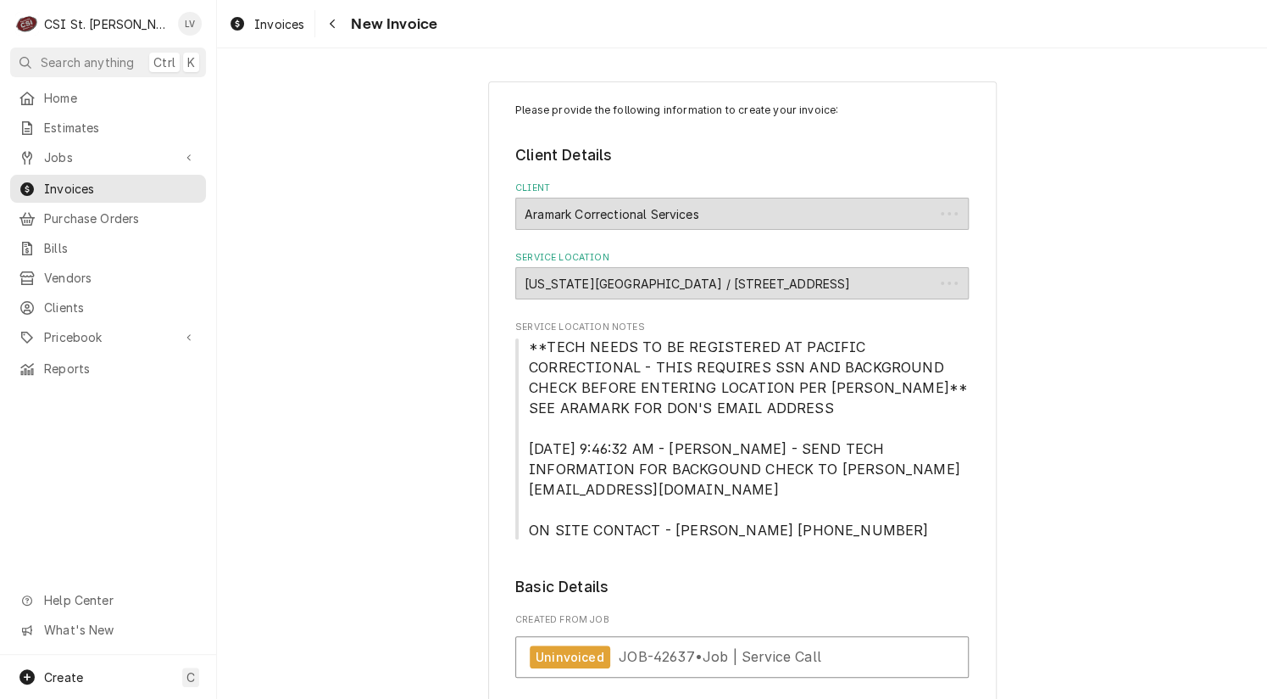
type textarea "x"
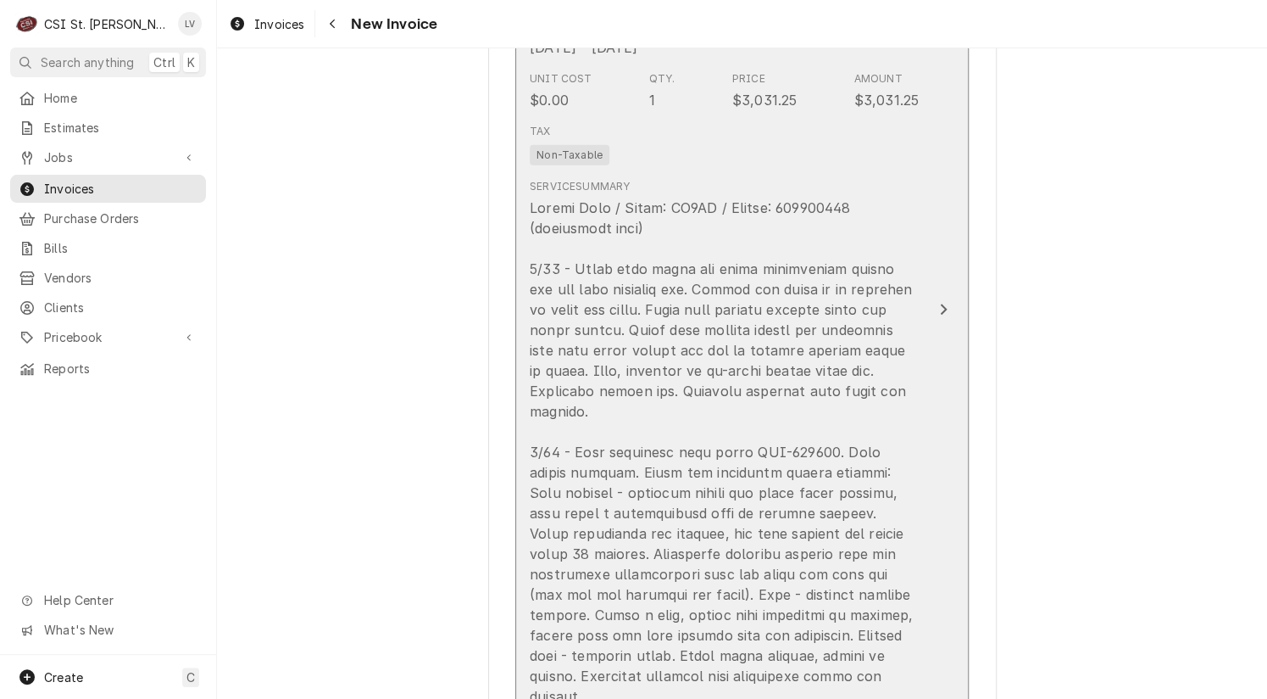
scroll to position [1865, 0]
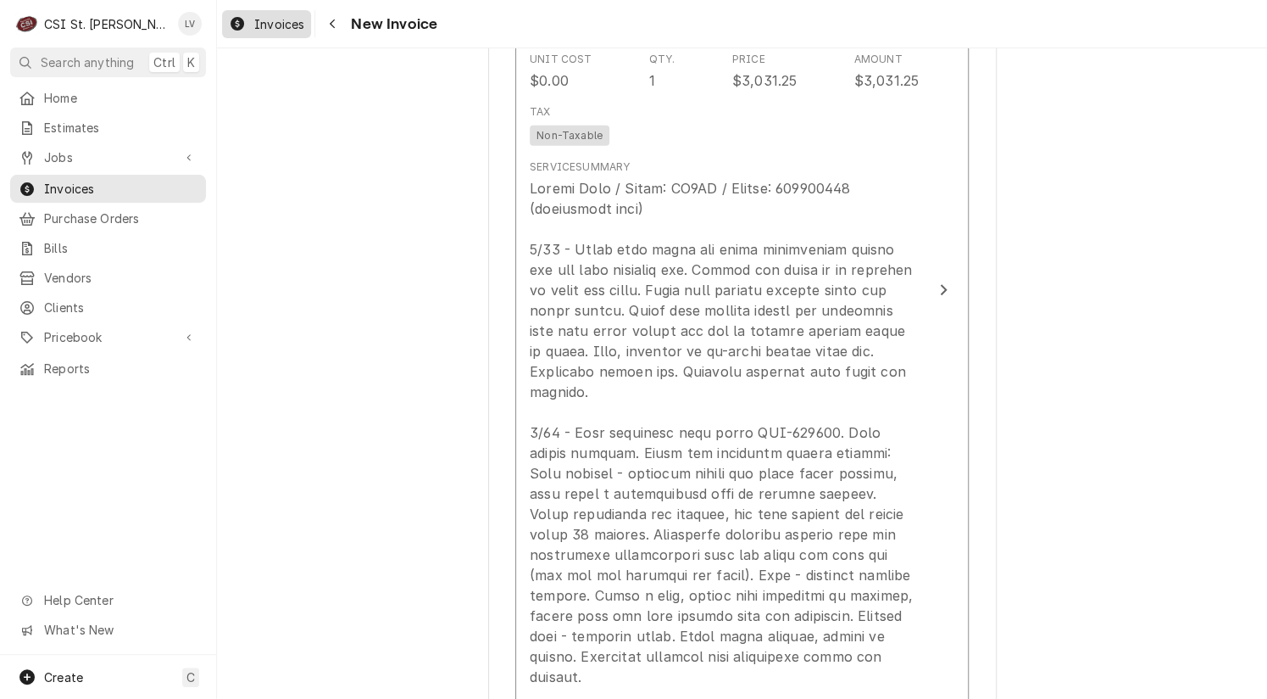
click at [239, 25] on icon "Dynamic Content Wrapper" at bounding box center [238, 24] width 14 height 14
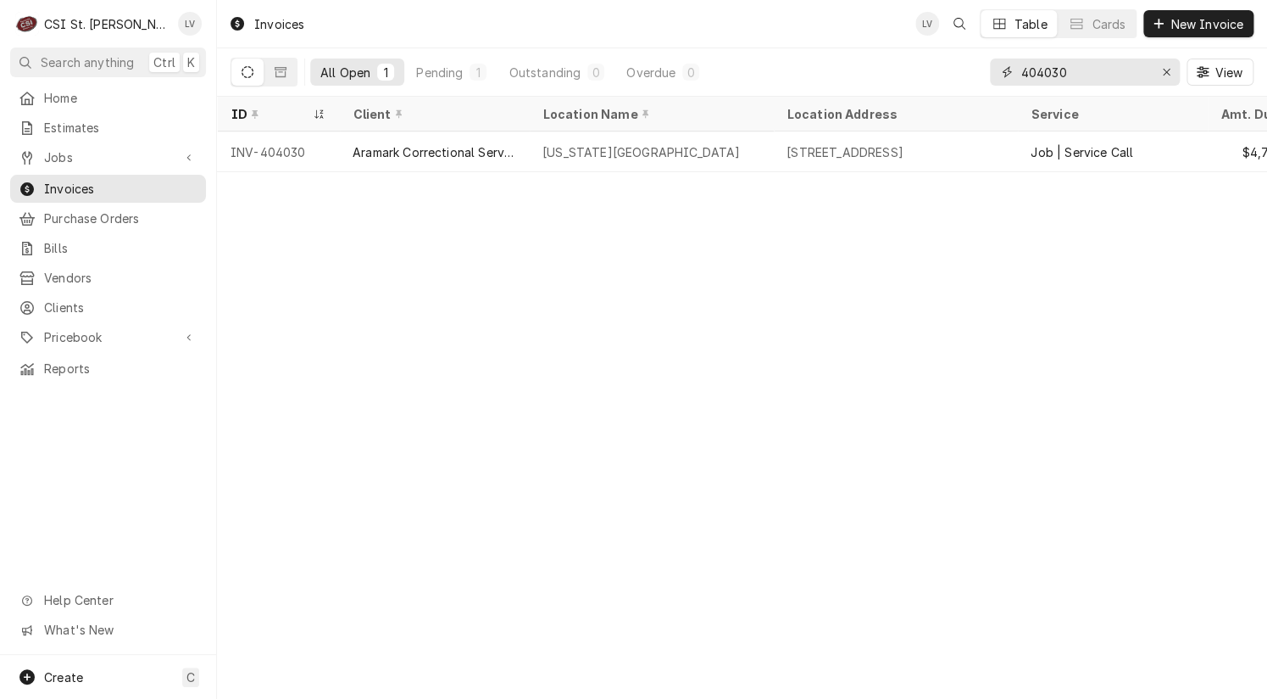
drag, startPoint x: 1052, startPoint y: 70, endPoint x: 1089, endPoint y: 80, distance: 37.8
click at [1089, 80] on input "404030" at bounding box center [1084, 71] width 127 height 27
type input "404045"
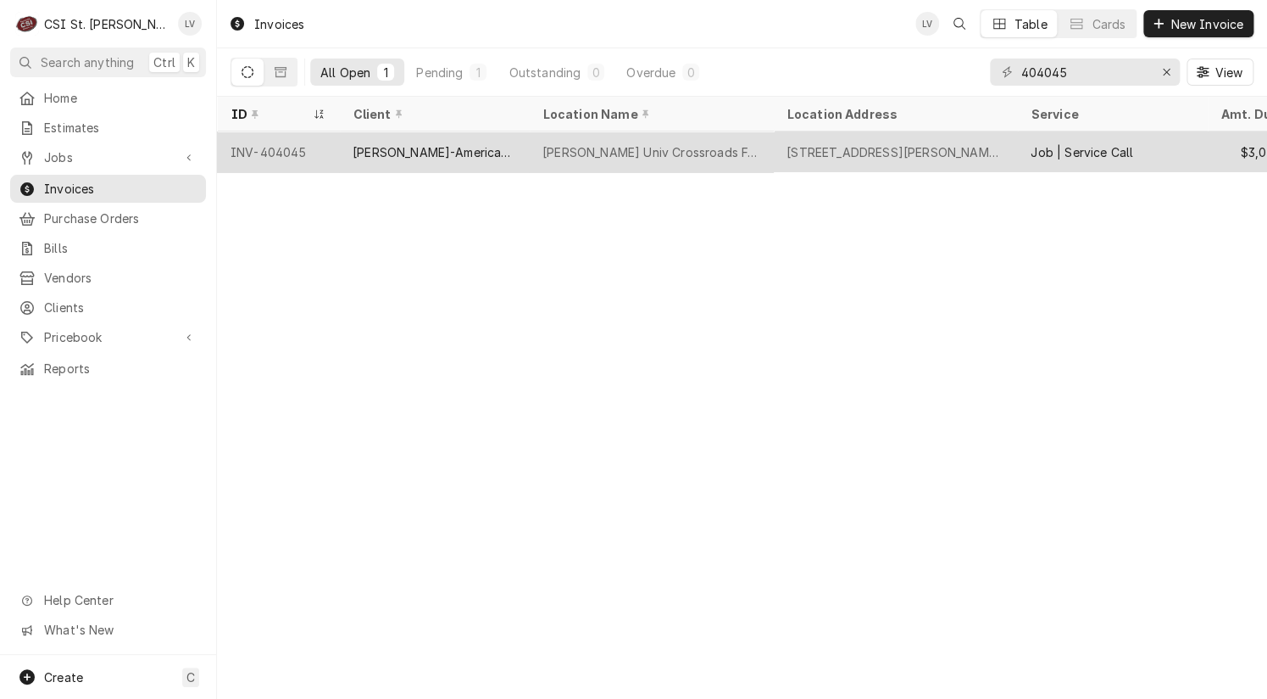
click at [420, 133] on div "[PERSON_NAME]-American Dining Creations" at bounding box center [434, 151] width 190 height 41
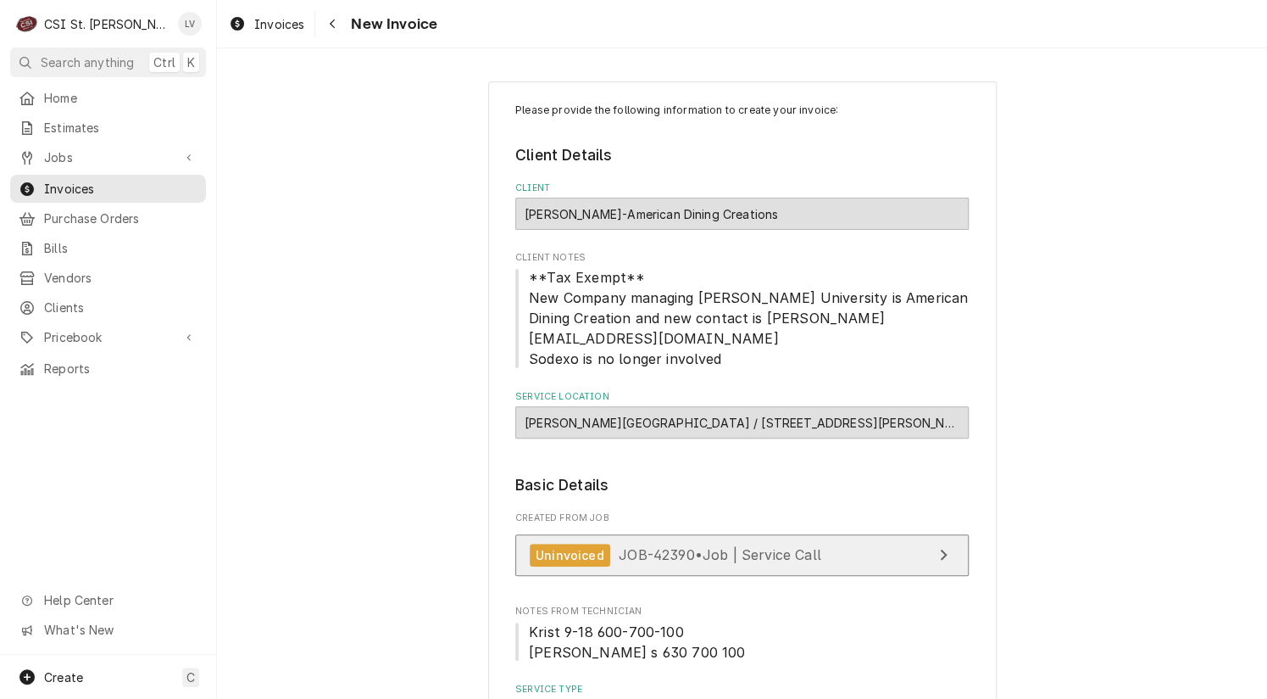
click at [667, 546] on span "JOB-42390 • Job | Service Call" at bounding box center [720, 554] width 203 height 17
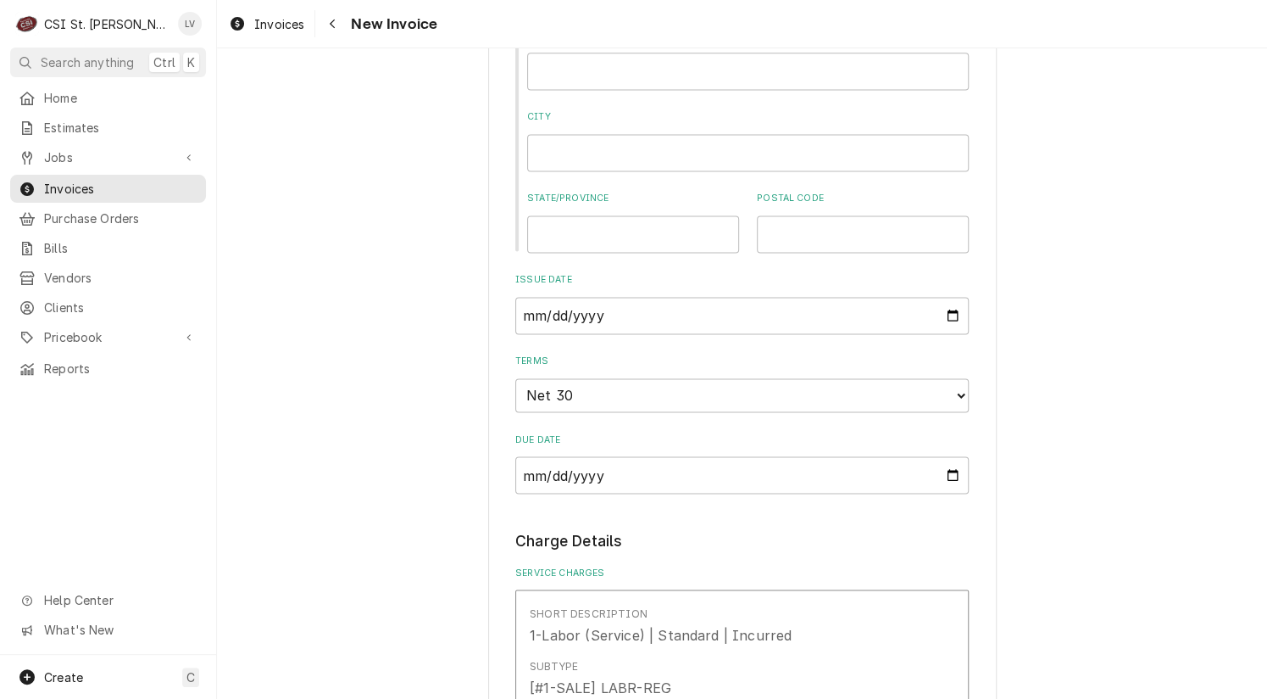
scroll to position [1272, 0]
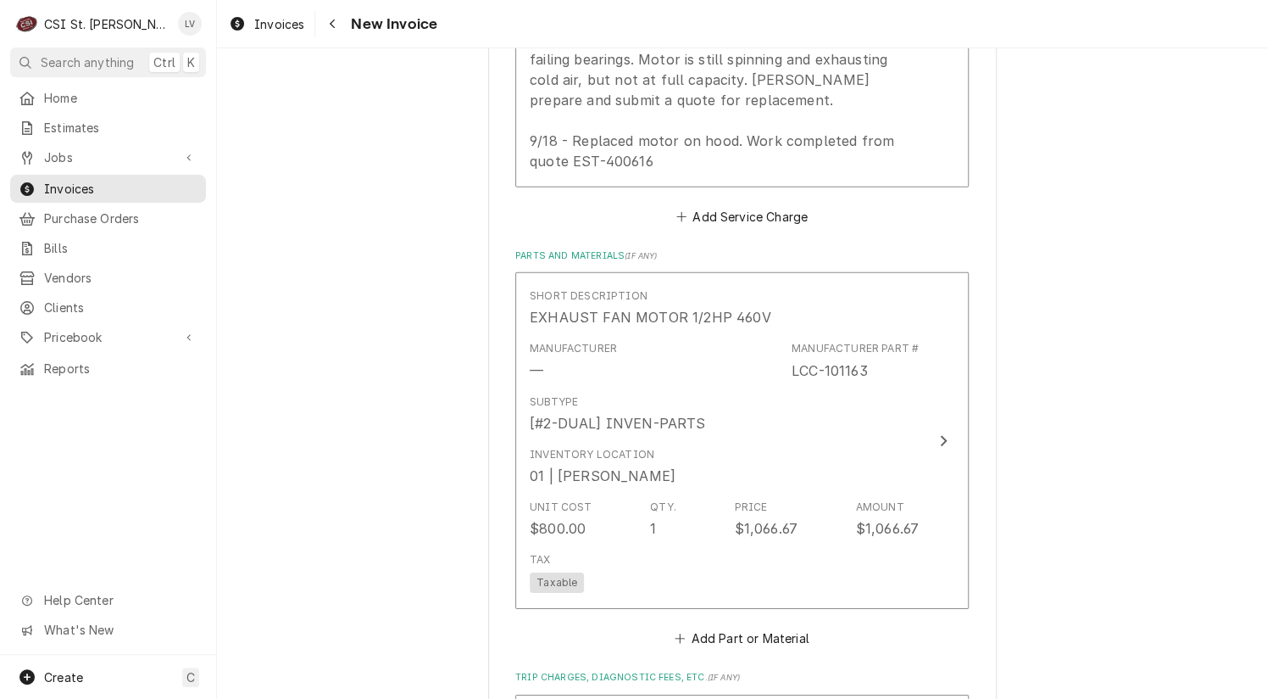
scroll to position [1865, 0]
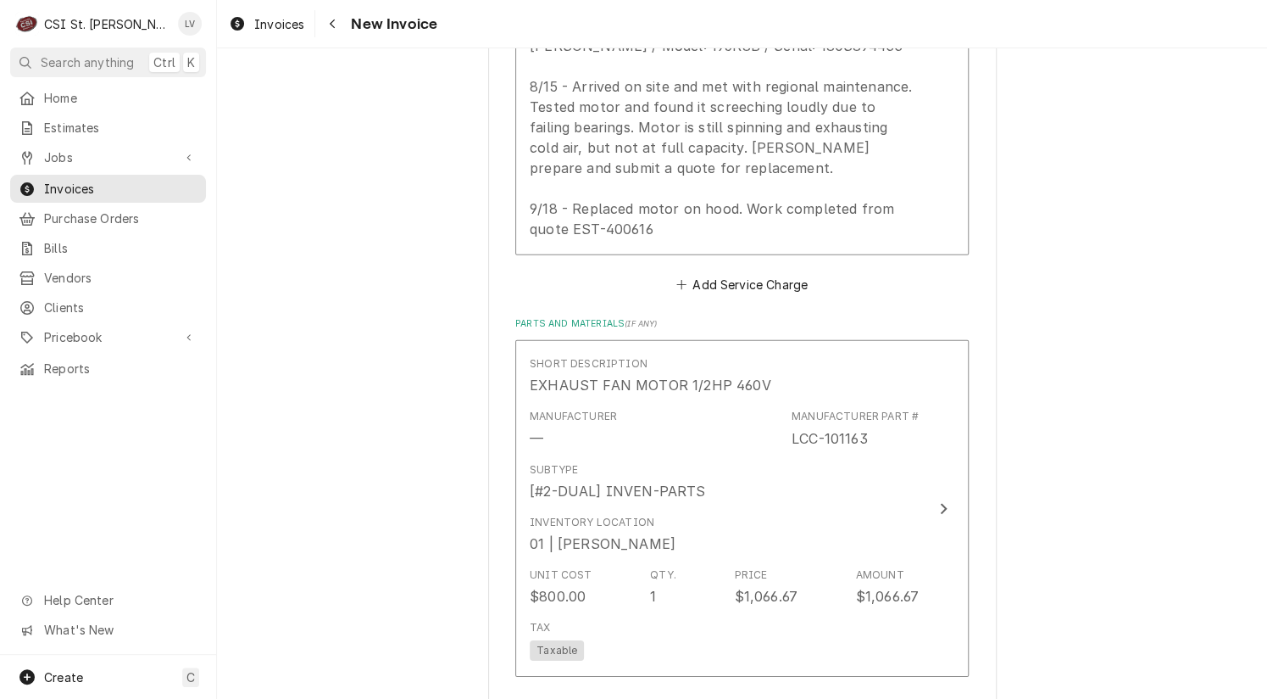
click at [273, 161] on div "Please provide the following information to create your invoice: Client Details…" at bounding box center [742, 153] width 1050 height 3905
click at [261, 29] on span "Invoices" at bounding box center [279, 24] width 50 height 18
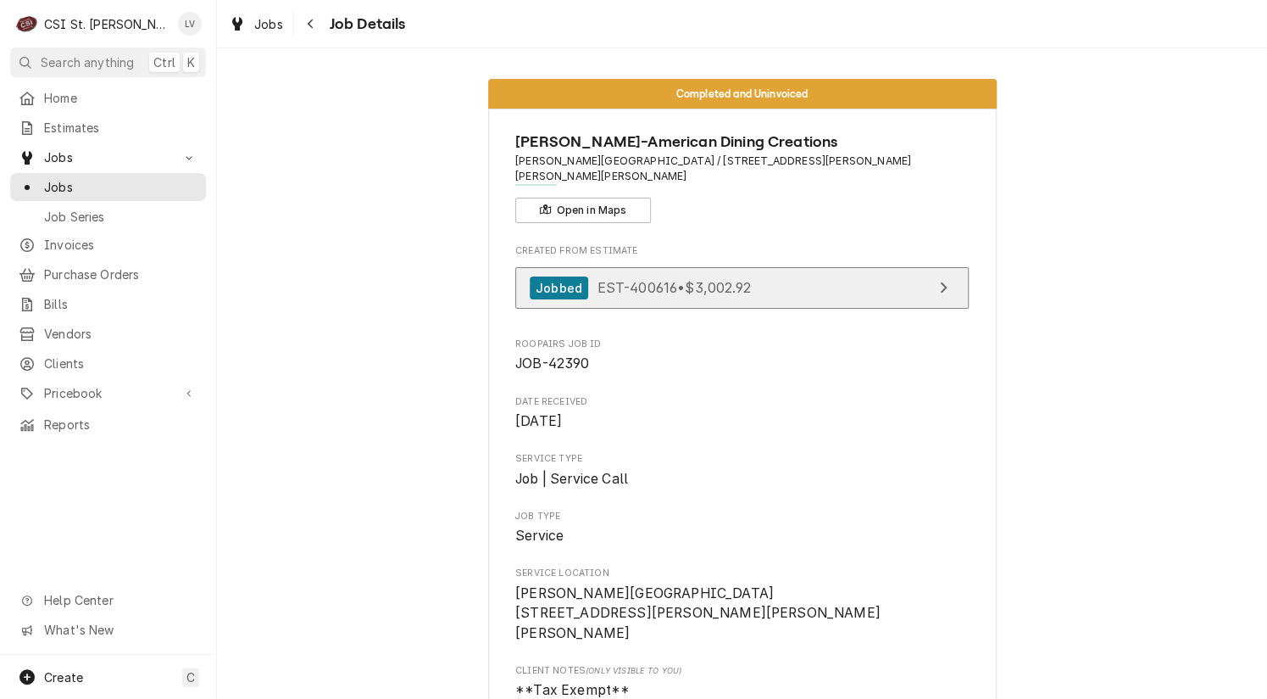
click at [780, 270] on link "Jobbed EST-400616 • $3,002.92" at bounding box center [742, 288] width 454 height 42
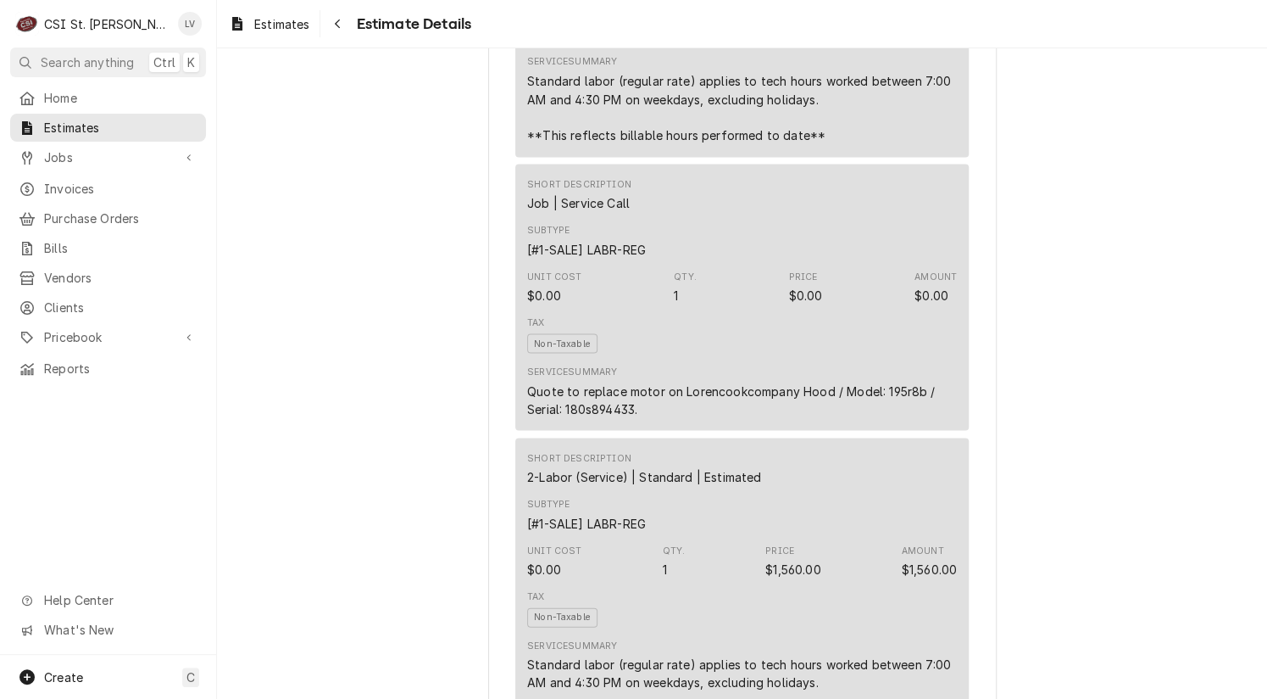
scroll to position [1441, 0]
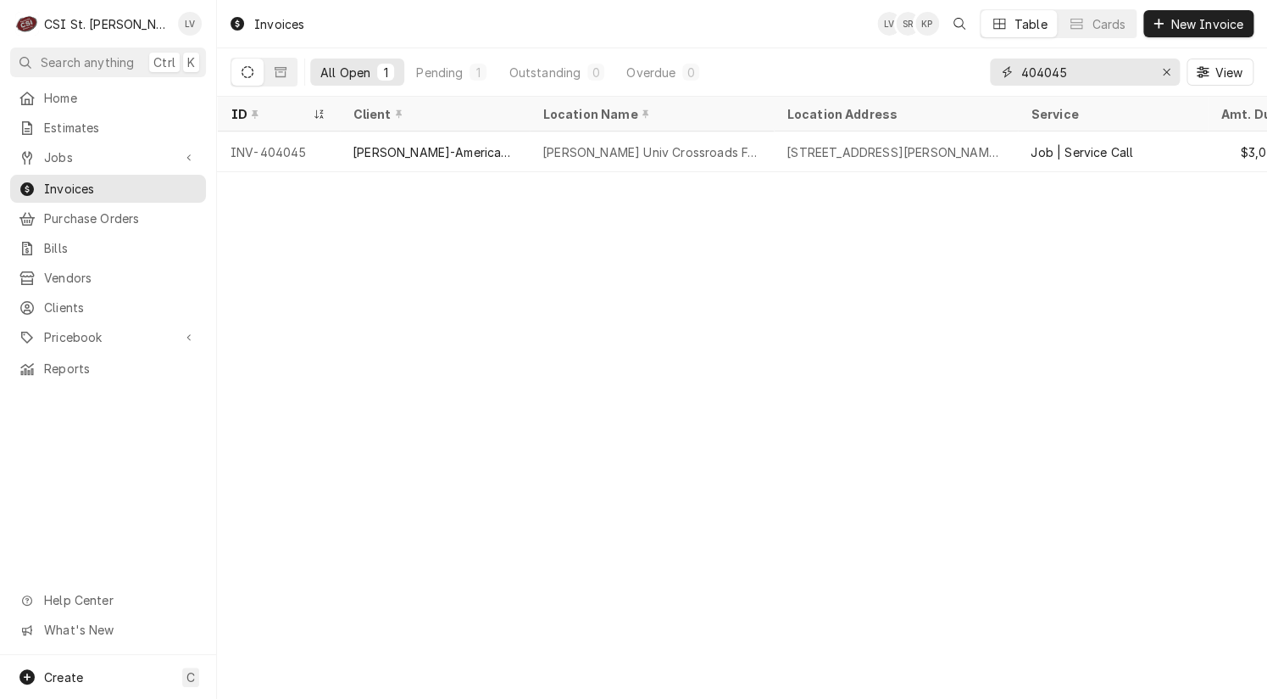
drag, startPoint x: 1050, startPoint y: 68, endPoint x: 1089, endPoint y: 69, distance: 38.2
click at [1089, 69] on input "404045" at bounding box center [1084, 71] width 127 height 27
type input "404054"
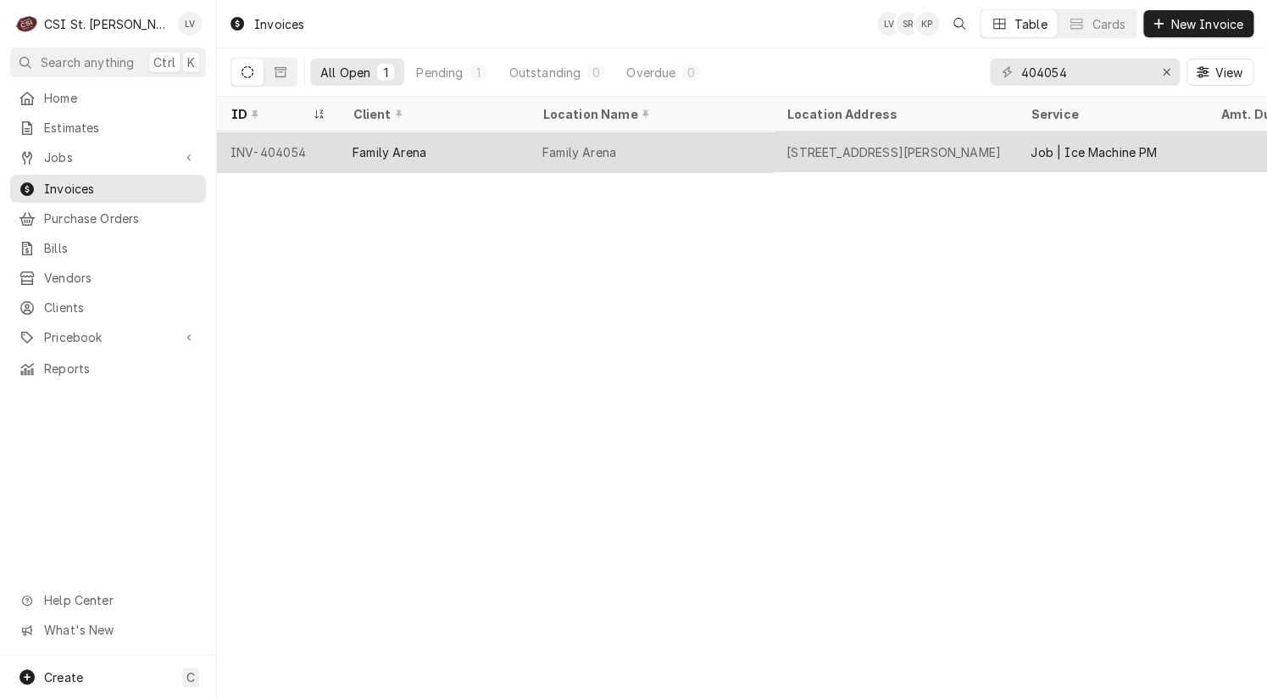
click at [459, 158] on div "Family Arena" at bounding box center [434, 151] width 190 height 41
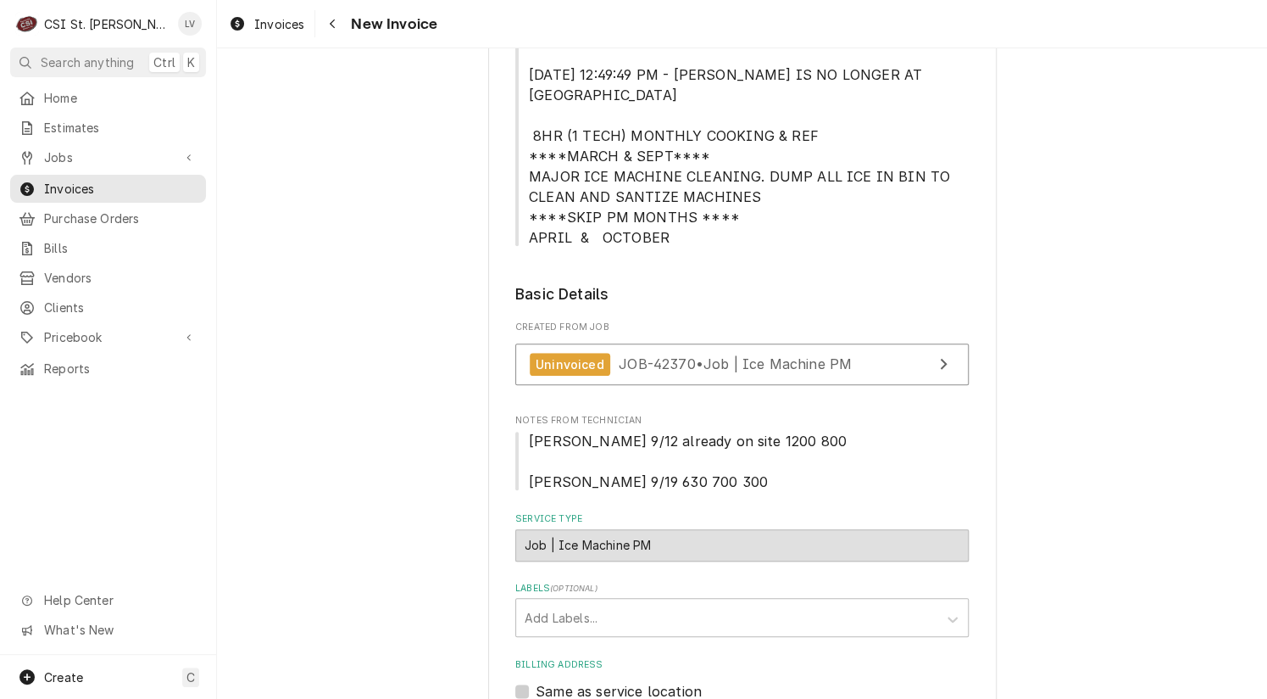
scroll to position [509, 0]
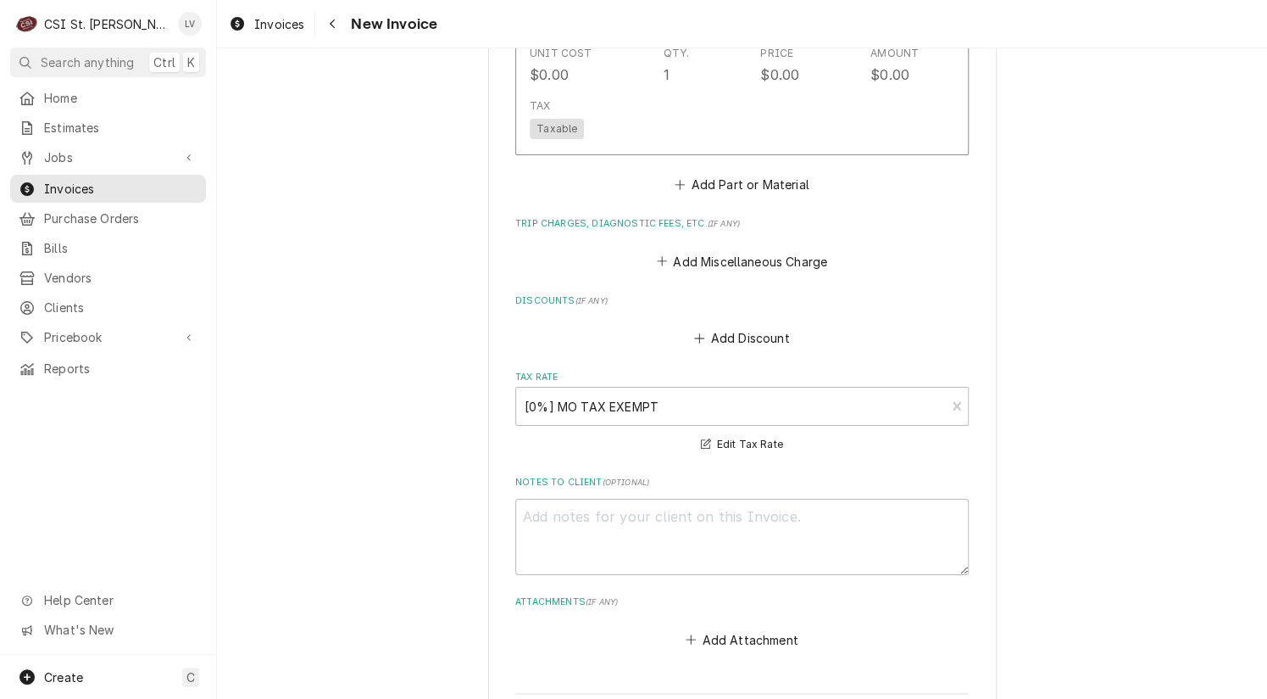
scroll to position [2459, 0]
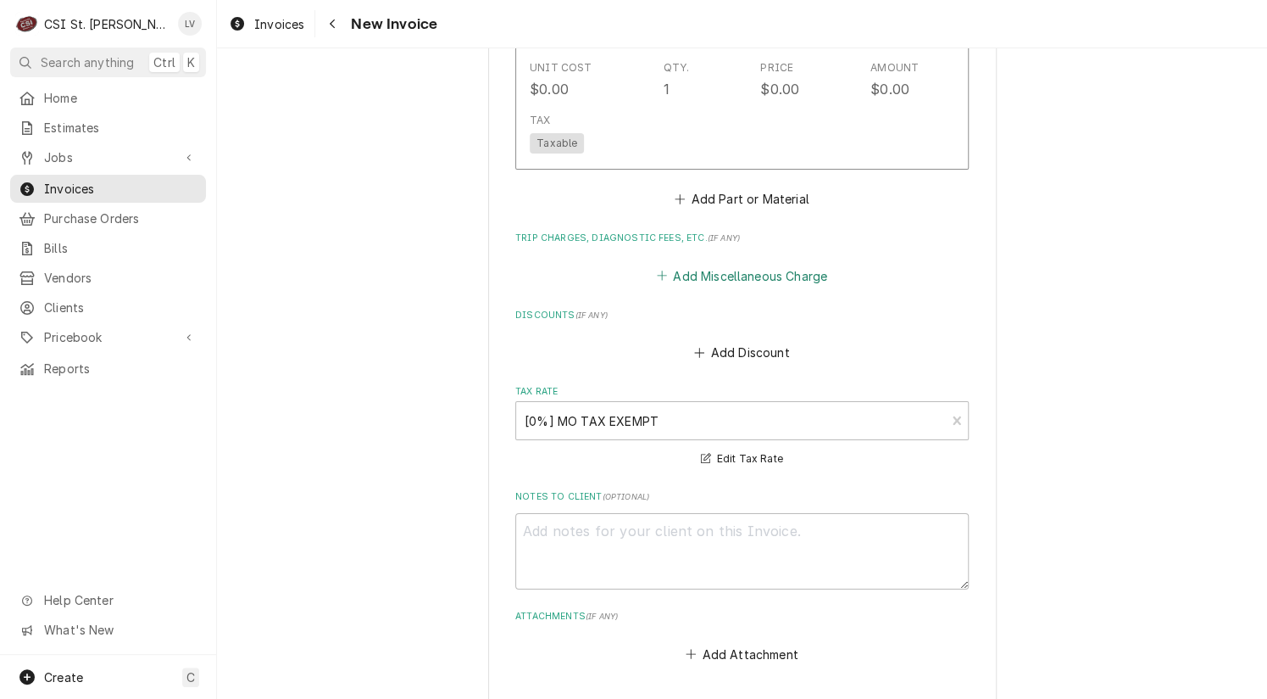
click at [702, 264] on button "Add Miscellaneous Charge" at bounding box center [742, 276] width 176 height 24
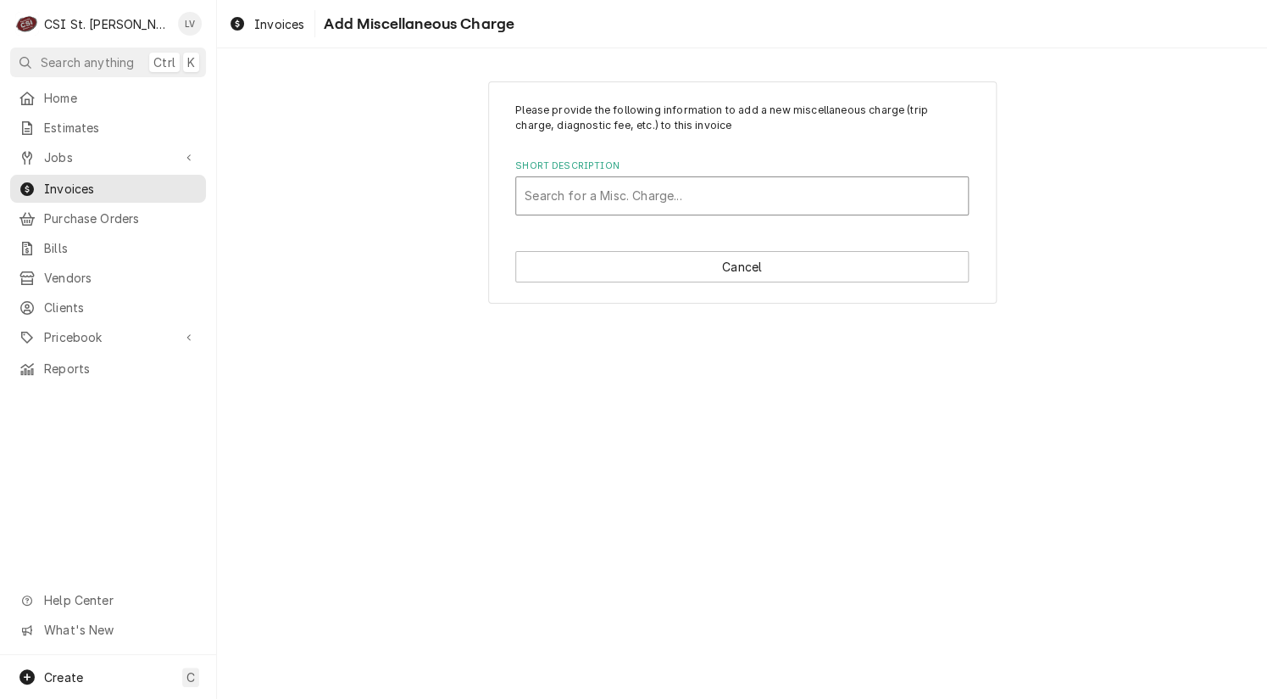
click at [672, 184] on div "Short Description" at bounding box center [742, 196] width 435 height 31
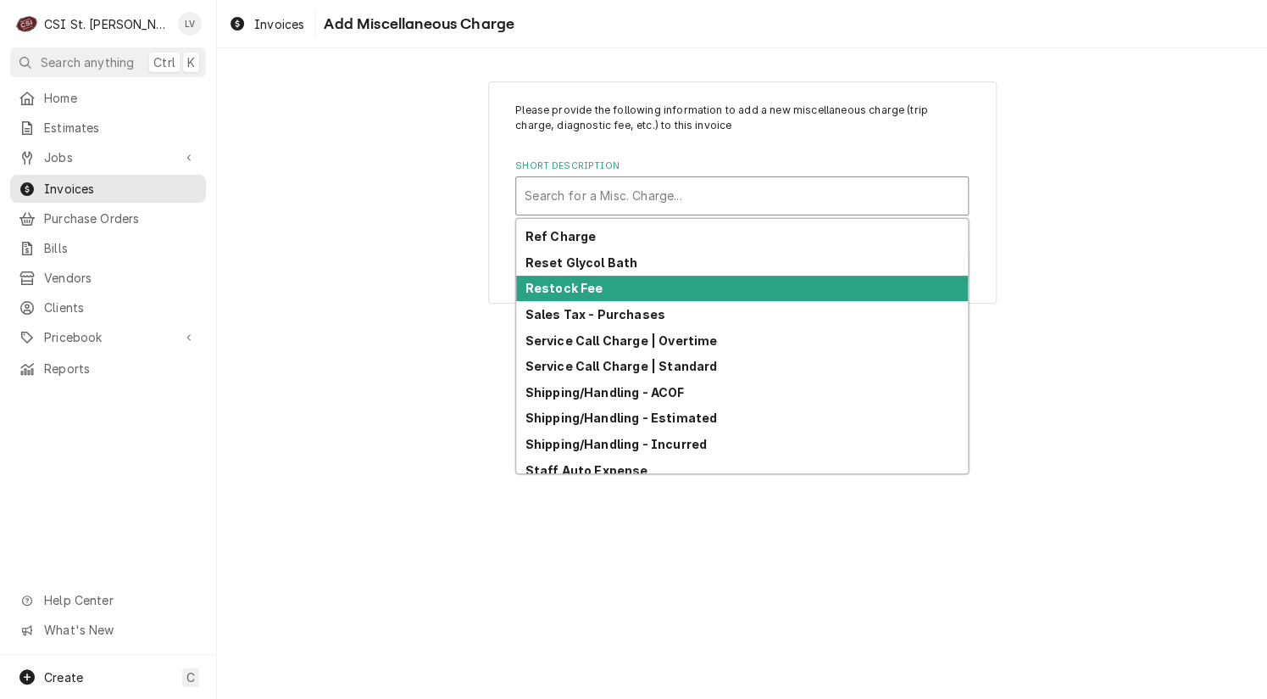
scroll to position [433, 0]
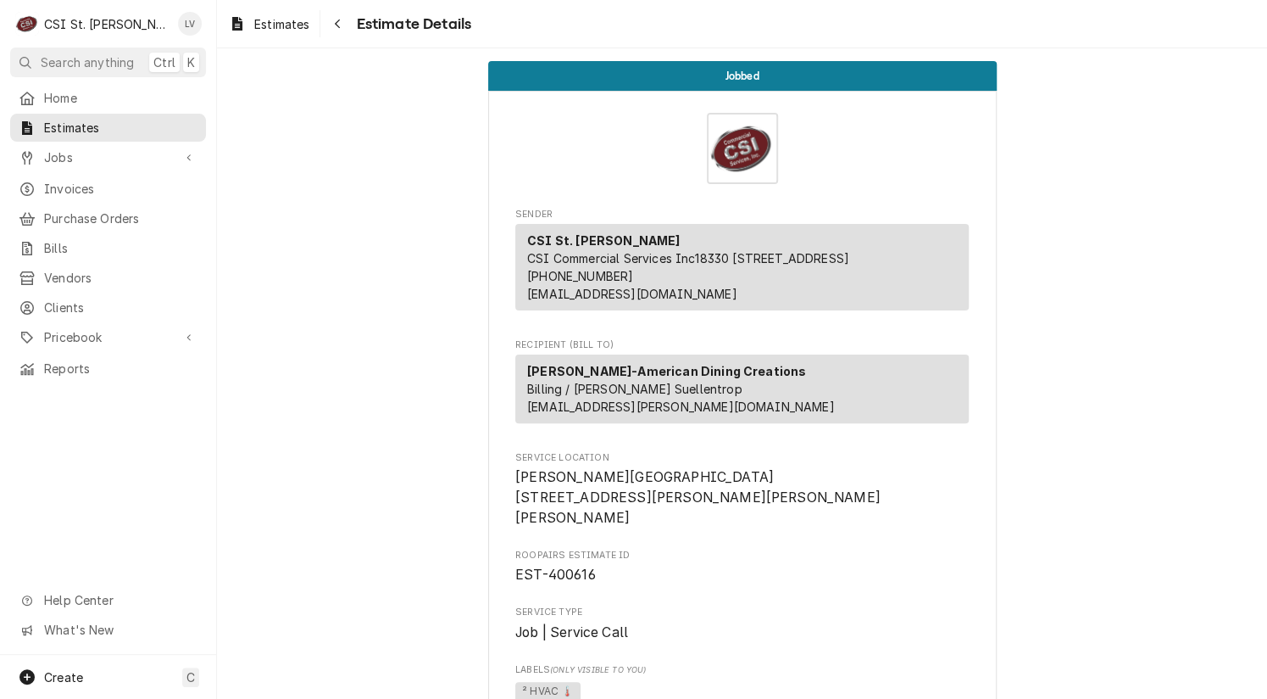
scroll to position [1441, 0]
